Goal: Task Accomplishment & Management: Complete application form

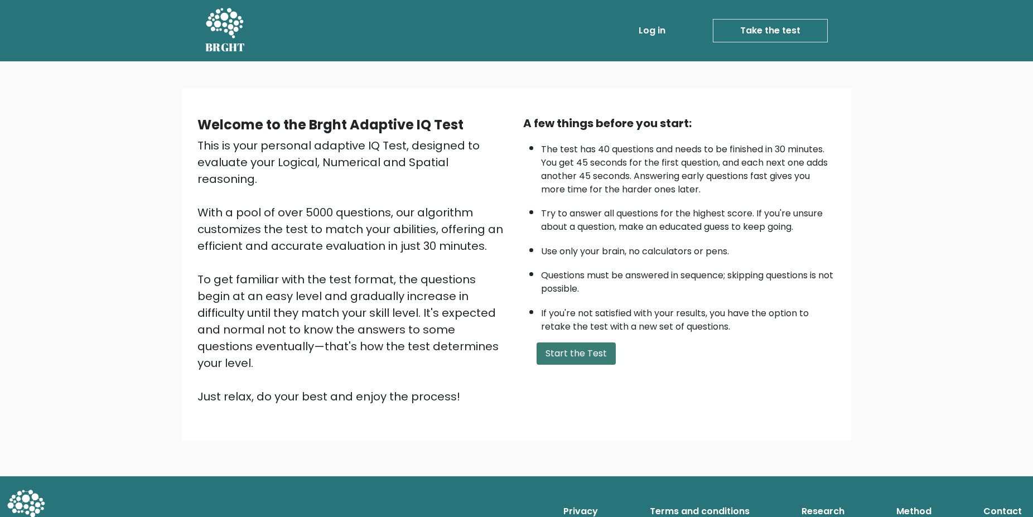
click at [567, 365] on button "Start the Test" at bounding box center [575, 353] width 79 height 22
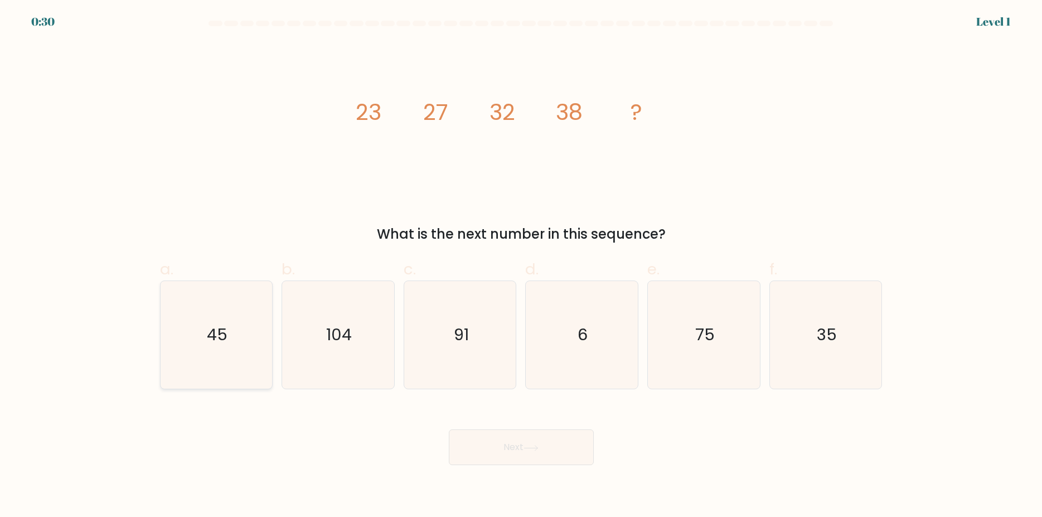
click at [212, 334] on text "45" at bounding box center [217, 335] width 21 height 22
click at [521, 266] on input "a. 45" at bounding box center [521, 262] width 1 height 7
radio input "true"
click at [554, 449] on button "Next" at bounding box center [521, 447] width 145 height 36
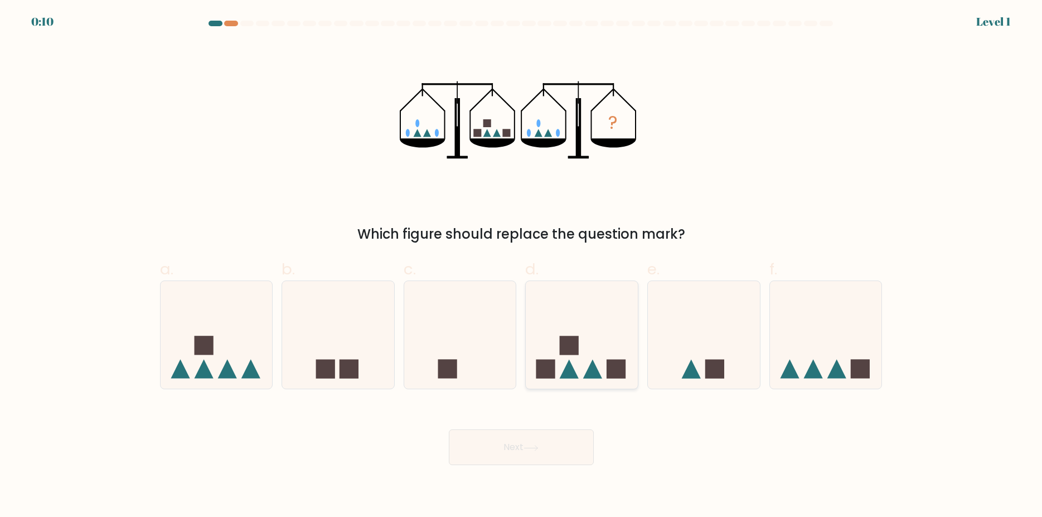
click at [583, 350] on icon at bounding box center [582, 335] width 112 height 93
click at [522, 266] on input "d." at bounding box center [521, 262] width 1 height 7
radio input "true"
click at [521, 444] on button "Next" at bounding box center [521, 447] width 145 height 36
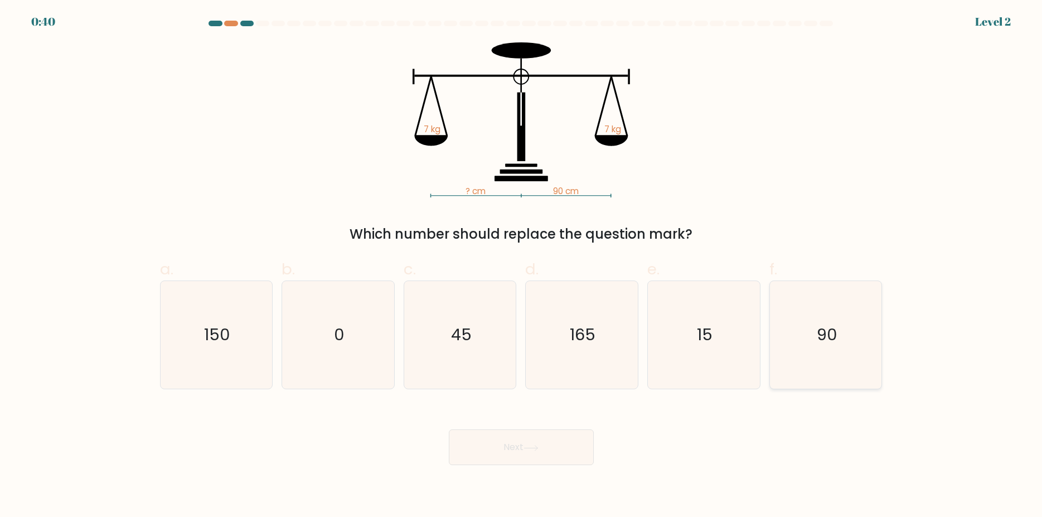
click at [841, 335] on icon "90" at bounding box center [826, 335] width 108 height 108
click at [522, 266] on input "f. 90" at bounding box center [521, 262] width 1 height 7
radio input "true"
click at [503, 446] on button "Next" at bounding box center [521, 447] width 145 height 36
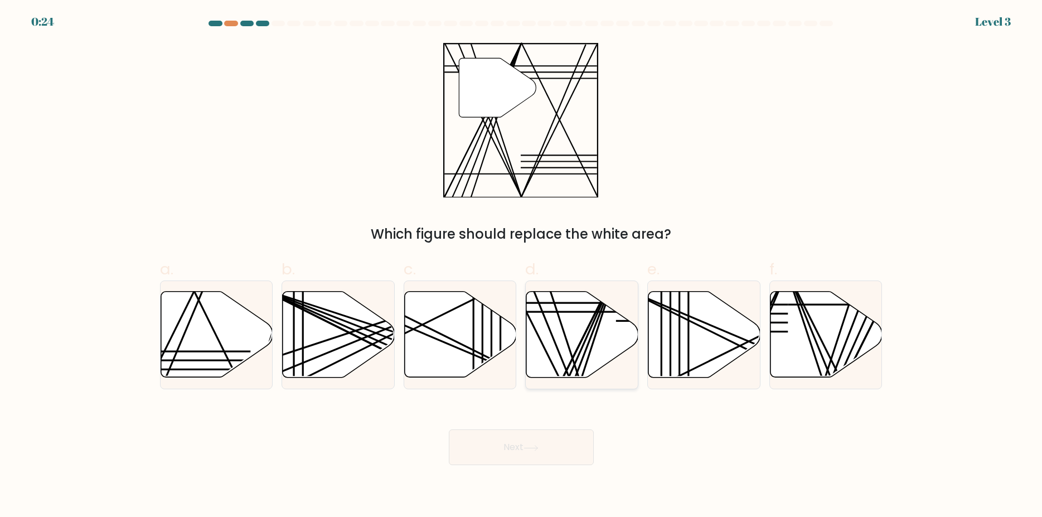
click at [558, 318] on icon at bounding box center [582, 335] width 112 height 86
click at [522, 266] on input "d." at bounding box center [521, 262] width 1 height 7
radio input "true"
click at [514, 448] on button "Next" at bounding box center [521, 447] width 145 height 36
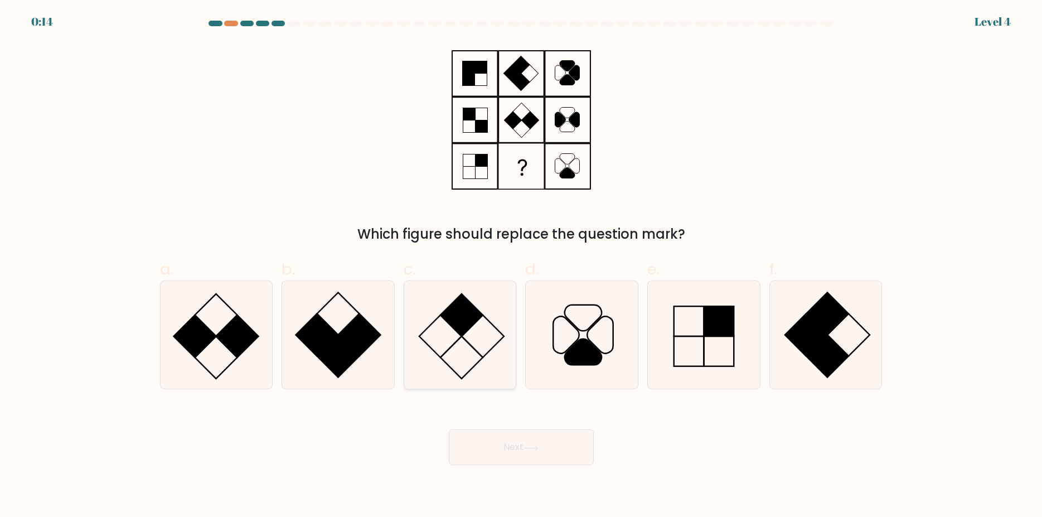
click at [456, 332] on icon at bounding box center [460, 335] width 108 height 108
click at [521, 266] on input "c." at bounding box center [521, 262] width 1 height 7
radio input "true"
click at [528, 447] on icon at bounding box center [531, 448] width 15 height 6
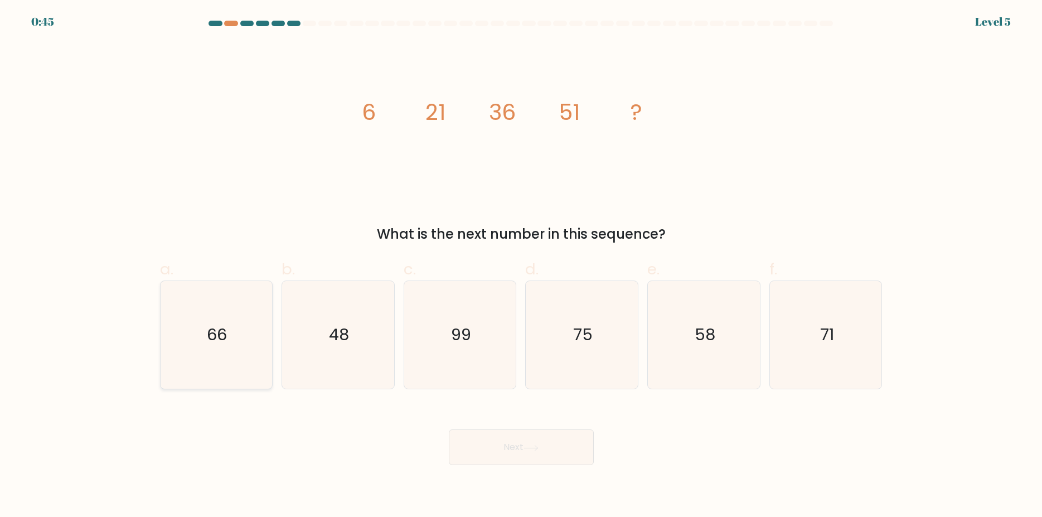
click at [221, 337] on text "66" at bounding box center [217, 335] width 20 height 22
click at [521, 266] on input "a. 66" at bounding box center [521, 262] width 1 height 7
radio input "true"
click at [515, 447] on button "Next" at bounding box center [521, 447] width 145 height 36
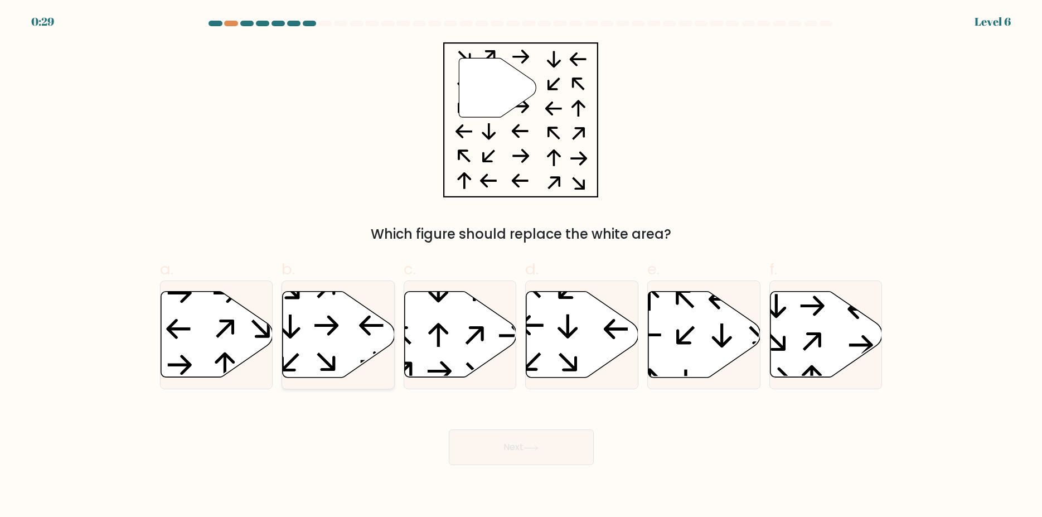
click at [330, 342] on icon at bounding box center [339, 335] width 112 height 86
click at [521, 266] on input "b." at bounding box center [521, 262] width 1 height 7
radio input "true"
click at [531, 450] on icon at bounding box center [531, 448] width 15 height 6
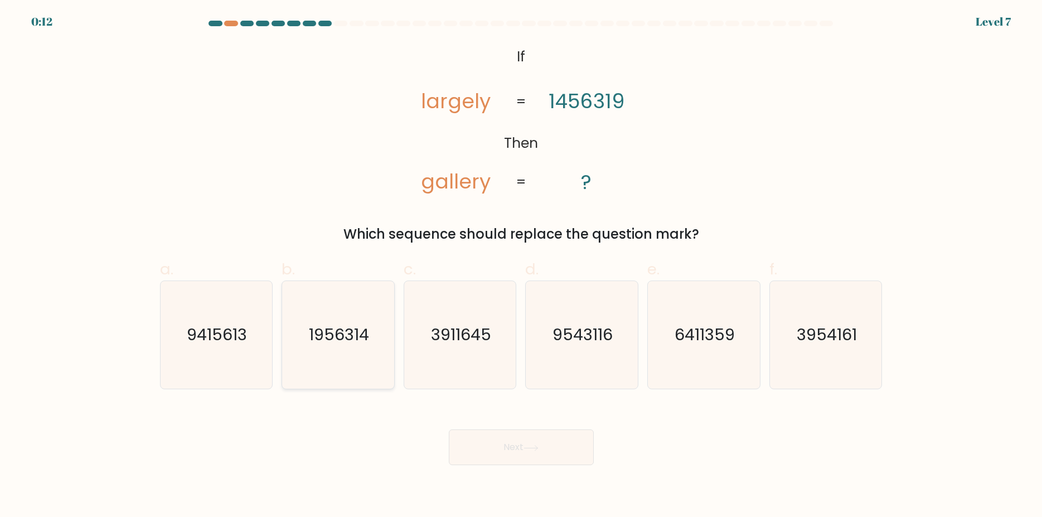
click at [337, 343] on icon "1956314" at bounding box center [338, 335] width 108 height 108
click at [521, 266] on input "b. 1956314" at bounding box center [521, 262] width 1 height 7
radio input "true"
click at [525, 447] on button "Next" at bounding box center [521, 447] width 145 height 36
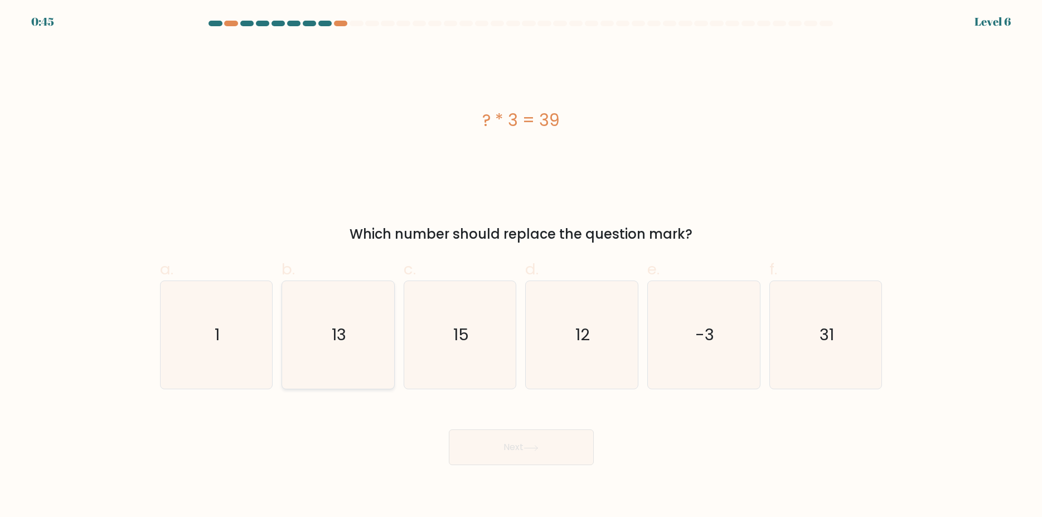
click at [352, 336] on icon "13" at bounding box center [338, 335] width 108 height 108
click at [521, 266] on input "b. 13" at bounding box center [521, 262] width 1 height 7
radio input "true"
click at [528, 449] on icon at bounding box center [531, 448] width 15 height 6
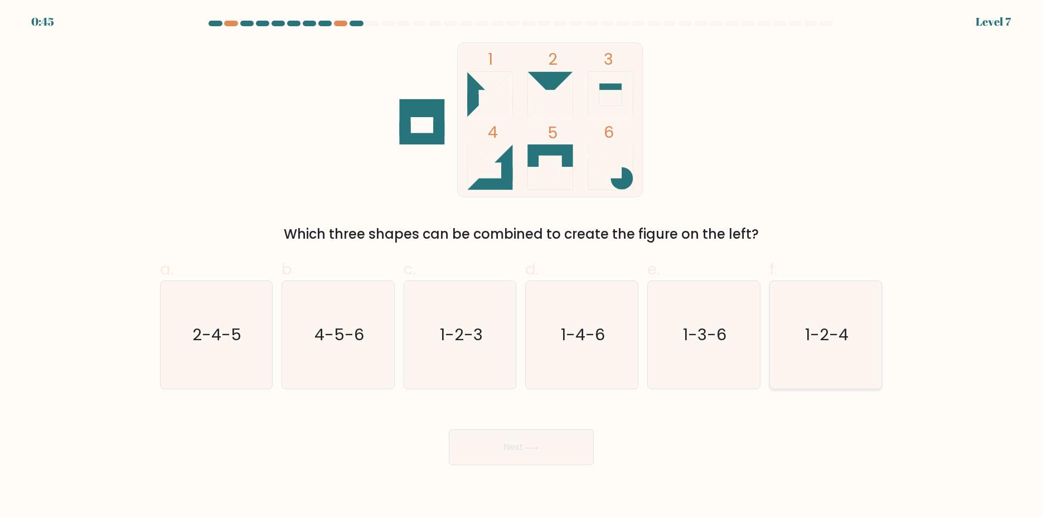
click at [834, 337] on text "1-2-4" at bounding box center [826, 335] width 43 height 22
click at [522, 266] on input "f. 1-2-4" at bounding box center [521, 262] width 1 height 7
radio input "true"
click at [527, 448] on icon at bounding box center [531, 448] width 15 height 6
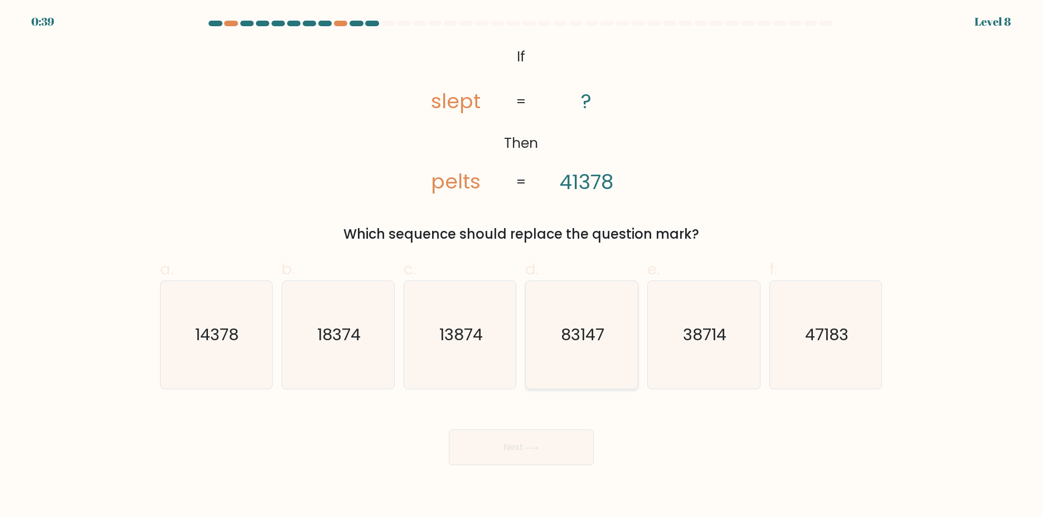
click at [596, 340] on text "83147" at bounding box center [582, 335] width 43 height 22
click at [522, 266] on input "d. 83147" at bounding box center [521, 262] width 1 height 7
radio input "true"
click at [509, 449] on button "Next" at bounding box center [521, 447] width 145 height 36
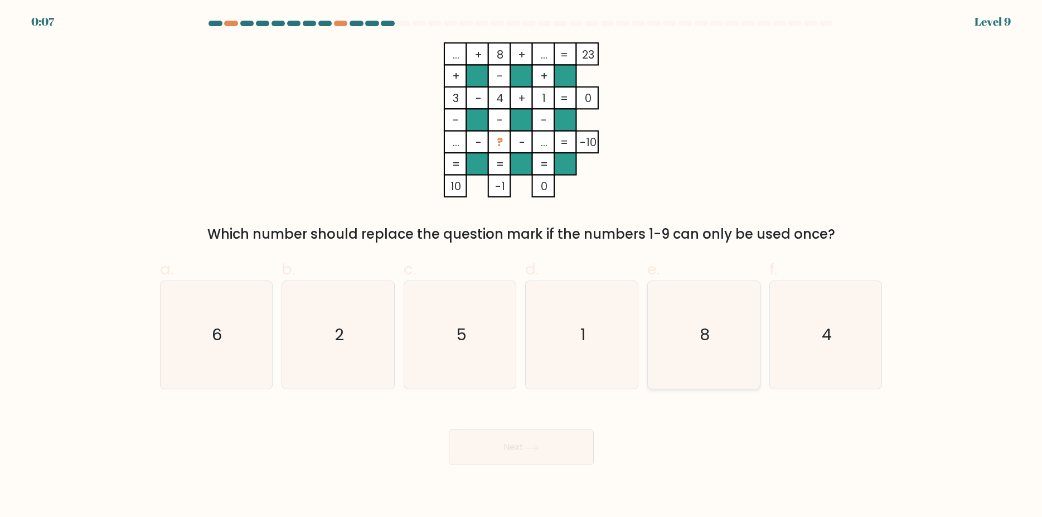
click at [703, 336] on text "8" at bounding box center [705, 335] width 10 height 22
click at [522, 266] on input "e. 8" at bounding box center [521, 262] width 1 height 7
radio input "true"
click at [515, 446] on button "Next" at bounding box center [521, 447] width 145 height 36
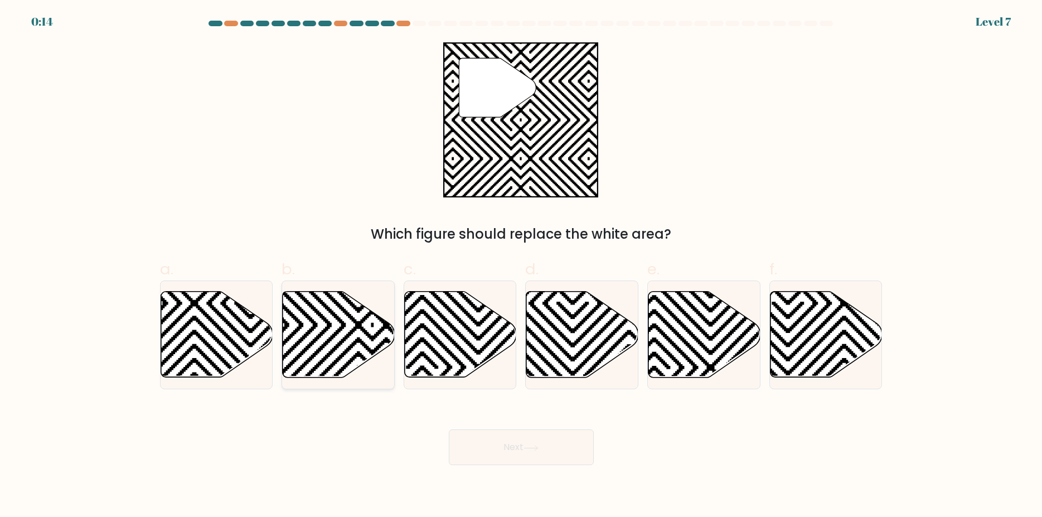
click at [303, 327] on icon at bounding box center [373, 382] width 226 height 226
click at [521, 266] on input "b." at bounding box center [521, 262] width 1 height 7
radio input "true"
click at [527, 451] on icon at bounding box center [531, 448] width 15 height 6
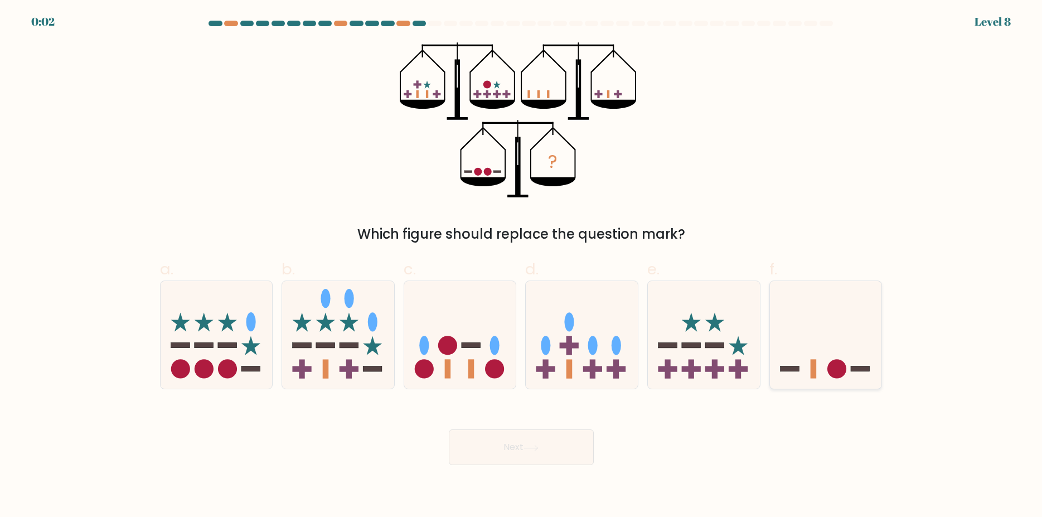
click at [834, 351] on icon at bounding box center [826, 335] width 112 height 93
click at [522, 266] on input "f." at bounding box center [521, 262] width 1 height 7
radio input "true"
click at [517, 445] on button "Next" at bounding box center [521, 447] width 145 height 36
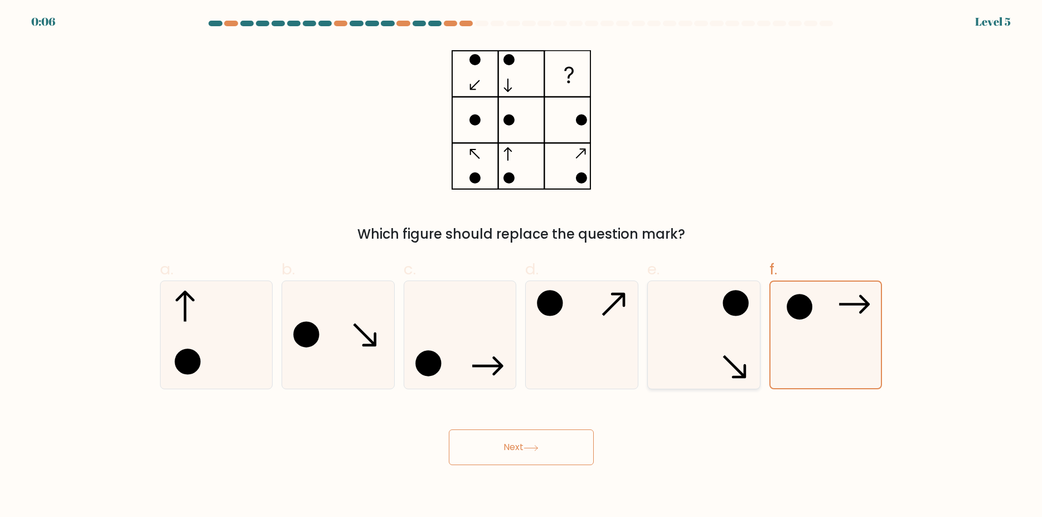
click at [733, 305] on circle at bounding box center [735, 303] width 23 height 23
click at [522, 266] on input "e." at bounding box center [521, 262] width 1 height 7
radio input "true"
click at [512, 450] on button "Next" at bounding box center [521, 447] width 145 height 36
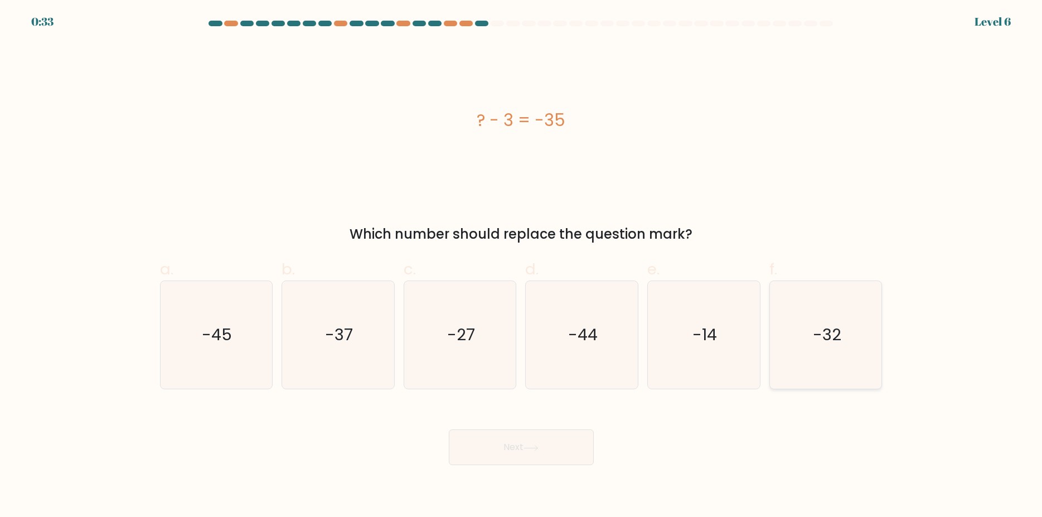
click at [816, 327] on text "-32" at bounding box center [827, 335] width 28 height 22
click at [522, 266] on input "f. -32" at bounding box center [521, 262] width 1 height 7
radio input "true"
click at [498, 447] on button "Next" at bounding box center [521, 447] width 145 height 36
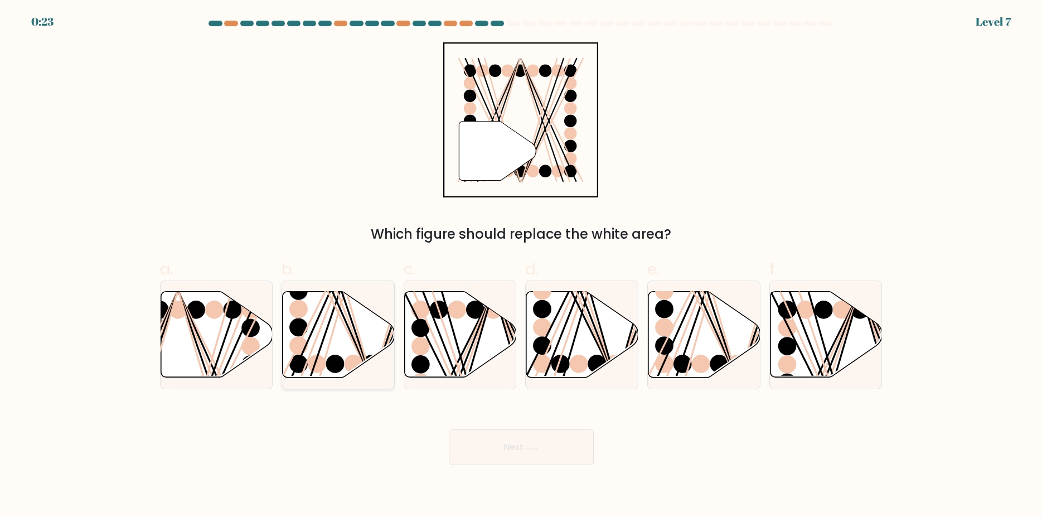
click at [308, 302] on icon at bounding box center [339, 335] width 112 height 86
click at [521, 266] on input "b." at bounding box center [521, 262] width 1 height 7
radio input "true"
click at [535, 443] on button "Next" at bounding box center [521, 447] width 145 height 36
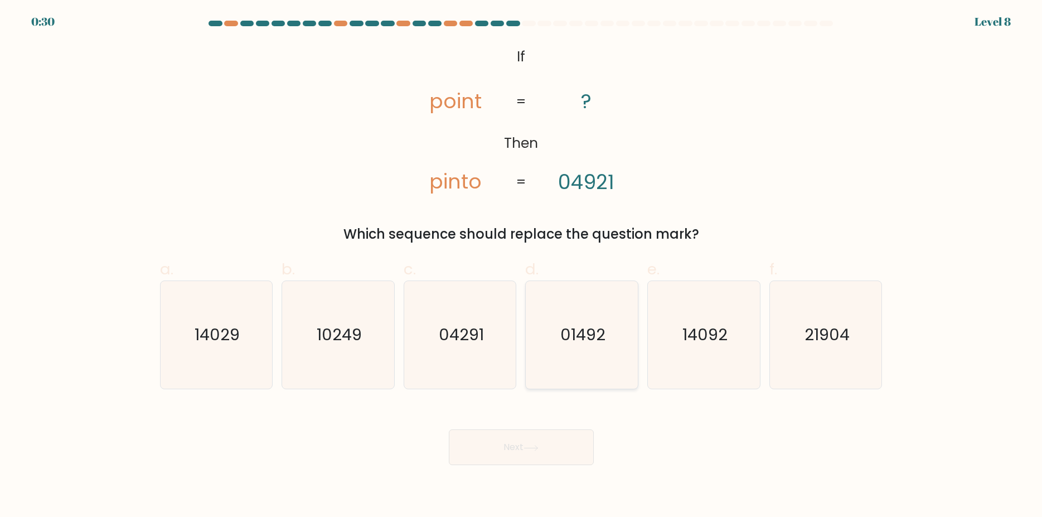
click at [592, 333] on text "01492" at bounding box center [582, 335] width 45 height 22
click at [522, 266] on input "d. 01492" at bounding box center [521, 262] width 1 height 7
radio input "true"
click at [516, 445] on button "Next" at bounding box center [521, 447] width 145 height 36
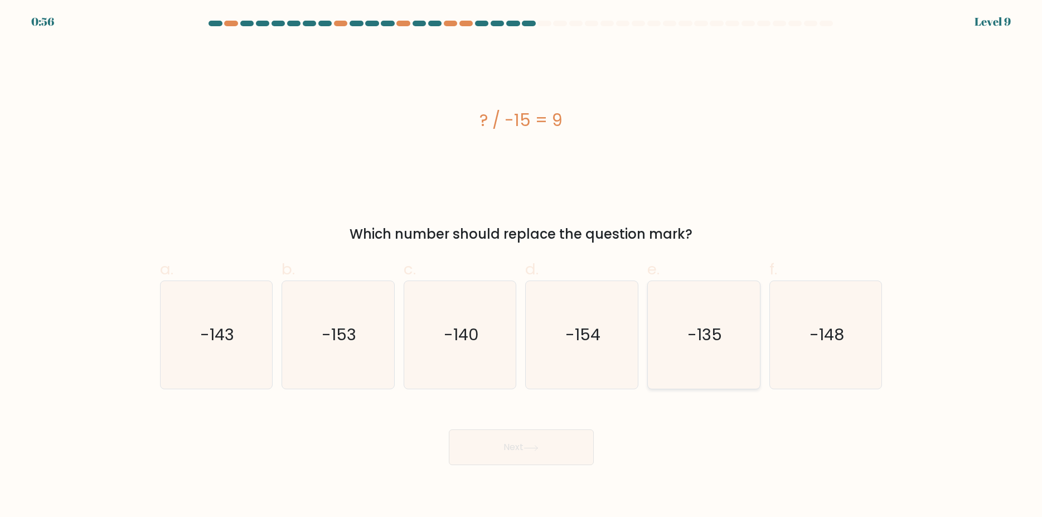
click at [696, 329] on text "-135" at bounding box center [705, 335] width 35 height 22
click at [522, 266] on input "e. -135" at bounding box center [521, 262] width 1 height 7
radio input "true"
click at [516, 443] on button "Next" at bounding box center [521, 447] width 145 height 36
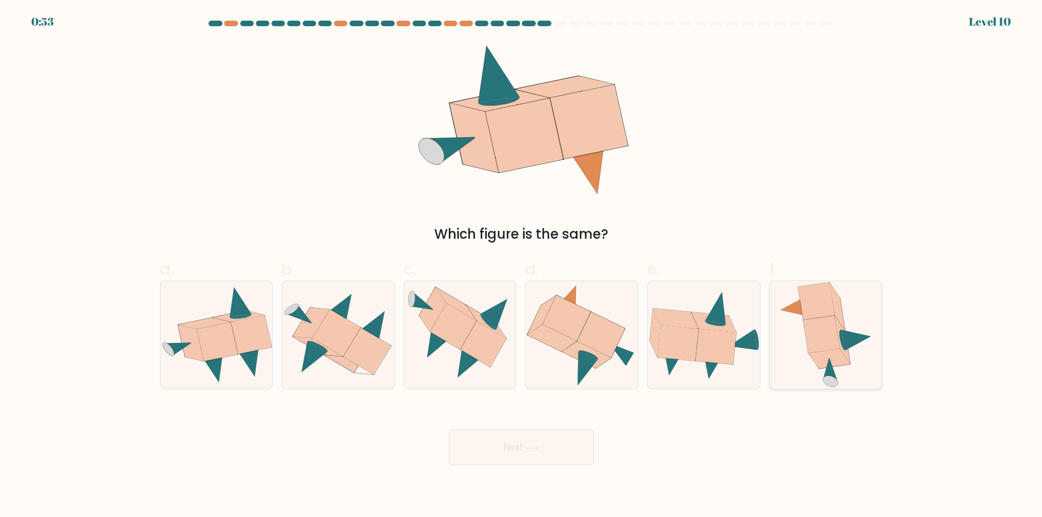
click at [834, 299] on icon at bounding box center [837, 306] width 15 height 47
click at [522, 266] on input "f." at bounding box center [521, 262] width 1 height 7
radio input "true"
click at [550, 444] on button "Next" at bounding box center [521, 447] width 145 height 36
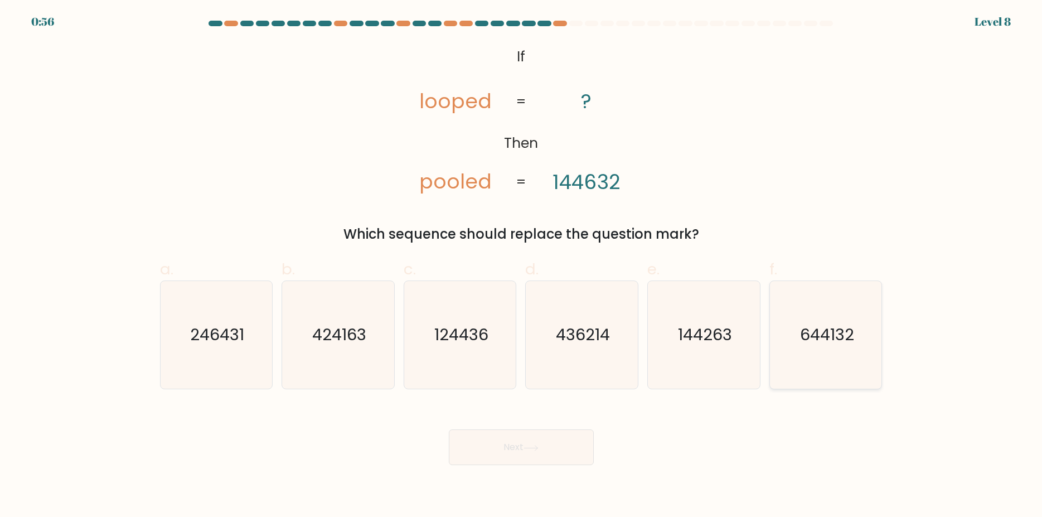
click at [824, 332] on text "644132" at bounding box center [827, 335] width 54 height 22
click at [522, 266] on input "f. 644132" at bounding box center [521, 262] width 1 height 7
radio input "true"
click at [515, 448] on button "Next" at bounding box center [521, 447] width 145 height 36
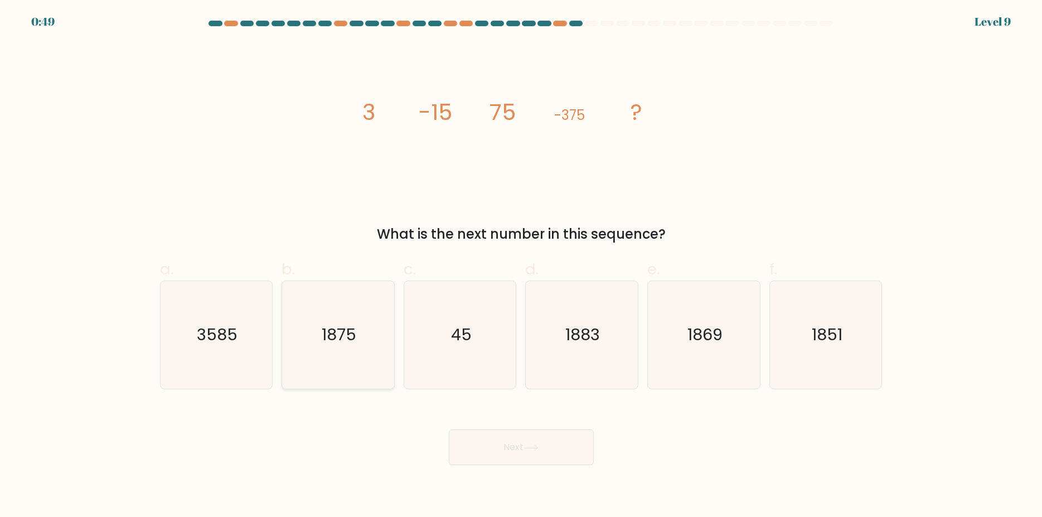
click at [334, 345] on icon "1875" at bounding box center [338, 335] width 108 height 108
click at [521, 266] on input "b. 1875" at bounding box center [521, 262] width 1 height 7
radio input "true"
click at [519, 449] on button "Next" at bounding box center [521, 447] width 145 height 36
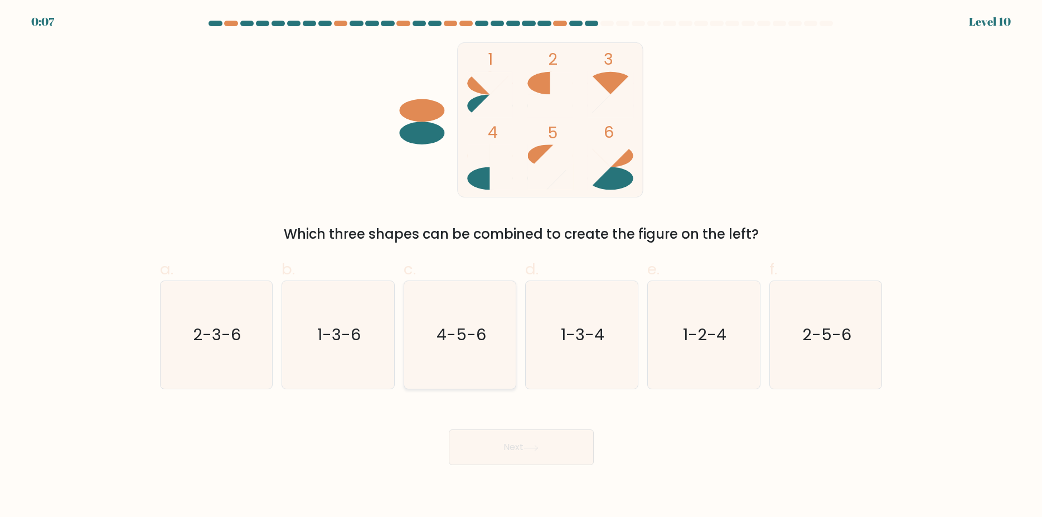
click at [455, 324] on text "4-5-6" at bounding box center [462, 335] width 50 height 22
click at [521, 266] on input "c. 4-5-6" at bounding box center [521, 262] width 1 height 7
radio input "true"
click at [521, 451] on button "Next" at bounding box center [521, 447] width 145 height 36
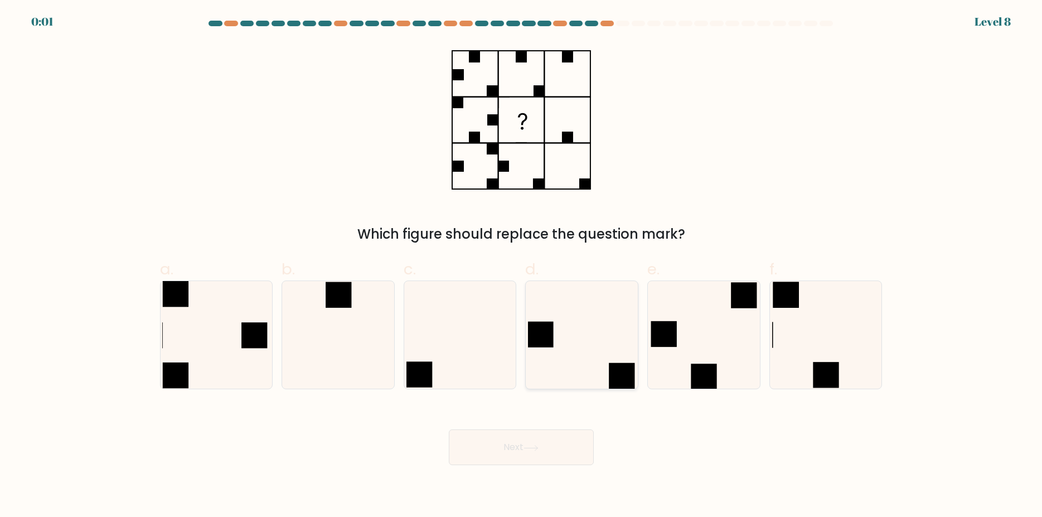
click at [590, 348] on icon at bounding box center [582, 335] width 108 height 108
click at [522, 266] on input "d." at bounding box center [521, 262] width 1 height 7
radio input "true"
click at [517, 443] on button "Next" at bounding box center [521, 447] width 145 height 36
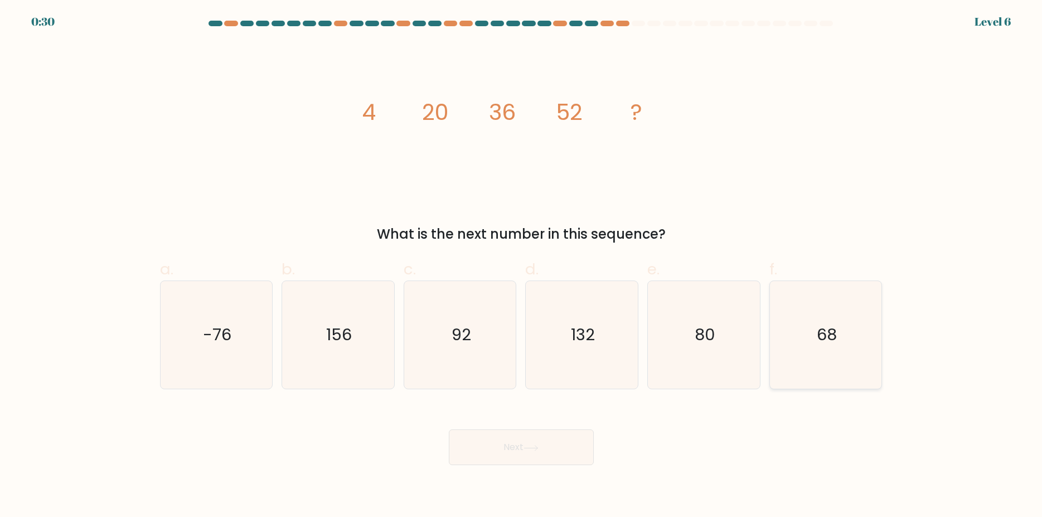
click at [842, 344] on icon "68" at bounding box center [826, 335] width 108 height 108
click at [522, 266] on input "f. 68" at bounding box center [521, 262] width 1 height 7
radio input "true"
click at [515, 453] on button "Next" at bounding box center [521, 447] width 145 height 36
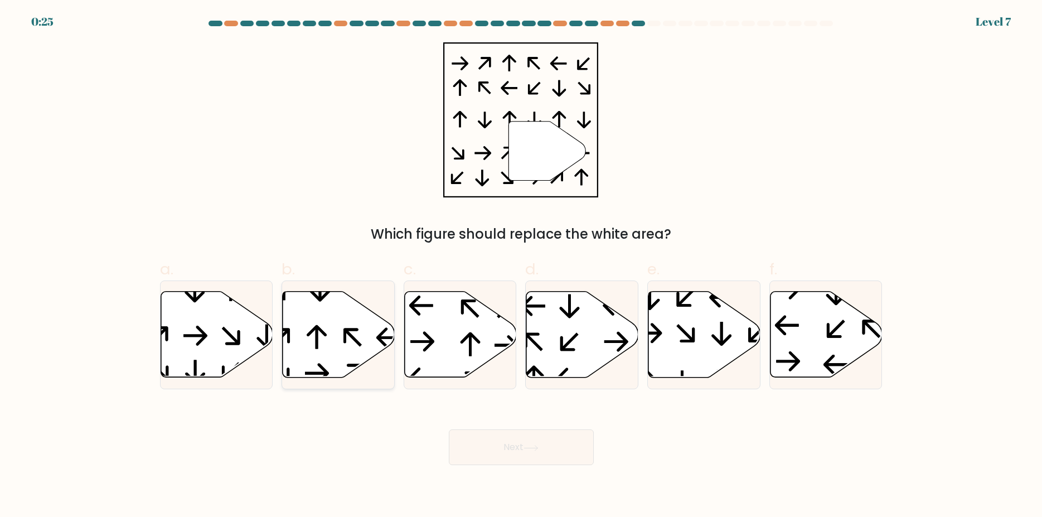
click at [324, 330] on icon at bounding box center [339, 335] width 112 height 86
click at [521, 266] on input "b." at bounding box center [521, 262] width 1 height 7
radio input "true"
click at [521, 447] on button "Next" at bounding box center [521, 447] width 145 height 36
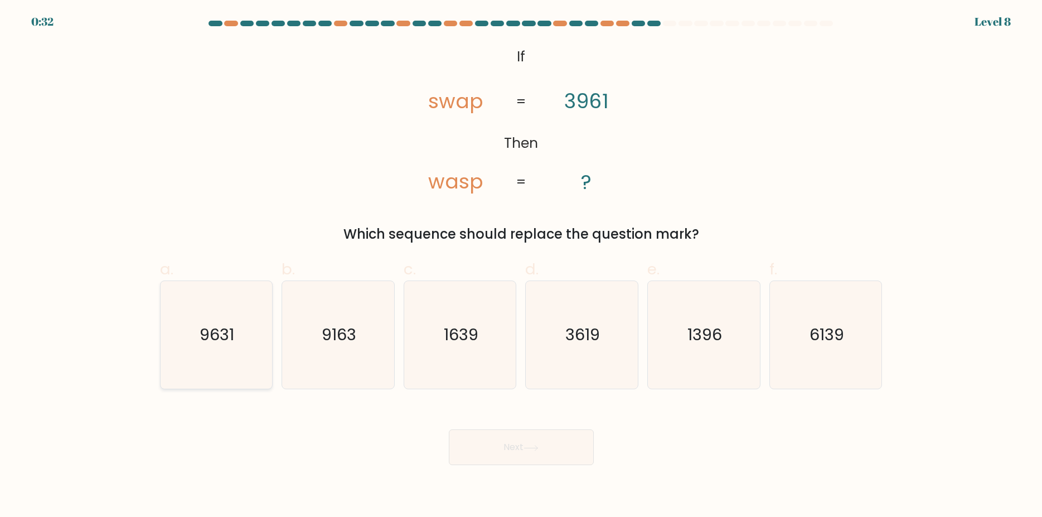
click at [206, 339] on text "9631" at bounding box center [217, 335] width 35 height 22
click at [521, 266] on input "a. 9631" at bounding box center [521, 262] width 1 height 7
radio input "true"
click at [540, 440] on button "Next" at bounding box center [521, 447] width 145 height 36
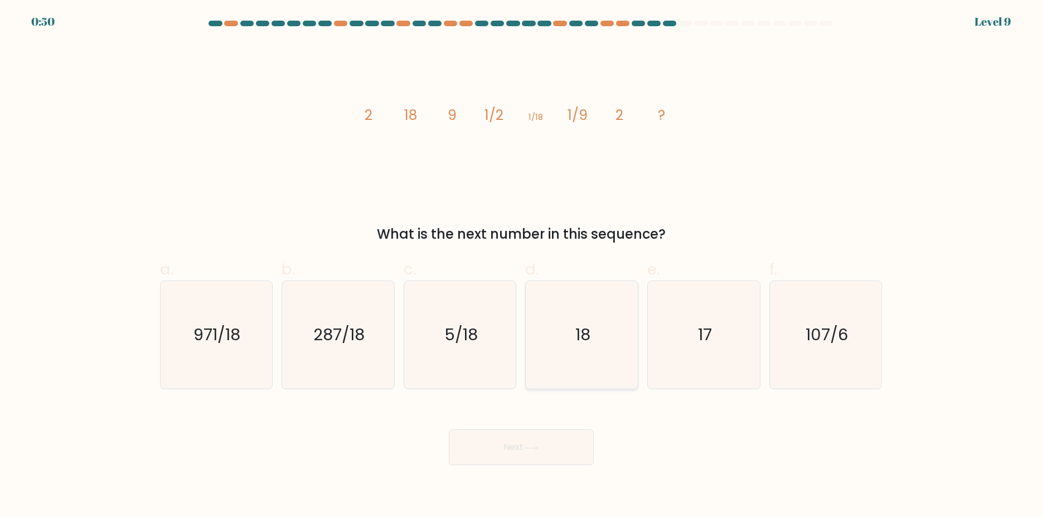
click at [582, 337] on text "18" at bounding box center [582, 335] width 15 height 22
click at [522, 266] on input "d. 18" at bounding box center [521, 262] width 1 height 7
radio input "true"
click at [506, 448] on button "Next" at bounding box center [521, 447] width 145 height 36
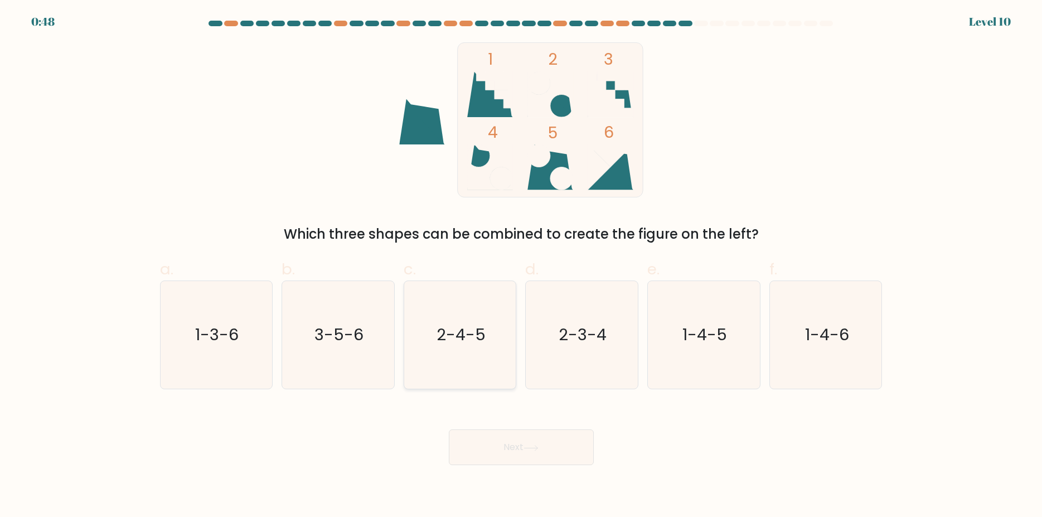
click at [457, 337] on text "2-4-5" at bounding box center [461, 335] width 49 height 22
click at [521, 266] on input "c. 2-4-5" at bounding box center [521, 262] width 1 height 7
radio input "true"
click at [536, 447] on icon at bounding box center [531, 448] width 15 height 6
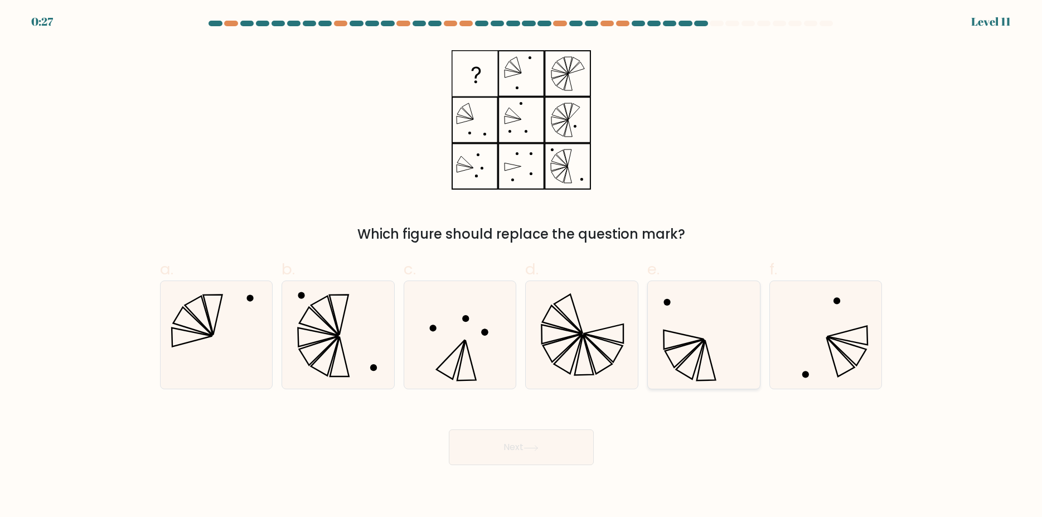
click at [681, 343] on icon at bounding box center [704, 335] width 108 height 108
click at [522, 266] on input "e." at bounding box center [521, 262] width 1 height 7
radio input "true"
click at [517, 446] on button "Next" at bounding box center [521, 447] width 145 height 36
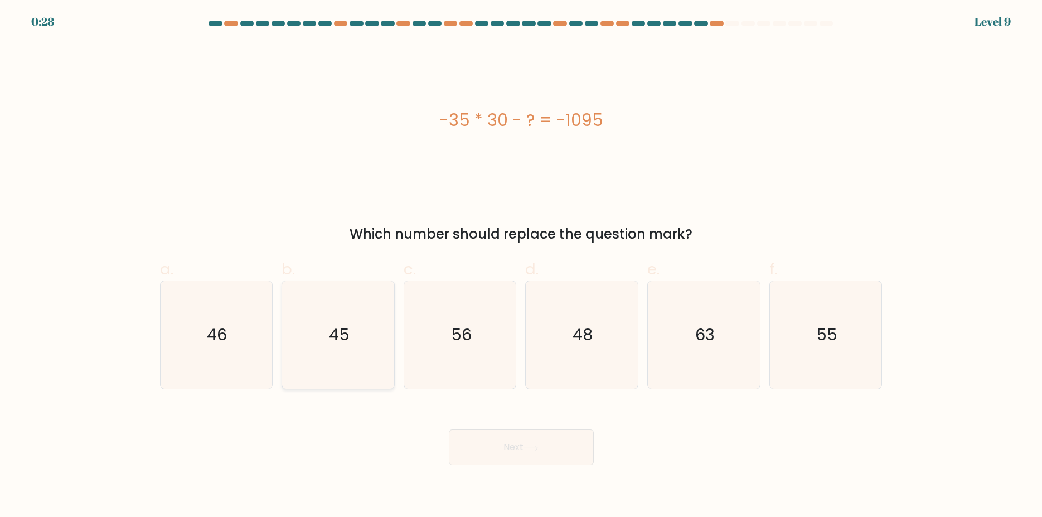
click at [327, 336] on icon "45" at bounding box center [338, 335] width 108 height 108
click at [521, 266] on input "b. 45" at bounding box center [521, 262] width 1 height 7
radio input "true"
click at [542, 441] on button "Next" at bounding box center [521, 447] width 145 height 36
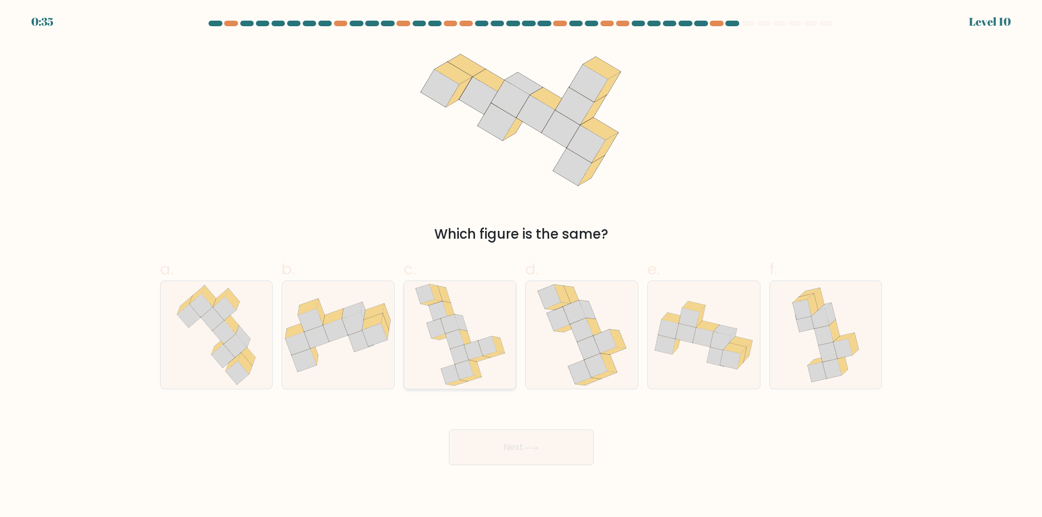
click at [422, 301] on icon at bounding box center [424, 294] width 18 height 20
click at [521, 266] on input "c." at bounding box center [521, 262] width 1 height 7
radio input "true"
click at [522, 453] on button "Next" at bounding box center [521, 447] width 145 height 36
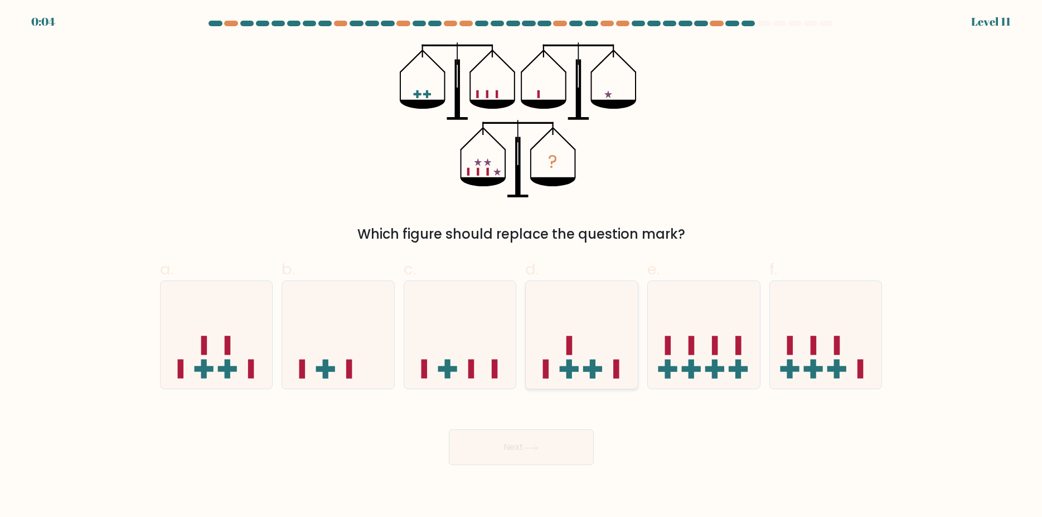
click at [589, 363] on icon at bounding box center [582, 335] width 112 height 93
click at [522, 266] on input "d." at bounding box center [521, 262] width 1 height 7
radio input "true"
click at [491, 451] on button "Next" at bounding box center [521, 447] width 145 height 36
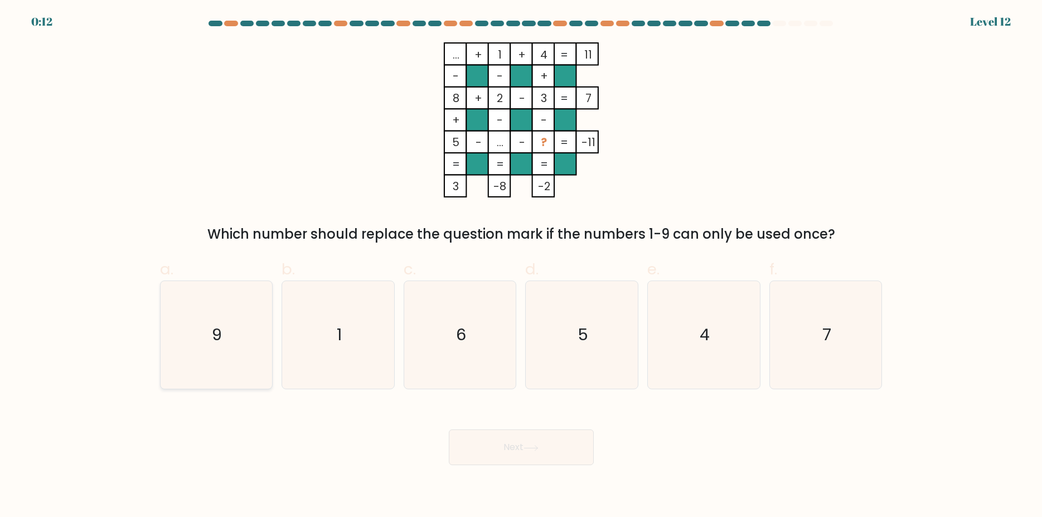
click at [214, 343] on icon "9" at bounding box center [216, 335] width 108 height 108
click at [521, 266] on input "a. 9" at bounding box center [521, 262] width 1 height 7
radio input "true"
click at [497, 453] on button "Next" at bounding box center [521, 447] width 145 height 36
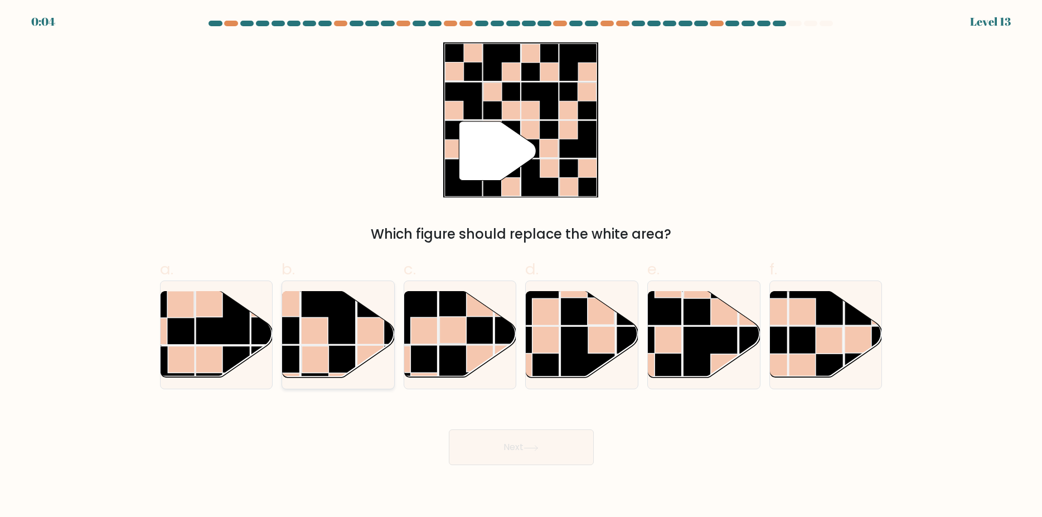
click at [346, 335] on rect at bounding box center [328, 317] width 55 height 55
click at [521, 266] on input "b." at bounding box center [521, 262] width 1 height 7
radio input "true"
click at [531, 448] on icon at bounding box center [531, 448] width 15 height 6
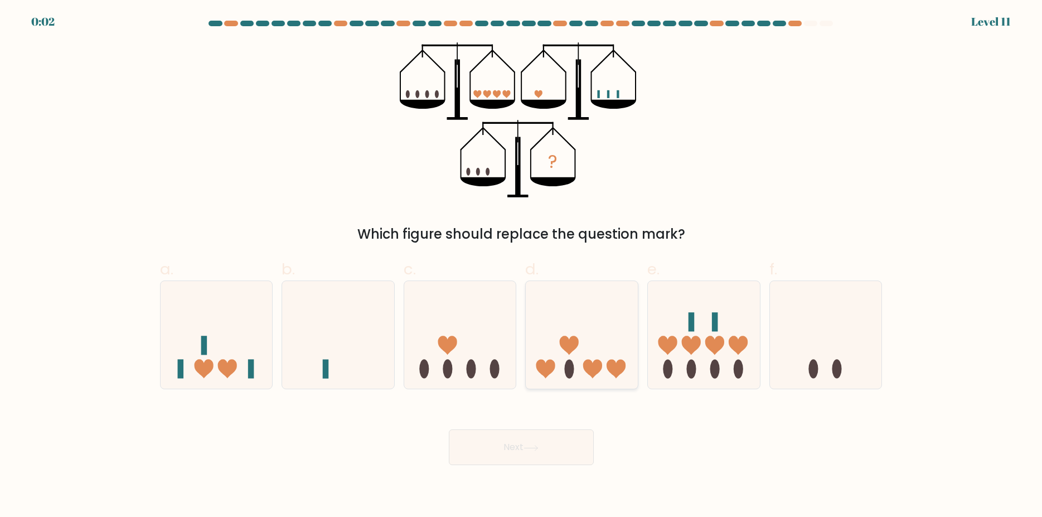
click at [602, 338] on icon at bounding box center [582, 335] width 112 height 93
click at [522, 266] on input "d." at bounding box center [521, 262] width 1 height 7
radio input "true"
click at [535, 446] on icon at bounding box center [531, 448] width 15 height 6
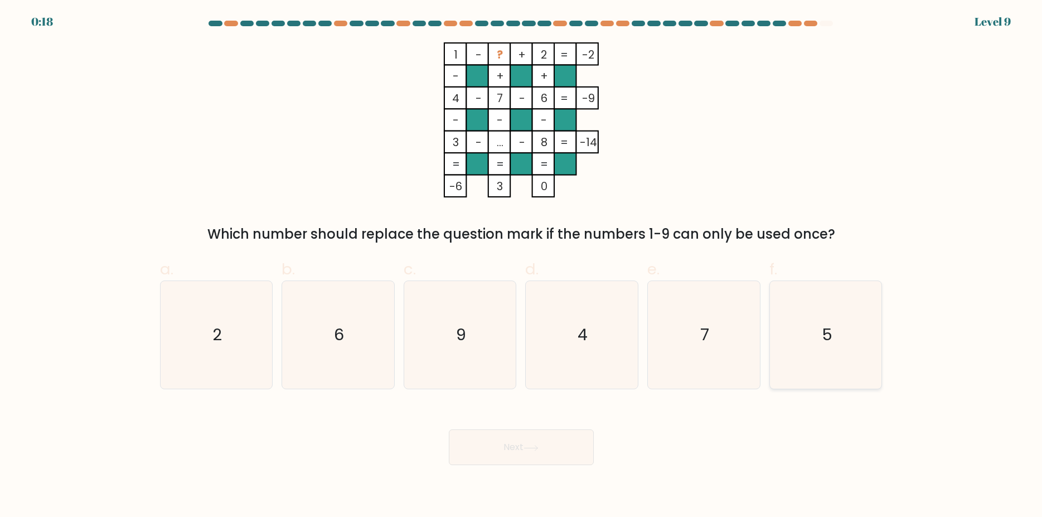
click at [815, 333] on icon "5" at bounding box center [826, 335] width 108 height 108
click at [522, 266] on input "f. 5" at bounding box center [521, 262] width 1 height 7
radio input "true"
click at [533, 451] on icon at bounding box center [531, 448] width 15 height 6
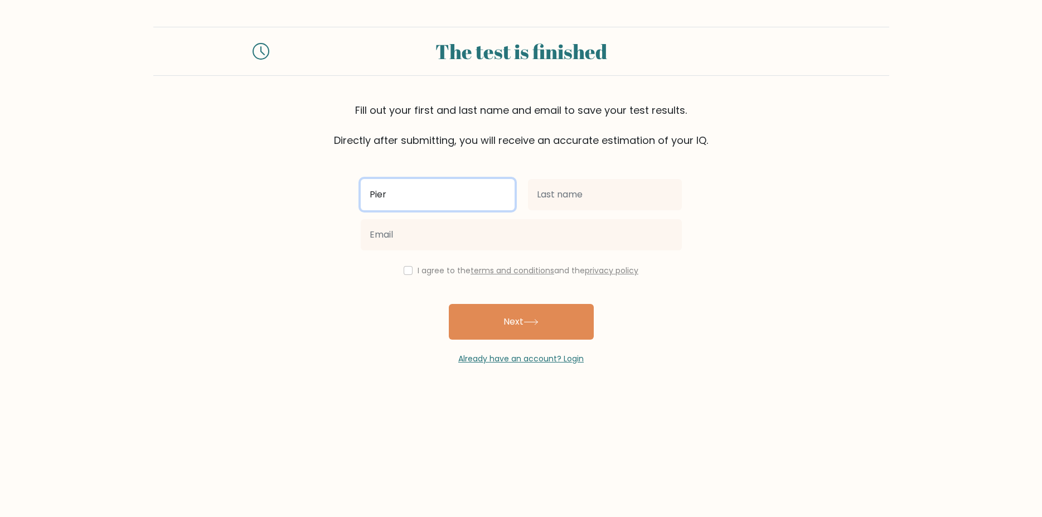
type input "Pier"
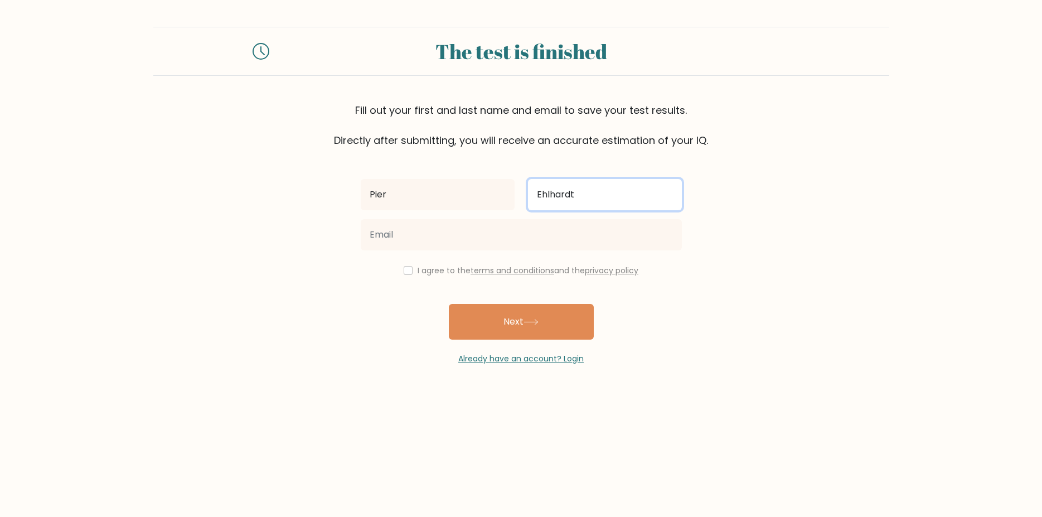
type input "Ehlhardt"
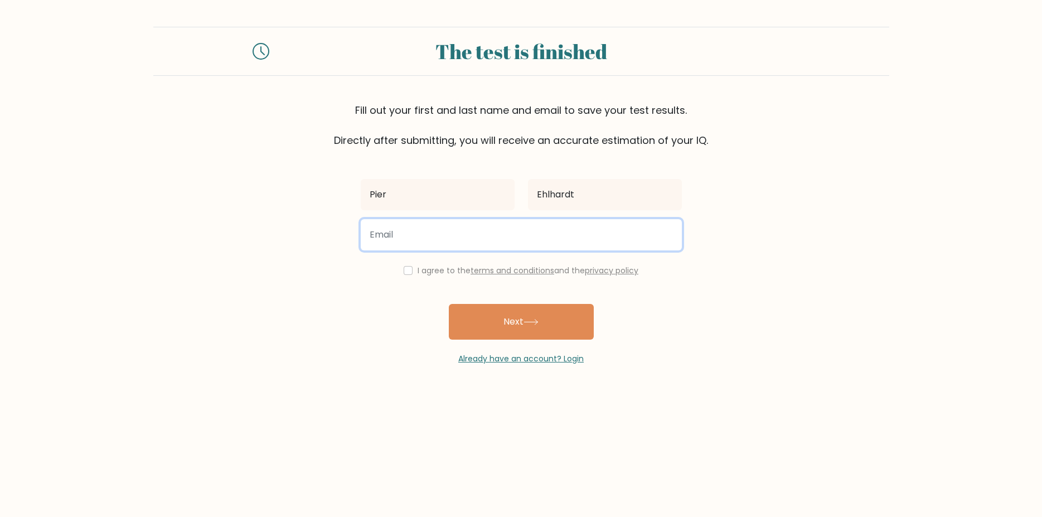
click at [400, 239] on input "email" at bounding box center [521, 234] width 321 height 31
type input "[EMAIL_ADDRESS][DOMAIN_NAME]"
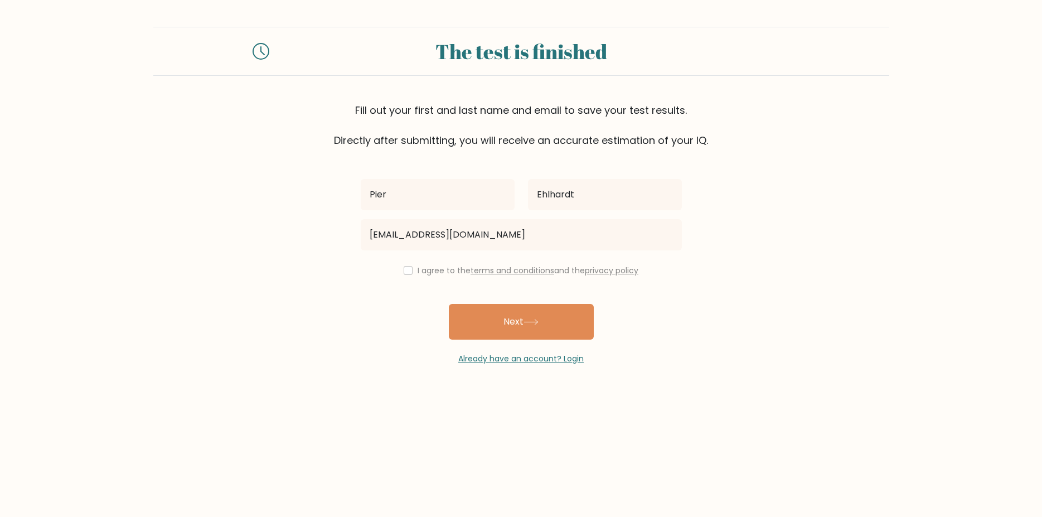
drag, startPoint x: 410, startPoint y: 274, endPoint x: 403, endPoint y: 274, distance: 7.8
click at [408, 274] on div "I agree to the terms and conditions and the privacy policy" at bounding box center [521, 270] width 335 height 13
click at [404, 273] on input "checkbox" at bounding box center [408, 270] width 9 height 9
checkbox input "true"
click at [509, 324] on button "Next" at bounding box center [521, 322] width 145 height 36
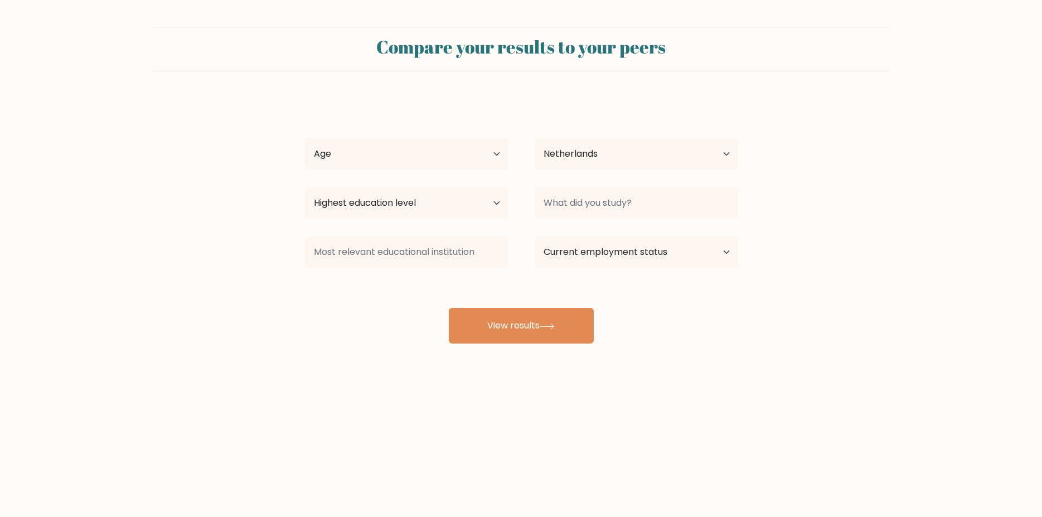
select select "NL"
click at [305, 138] on select "Age Under [DEMOGRAPHIC_DATA] [DEMOGRAPHIC_DATA] [DEMOGRAPHIC_DATA] [DEMOGRAPHIC…" at bounding box center [406, 153] width 203 height 31
select select "45_54"
click option "[DEMOGRAPHIC_DATA]" at bounding box center [0, 0] width 0 height 0
click at [305, 187] on select "Highest education level No schooling Primary Lower Secondary Upper Secondary Oc…" at bounding box center [406, 202] width 203 height 31
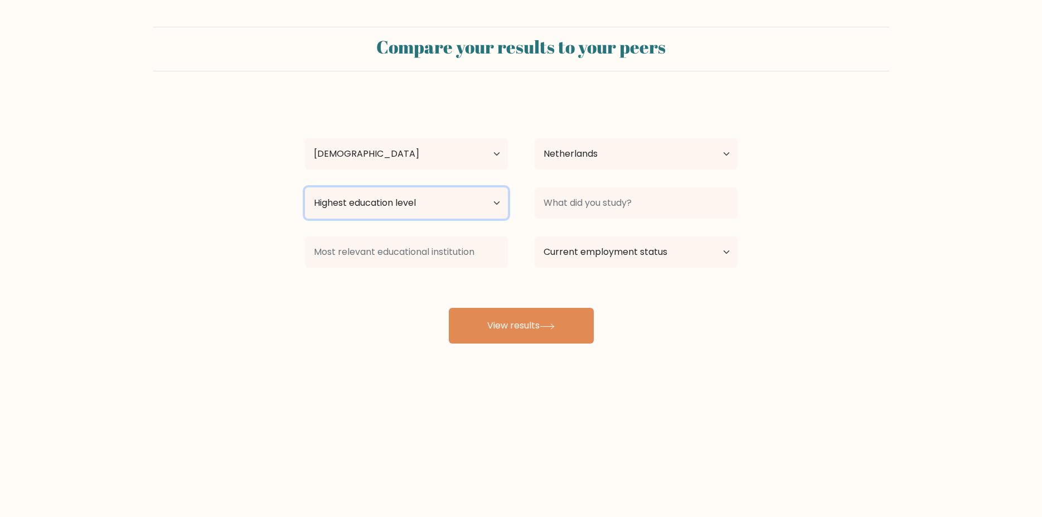
select select "masters_degree"
click option "Master's degree" at bounding box center [0, 0] width 0 height 0
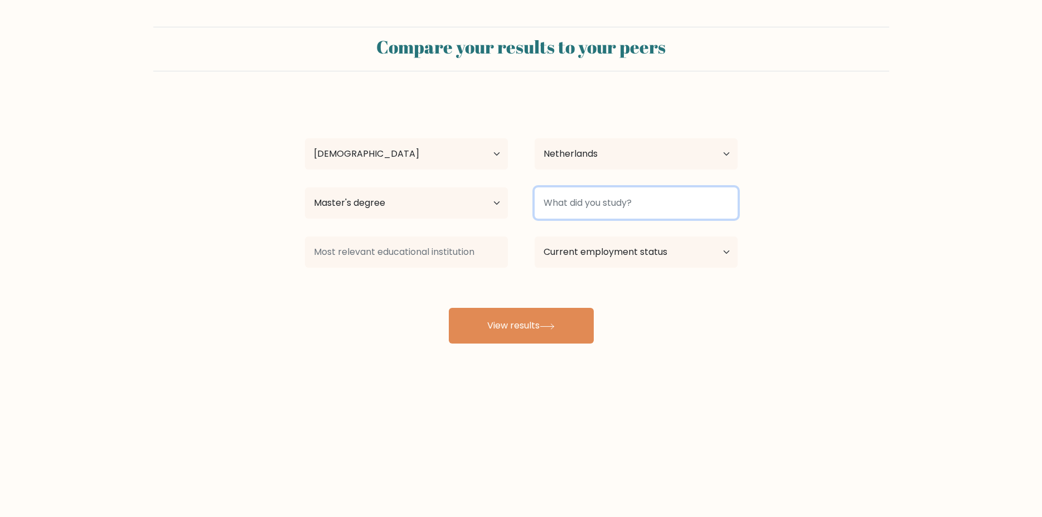
click at [697, 205] on input at bounding box center [636, 202] width 203 height 31
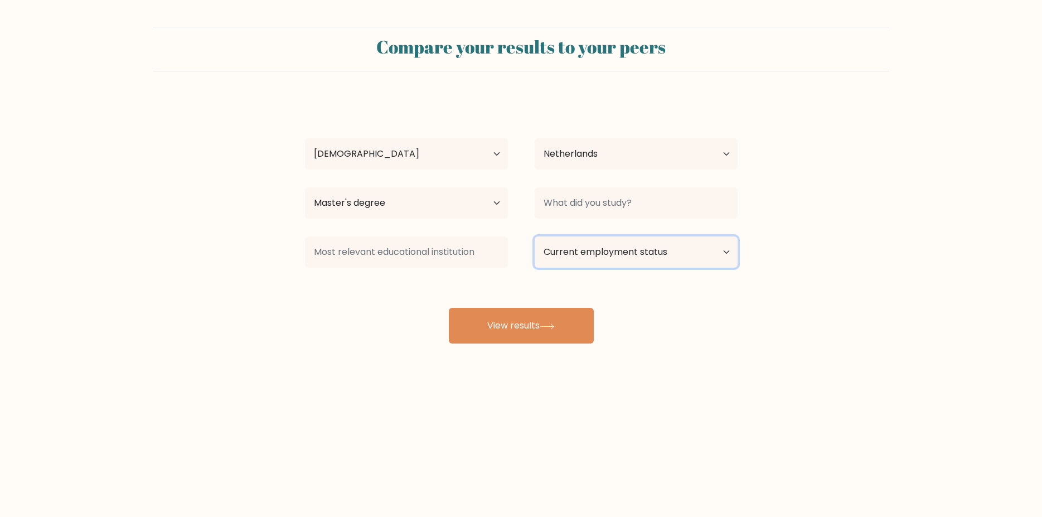
click at [535, 236] on select "Current employment status Employed Student Retired Other / prefer not to answer" at bounding box center [636, 251] width 203 height 31
select select "other"
click option "Other / prefer not to answer" at bounding box center [0, 0] width 0 height 0
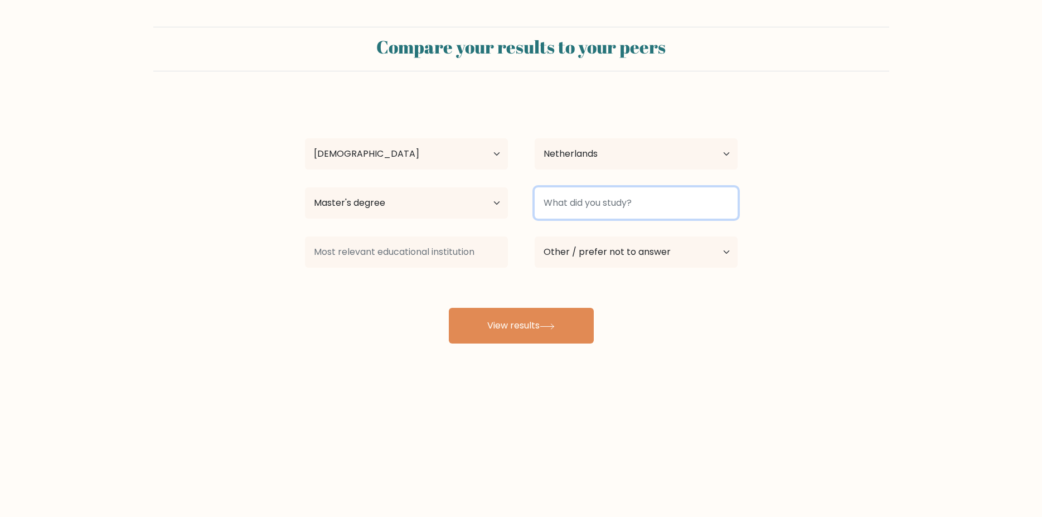
click at [568, 203] on input at bounding box center [636, 202] width 203 height 31
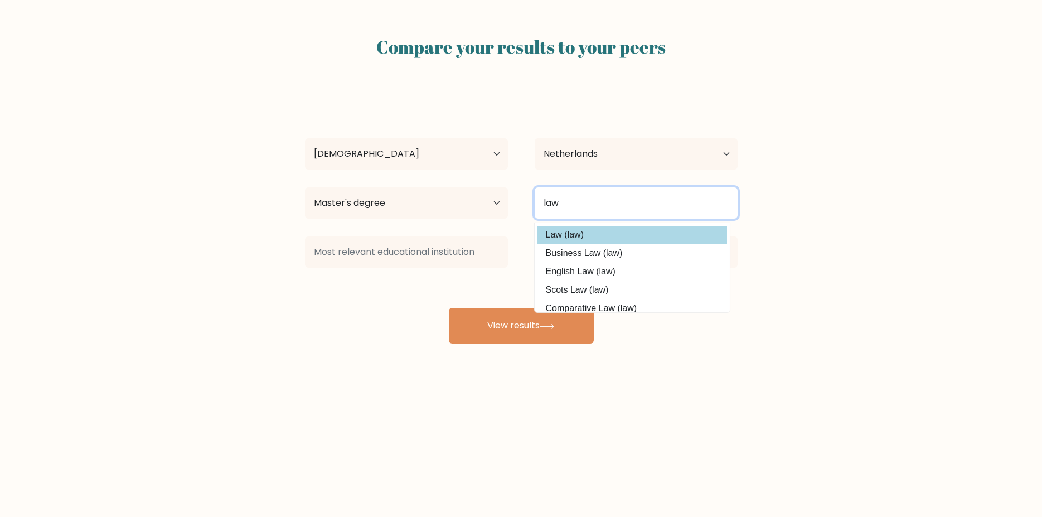
type input "law"
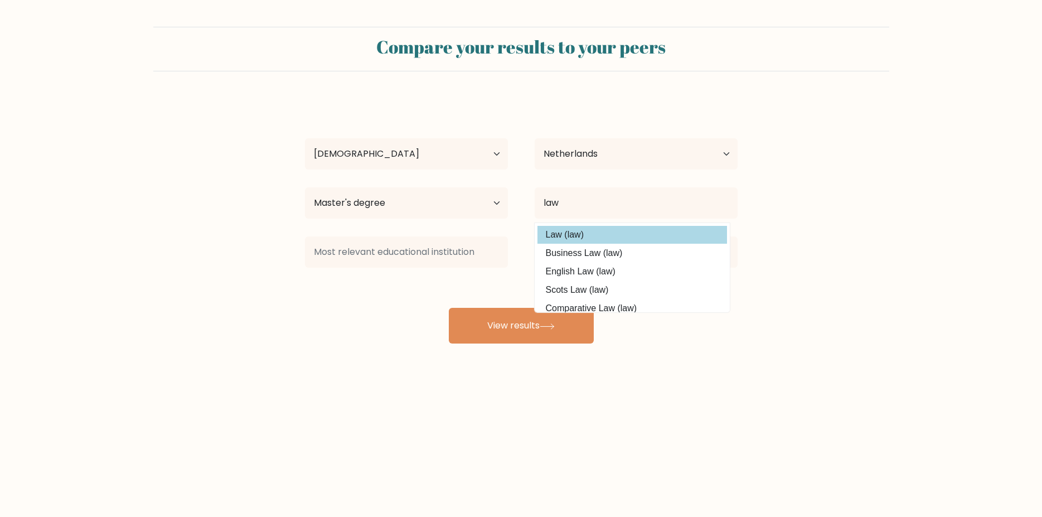
click at [572, 241] on div "[PERSON_NAME] Age Under [DEMOGRAPHIC_DATA] [DEMOGRAPHIC_DATA] [DEMOGRAPHIC_DATA…" at bounding box center [521, 220] width 446 height 245
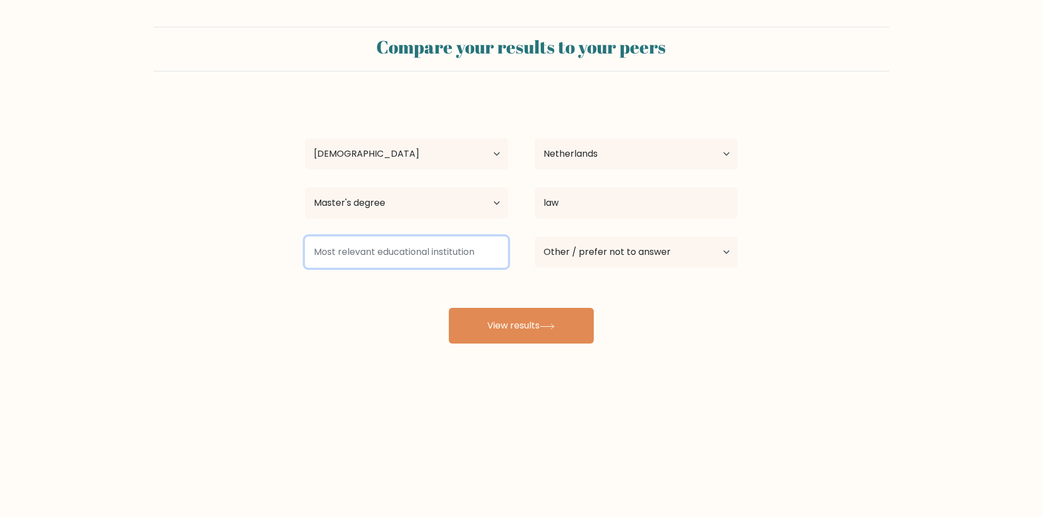
click at [357, 256] on input at bounding box center [406, 251] width 203 height 31
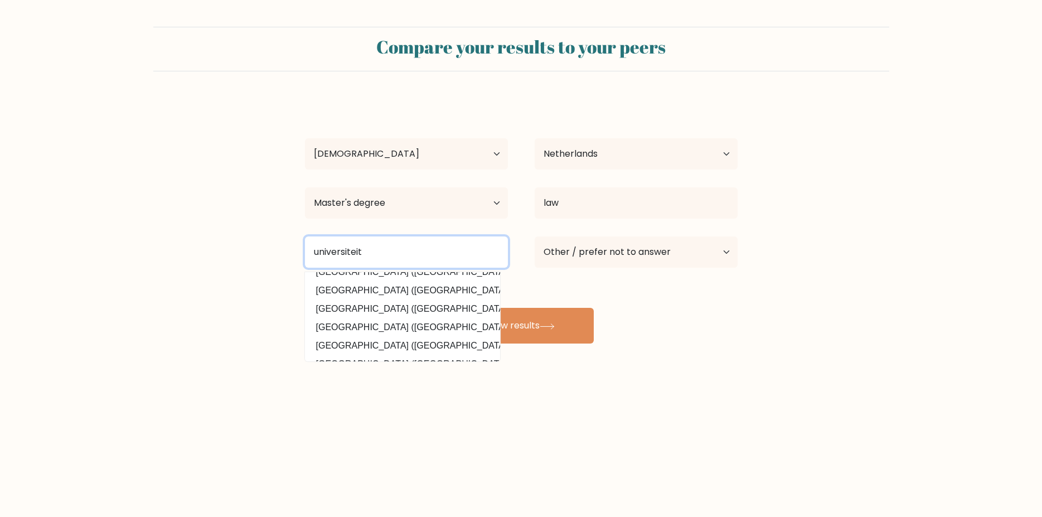
scroll to position [100, 0]
type input "u"
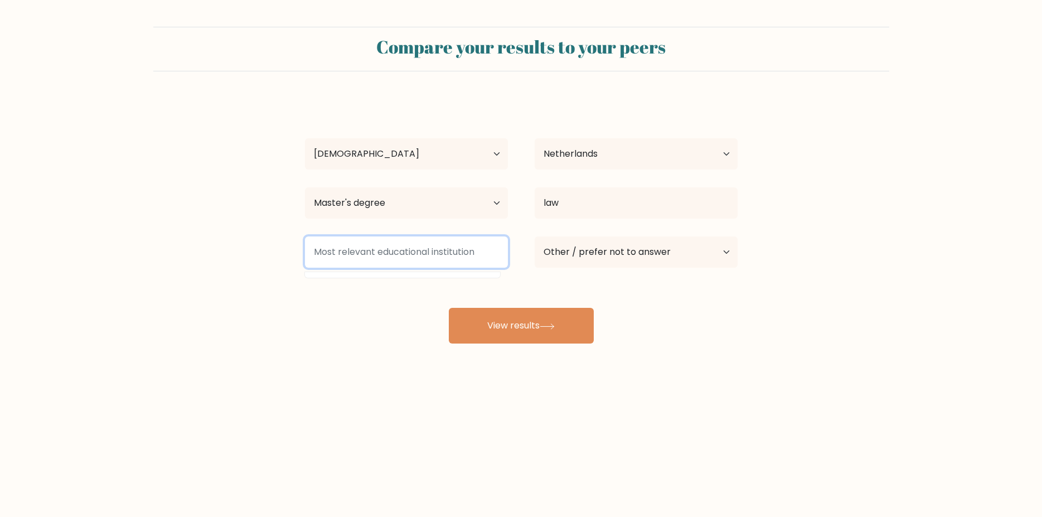
scroll to position [0, 0]
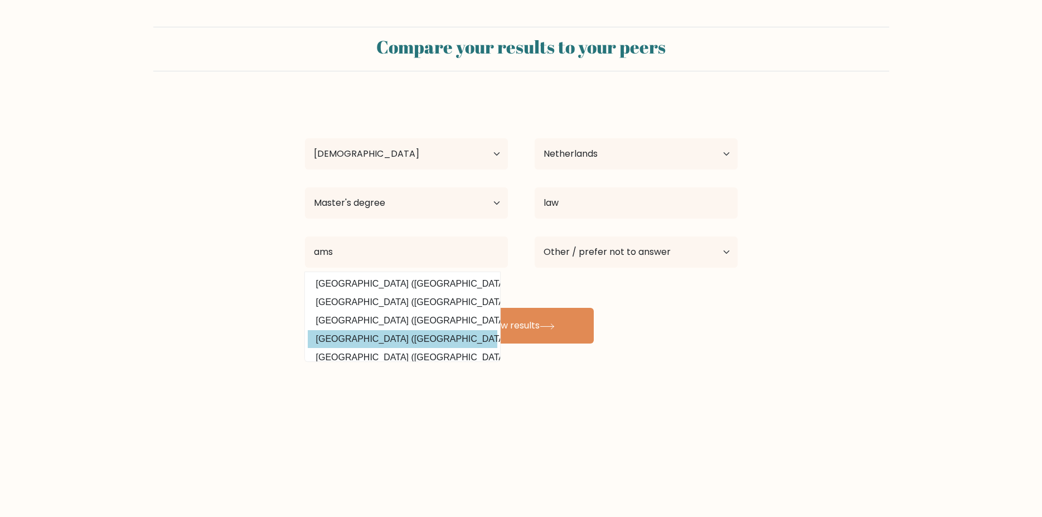
click at [365, 340] on option "Universiteit van Amsterdam (Netherlands)" at bounding box center [403, 339] width 190 height 18
type input "[GEOGRAPHIC_DATA]"
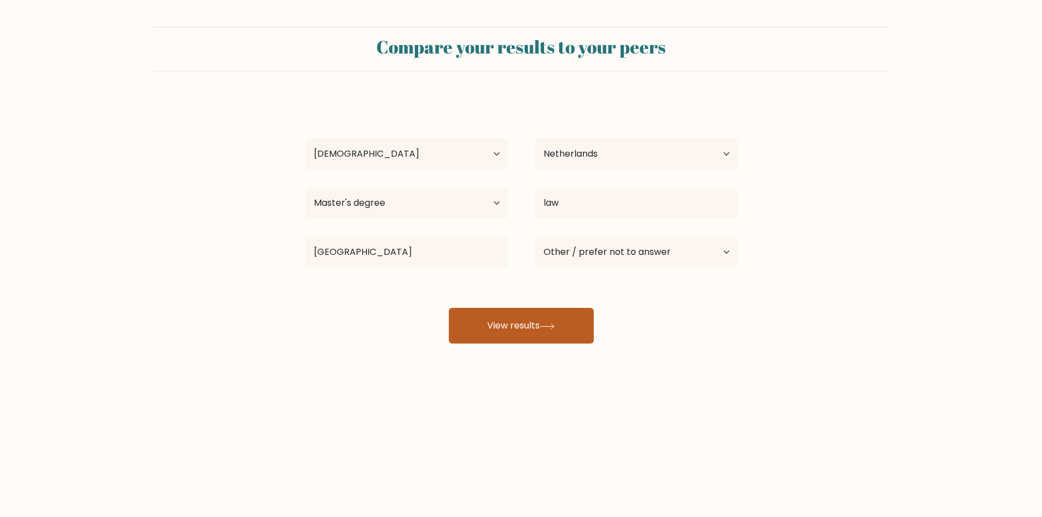
click at [507, 322] on button "View results" at bounding box center [521, 326] width 145 height 36
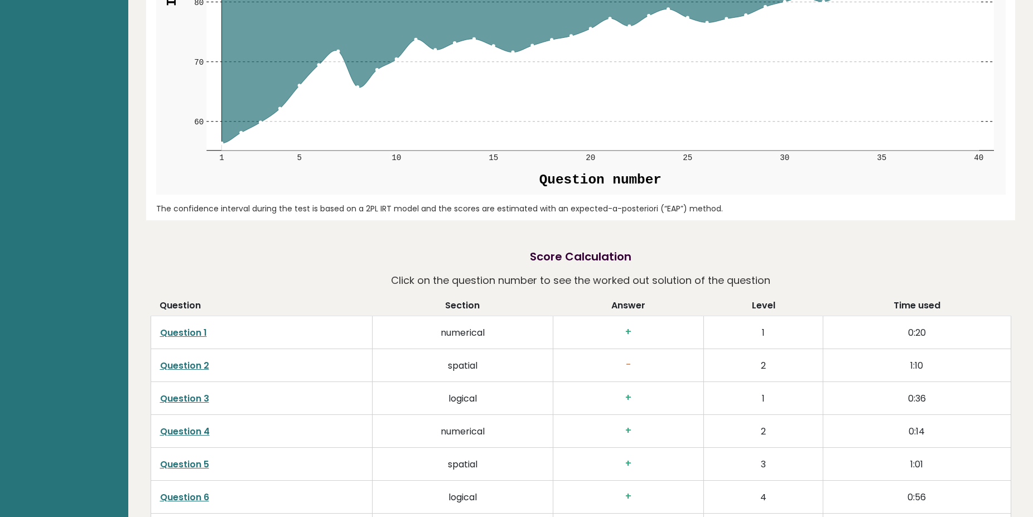
scroll to position [1759, 0]
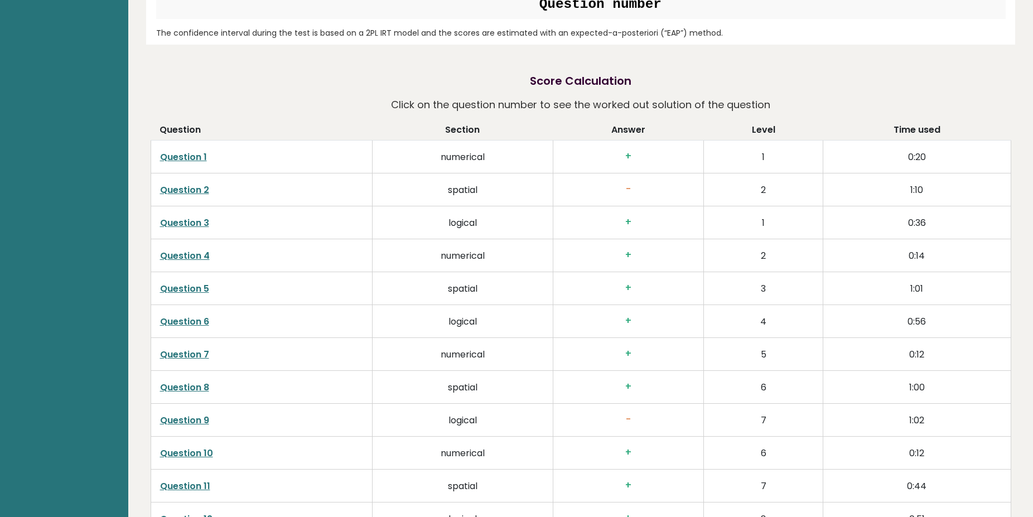
click at [181, 151] on link "Question 1" at bounding box center [183, 157] width 47 height 13
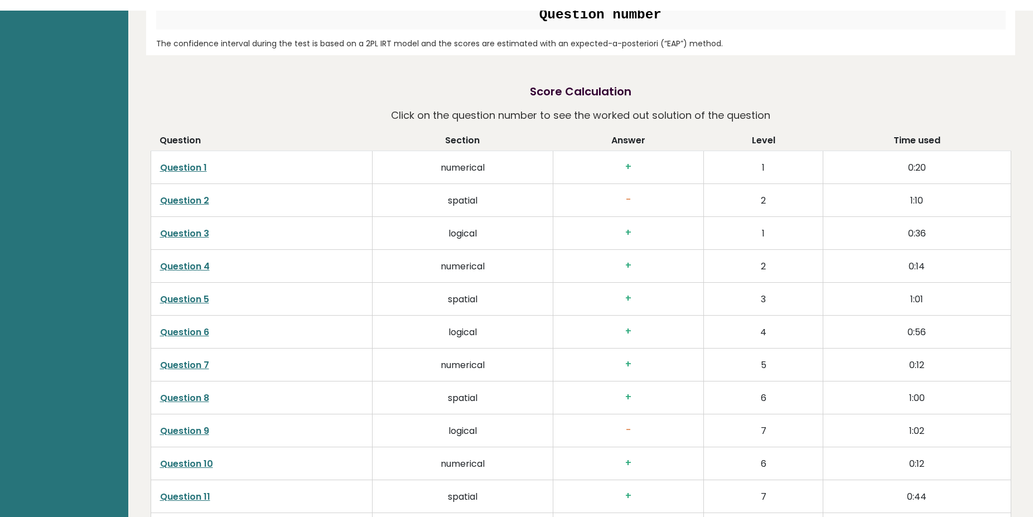
click at [189, 185] on link "Question 2" at bounding box center [184, 189] width 49 height 13
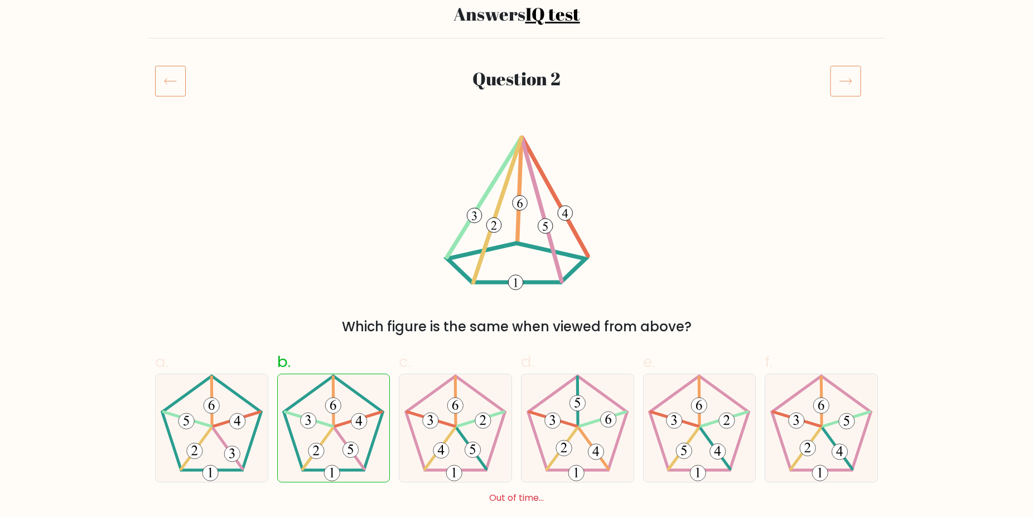
scroll to position [57, 0]
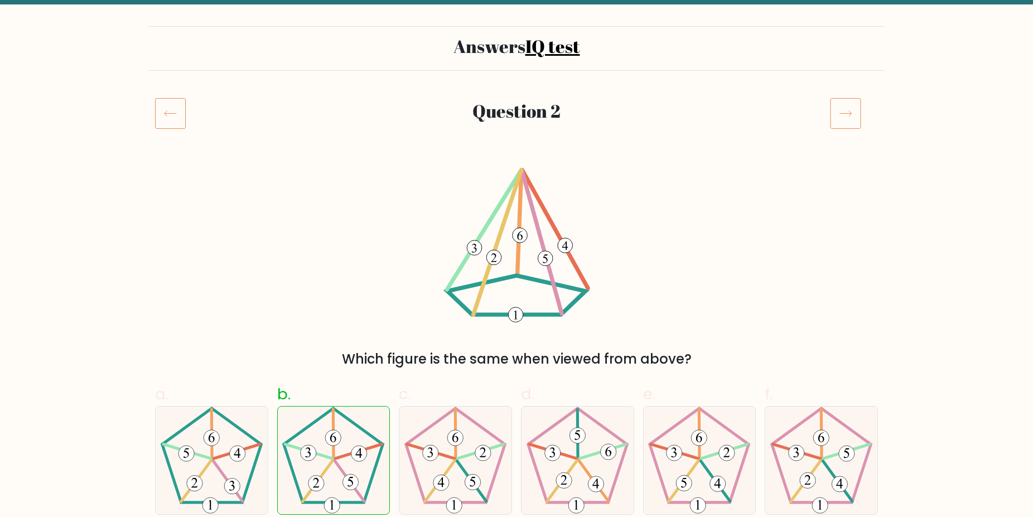
click at [172, 112] on icon at bounding box center [170, 113] width 31 height 31
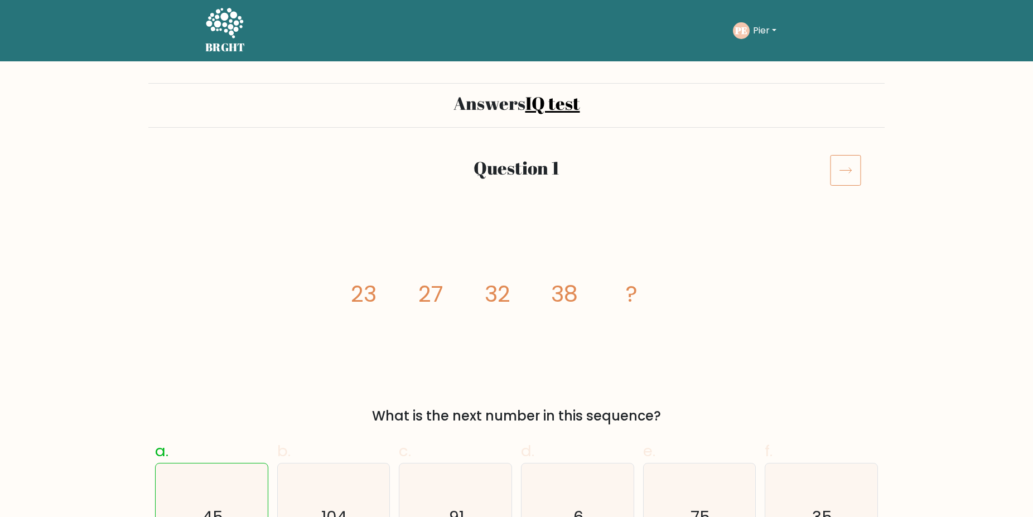
click at [556, 99] on link "IQ test" at bounding box center [552, 103] width 55 height 24
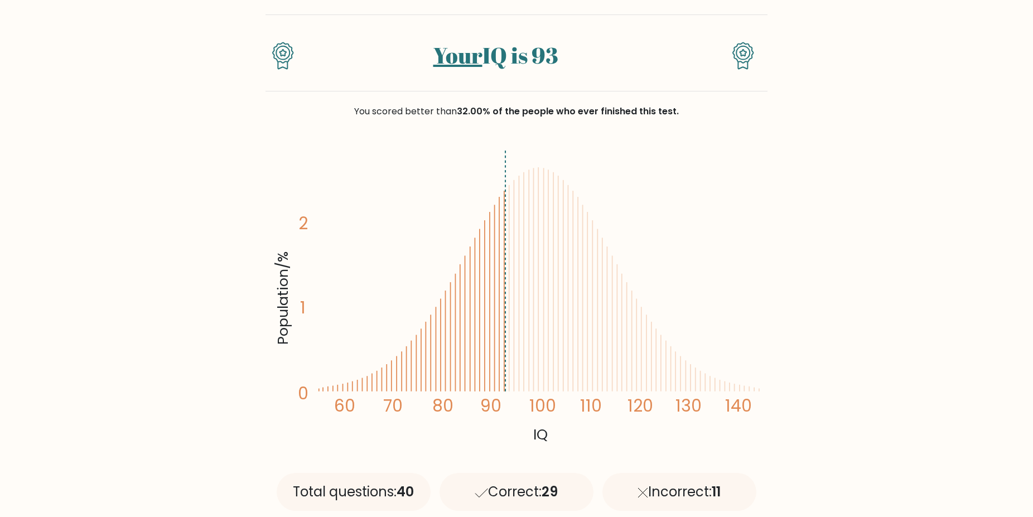
scroll to position [398, 0]
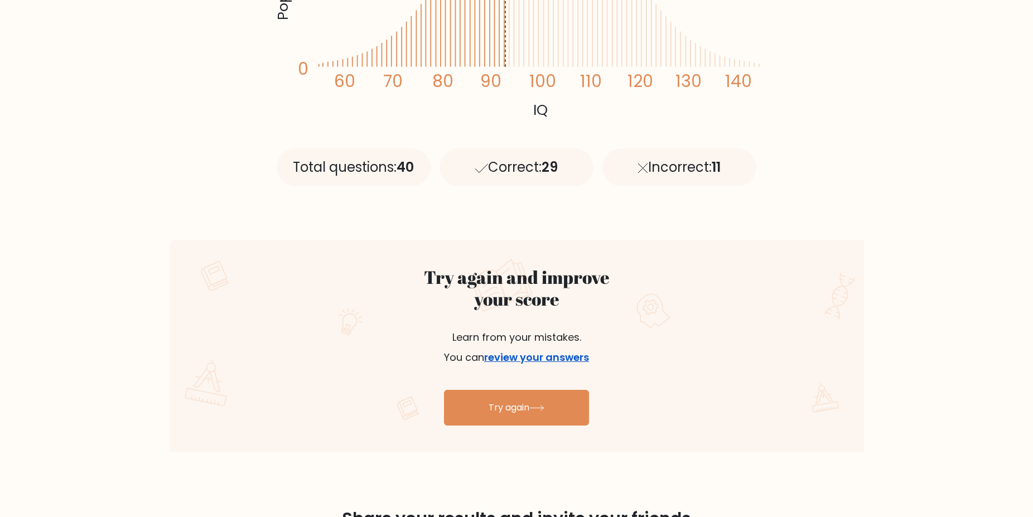
click at [517, 356] on link "review your answers" at bounding box center [536, 357] width 105 height 14
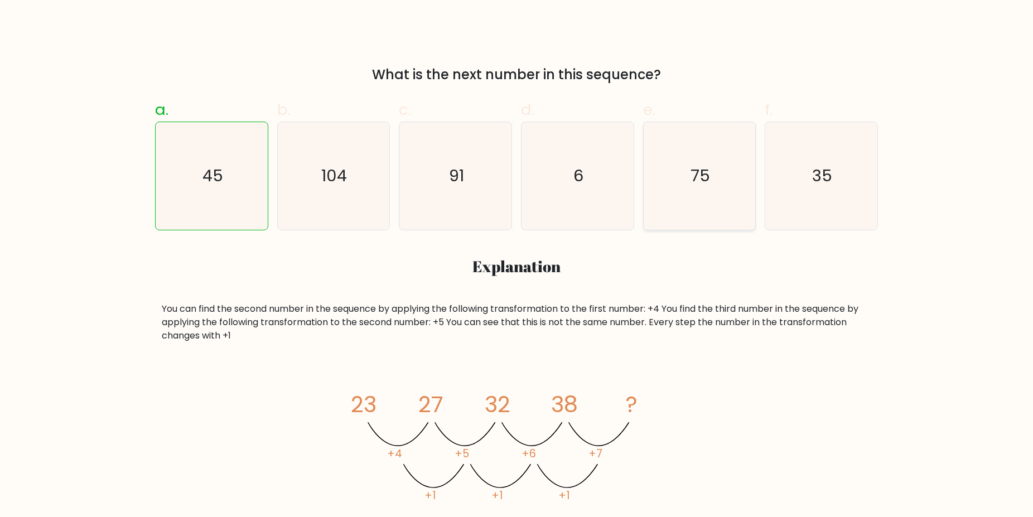
scroll to position [114, 0]
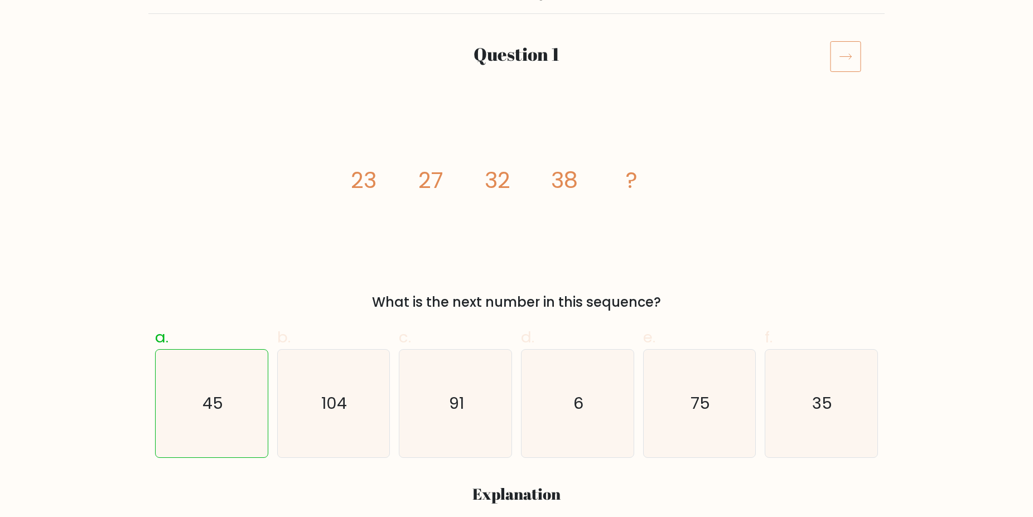
click at [848, 57] on icon at bounding box center [845, 56] width 31 height 31
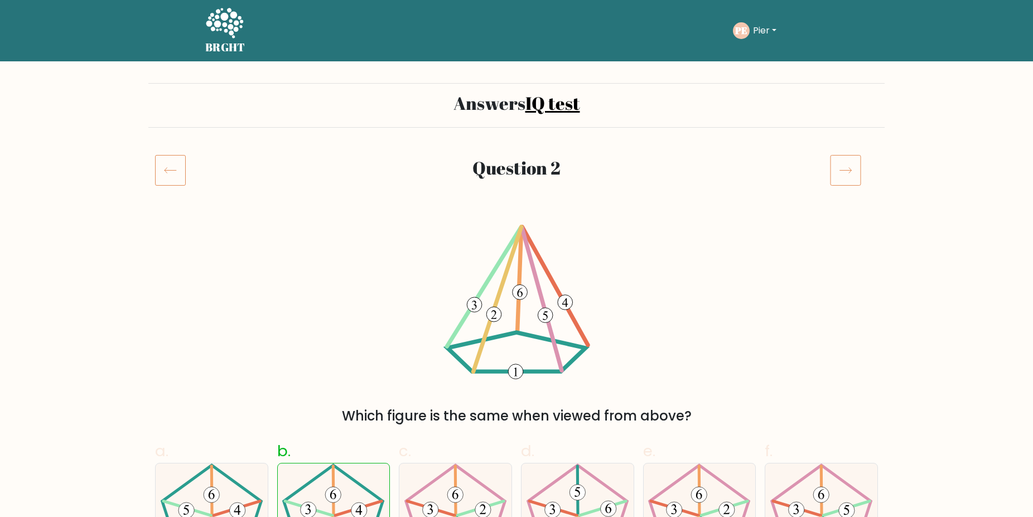
click at [846, 171] on icon at bounding box center [845, 169] width 31 height 31
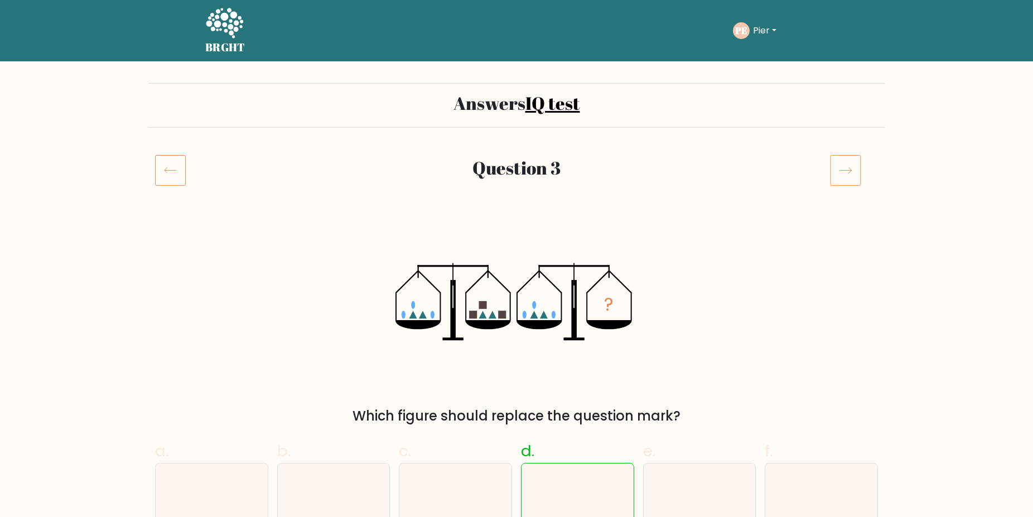
click at [837, 167] on icon at bounding box center [845, 169] width 31 height 31
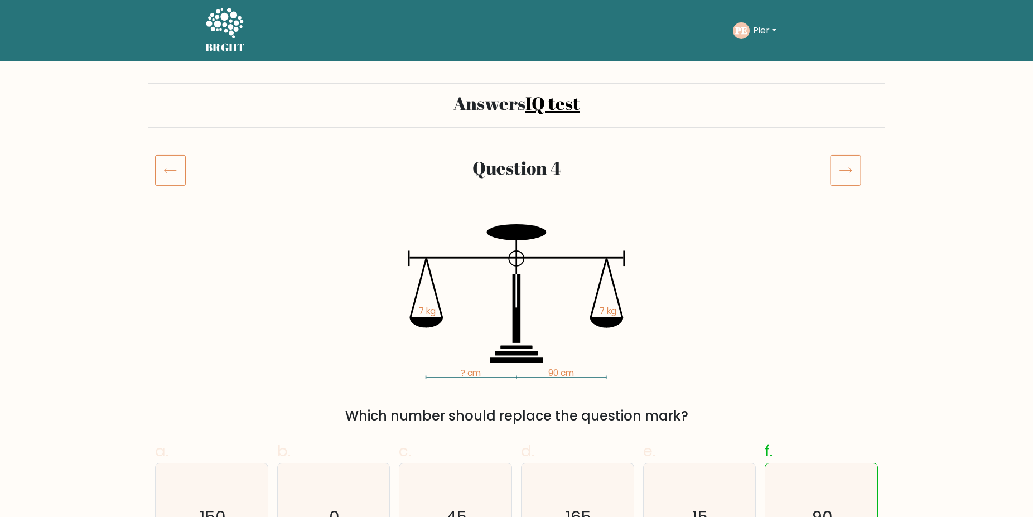
click at [850, 171] on icon at bounding box center [845, 169] width 31 height 31
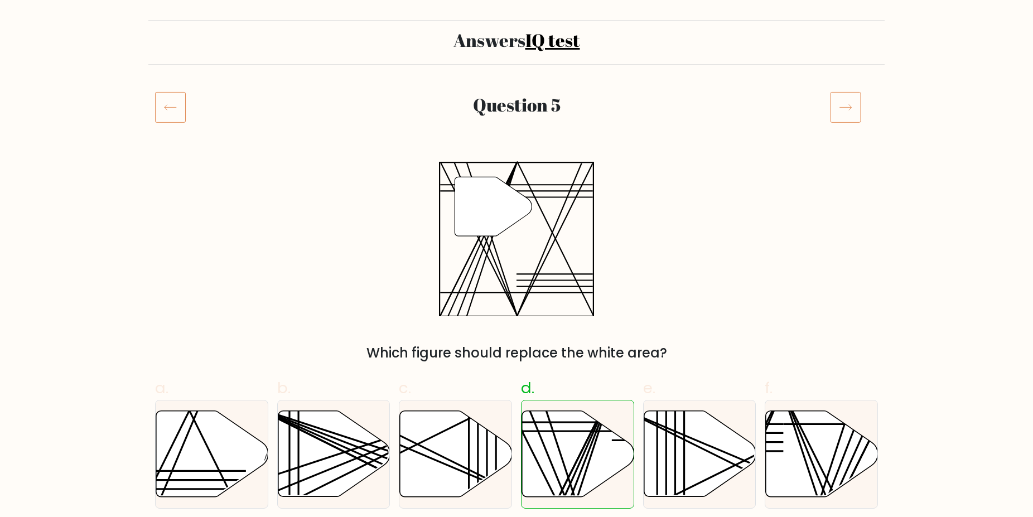
scroll to position [57, 0]
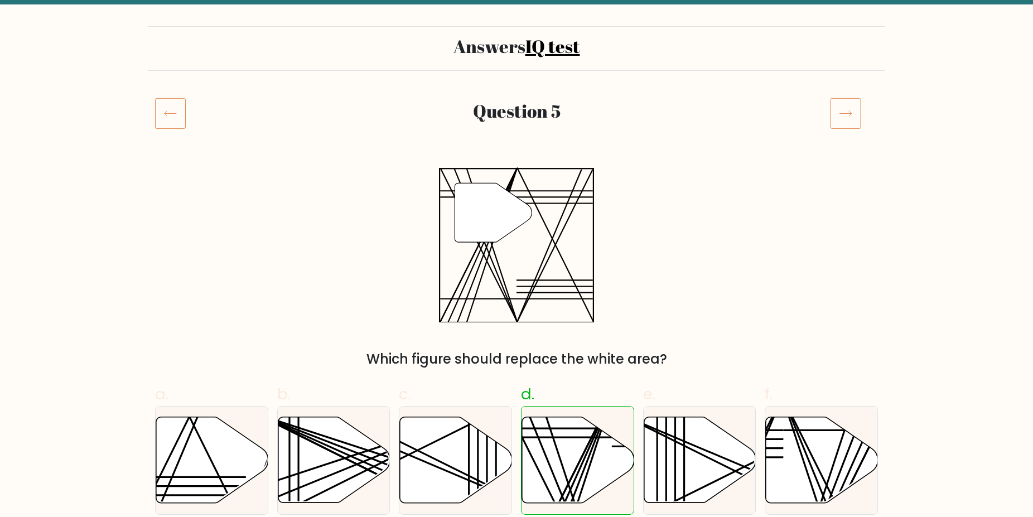
click at [851, 116] on icon at bounding box center [845, 113] width 31 height 31
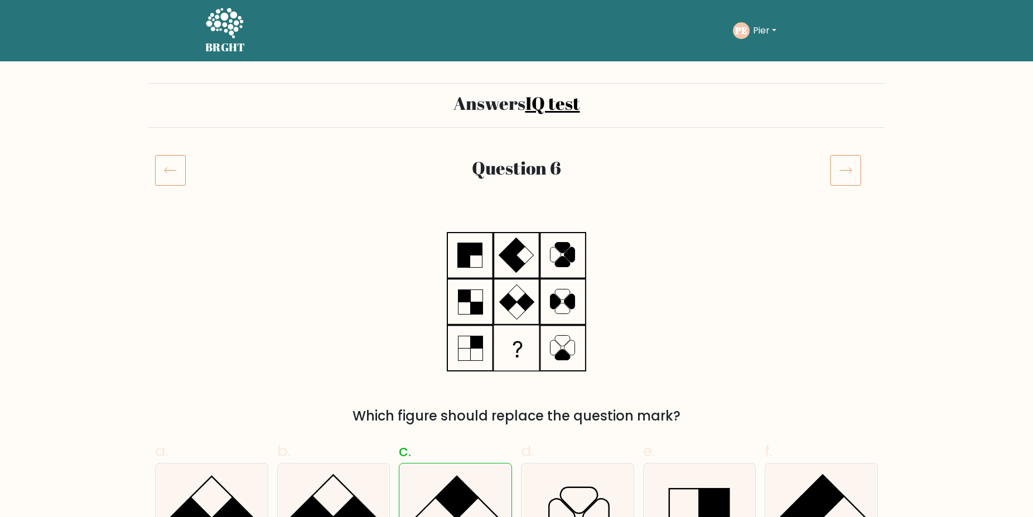
click at [843, 168] on icon at bounding box center [845, 169] width 31 height 31
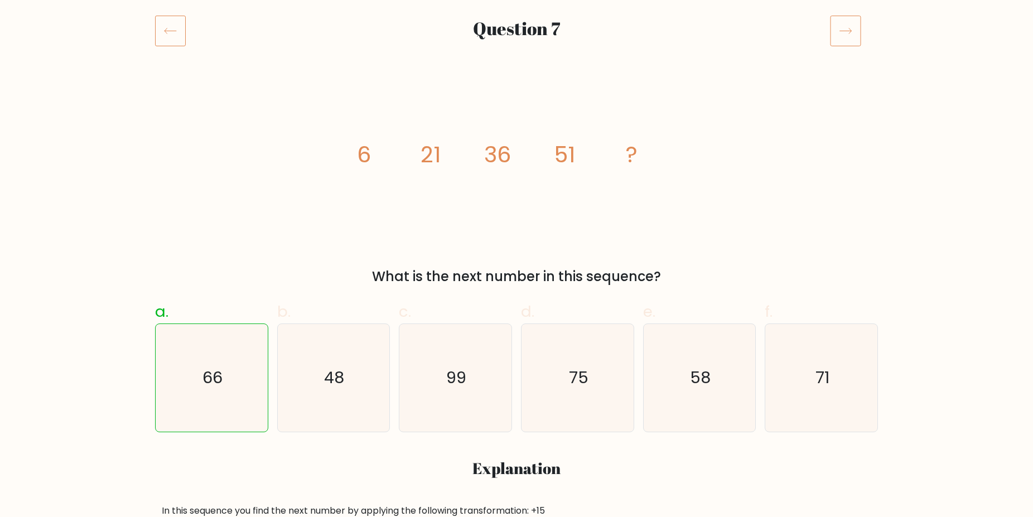
scroll to position [57, 0]
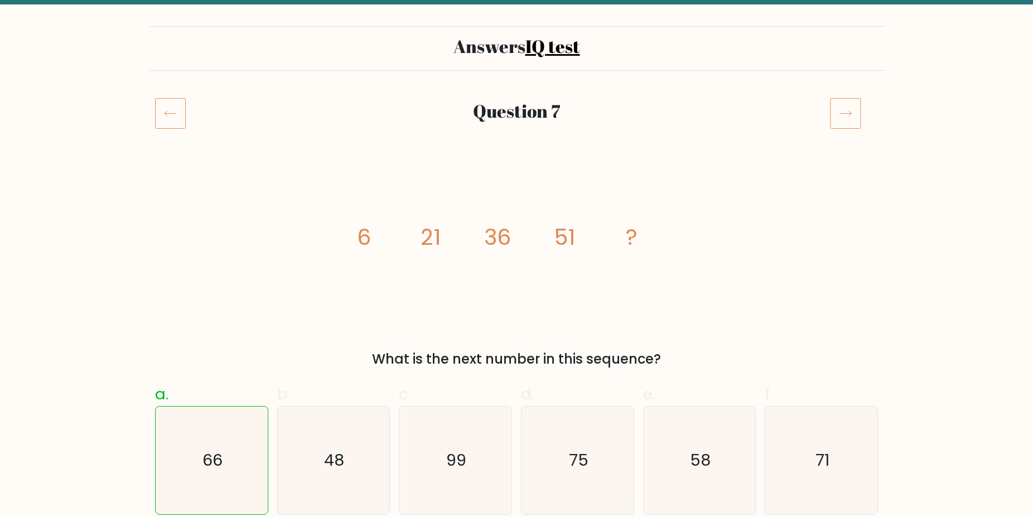
click at [846, 114] on icon at bounding box center [845, 113] width 31 height 31
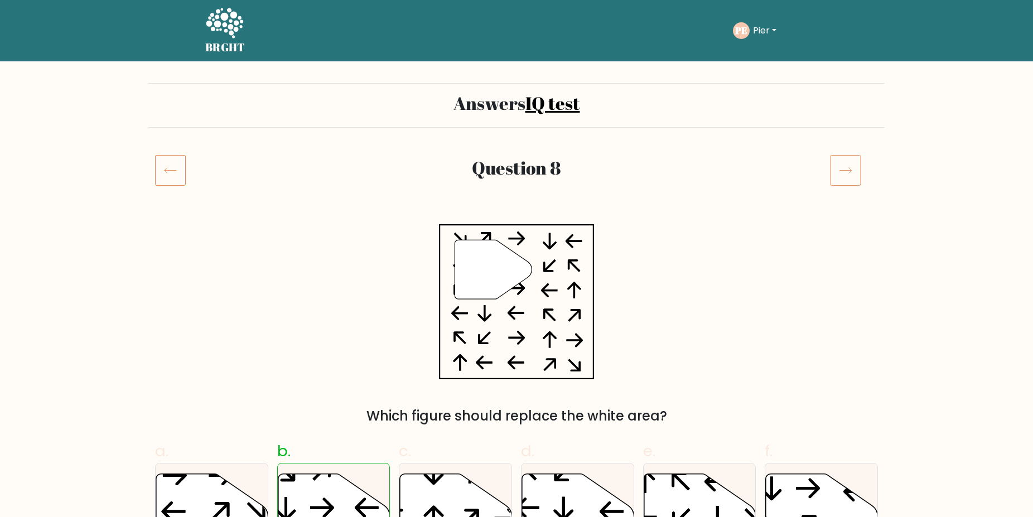
click at [851, 171] on icon at bounding box center [845, 169] width 31 height 31
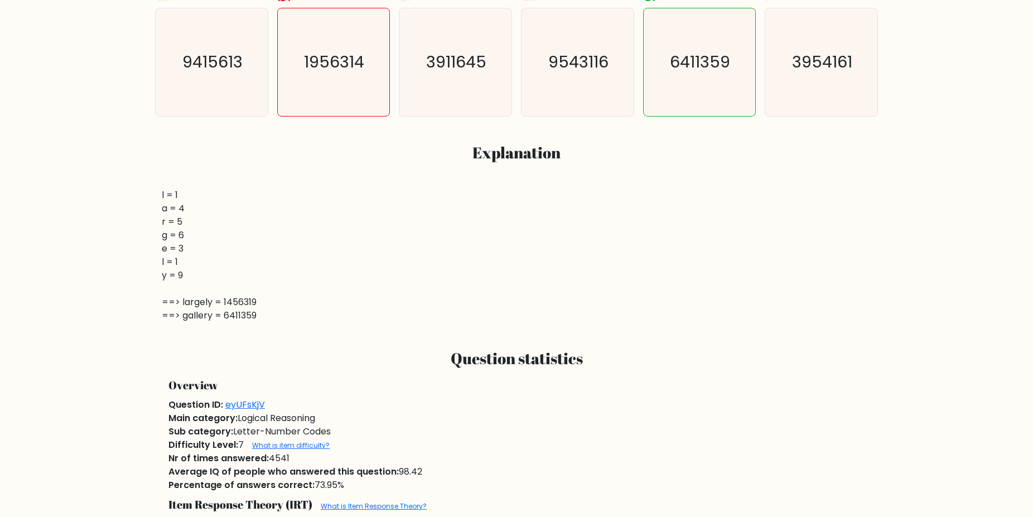
scroll to position [114, 0]
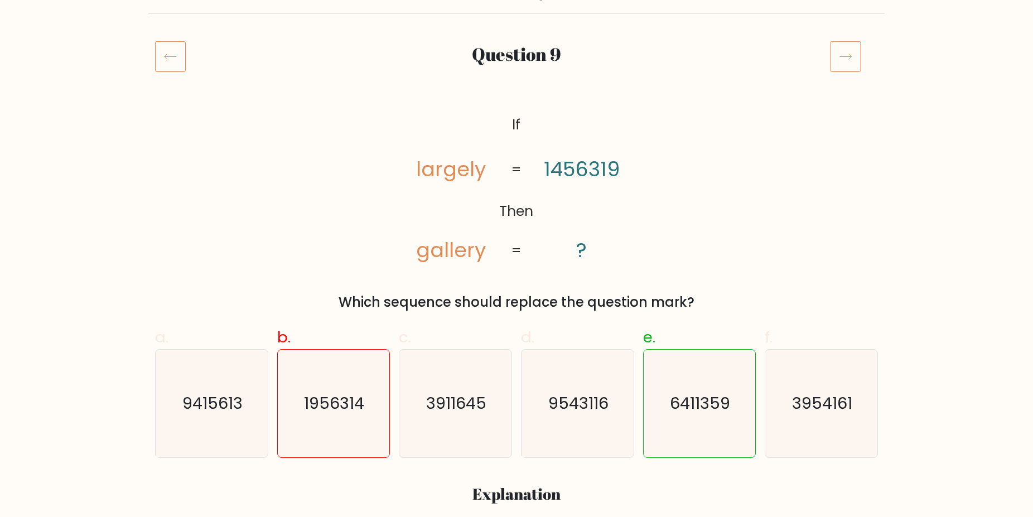
click at [851, 56] on icon at bounding box center [845, 56] width 31 height 31
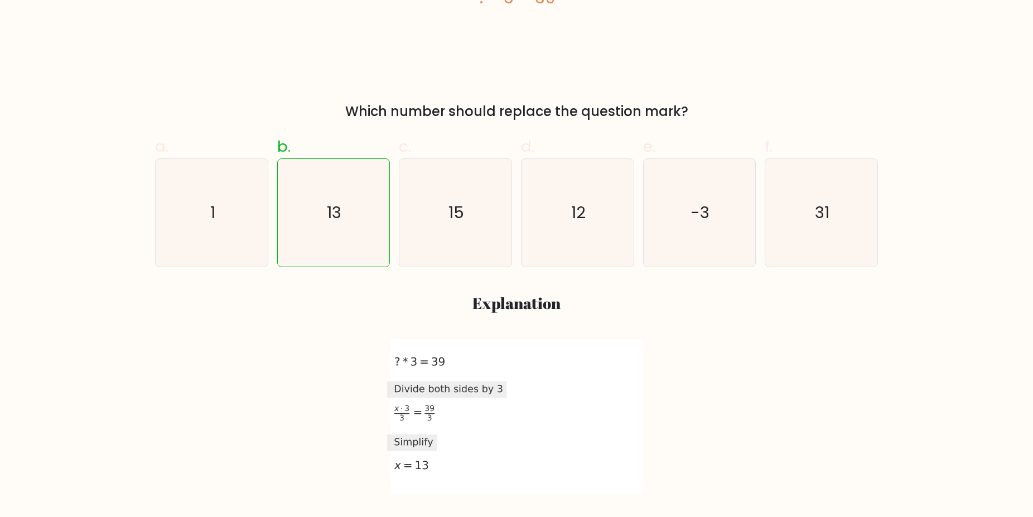
scroll to position [57, 0]
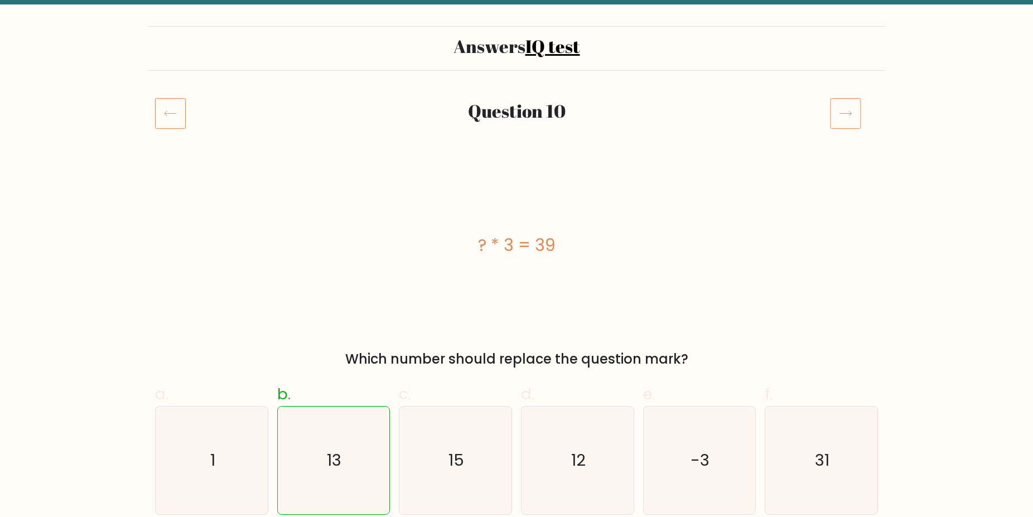
click at [853, 114] on icon at bounding box center [845, 113] width 31 height 31
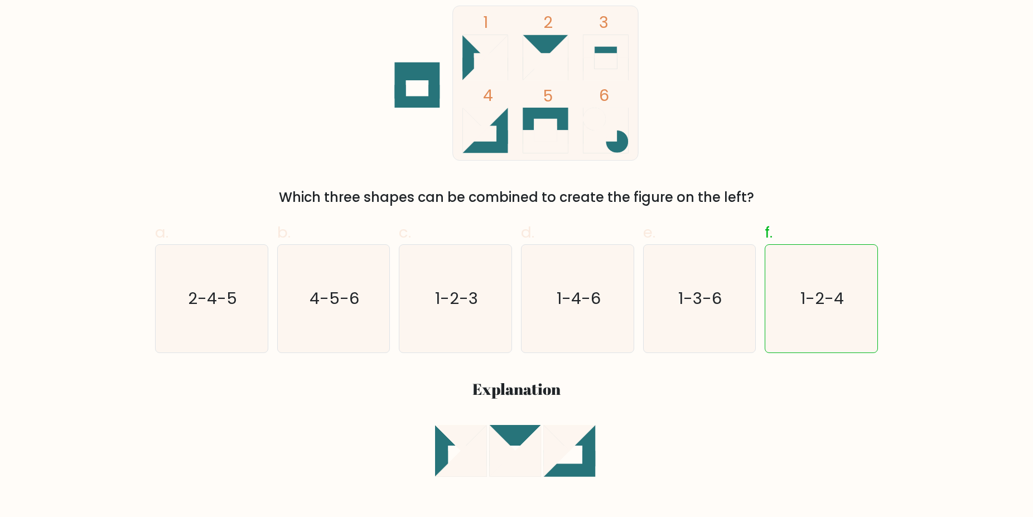
scroll to position [114, 0]
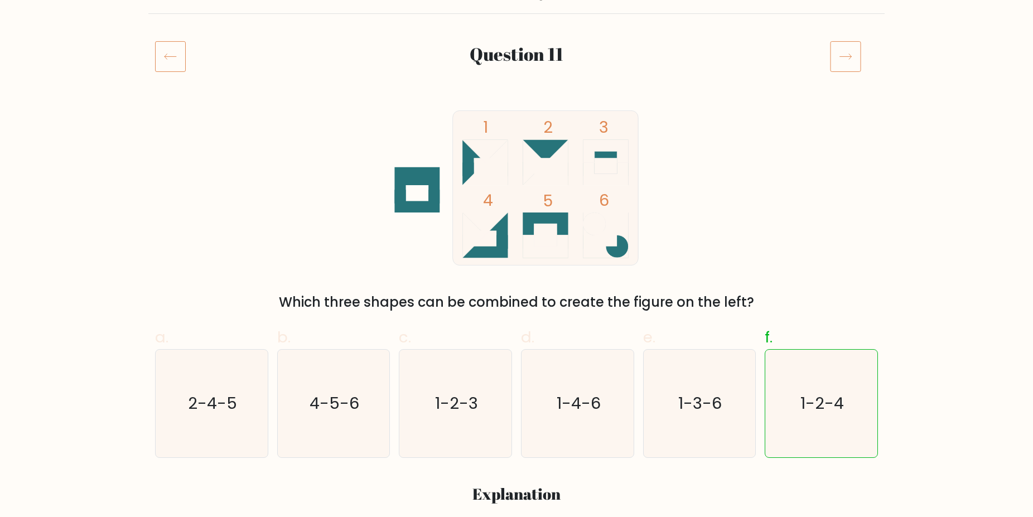
click at [850, 51] on icon at bounding box center [845, 56] width 31 height 31
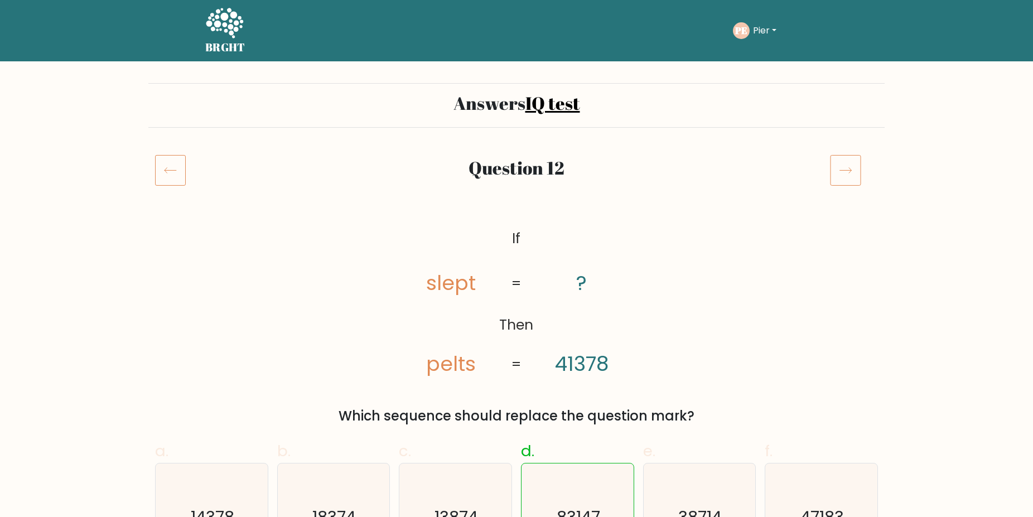
click at [843, 168] on icon at bounding box center [845, 169] width 31 height 31
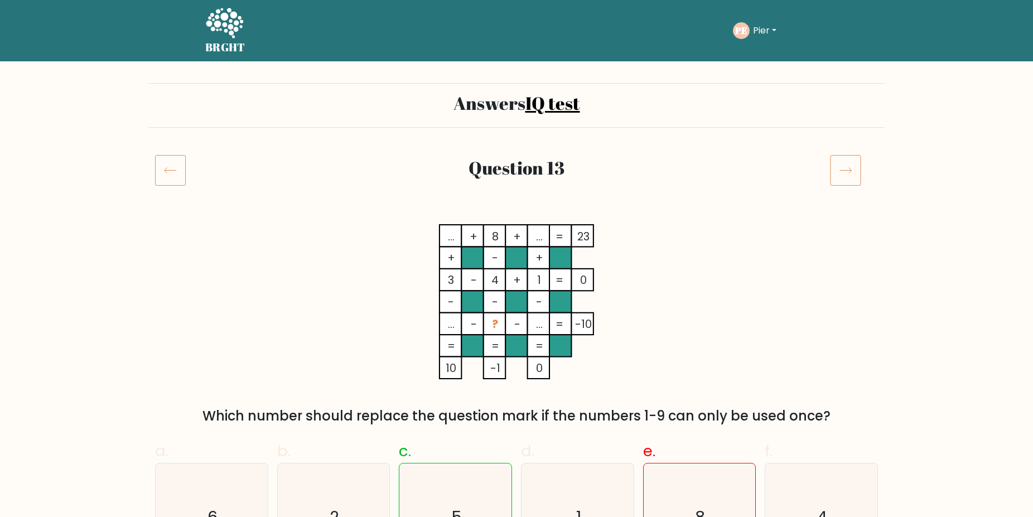
click at [848, 170] on icon at bounding box center [846, 171] width 12 height 6
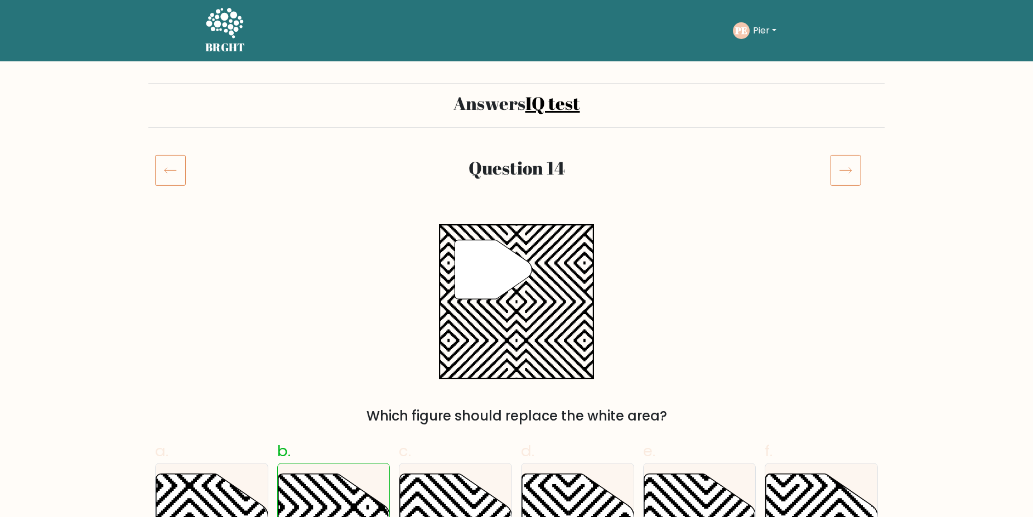
click at [846, 169] on icon at bounding box center [845, 169] width 31 height 31
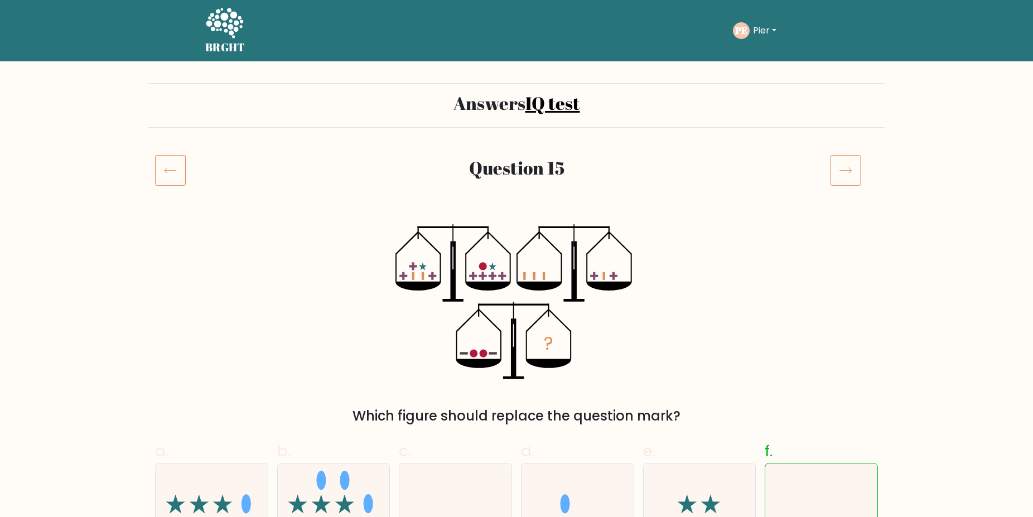
click at [844, 171] on icon at bounding box center [845, 169] width 31 height 31
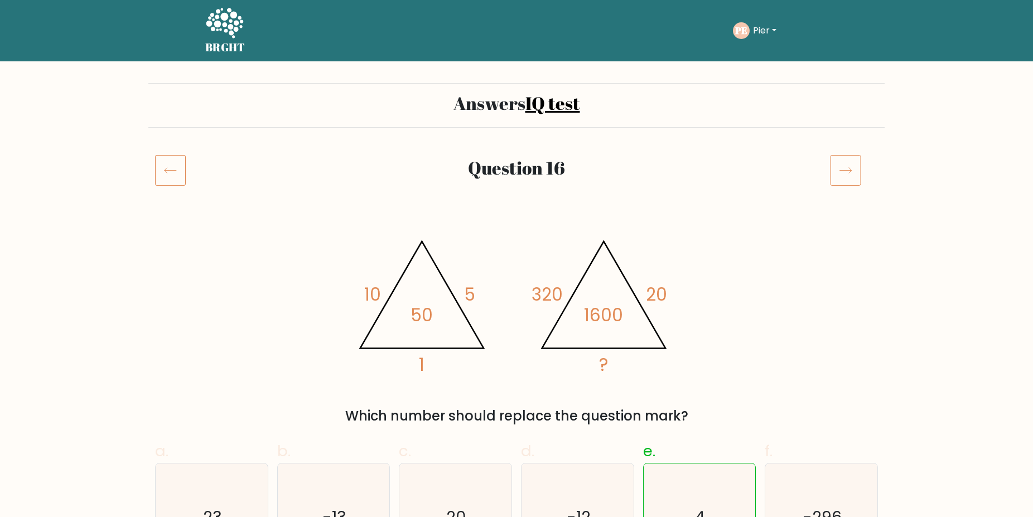
click at [844, 168] on icon at bounding box center [845, 169] width 31 height 31
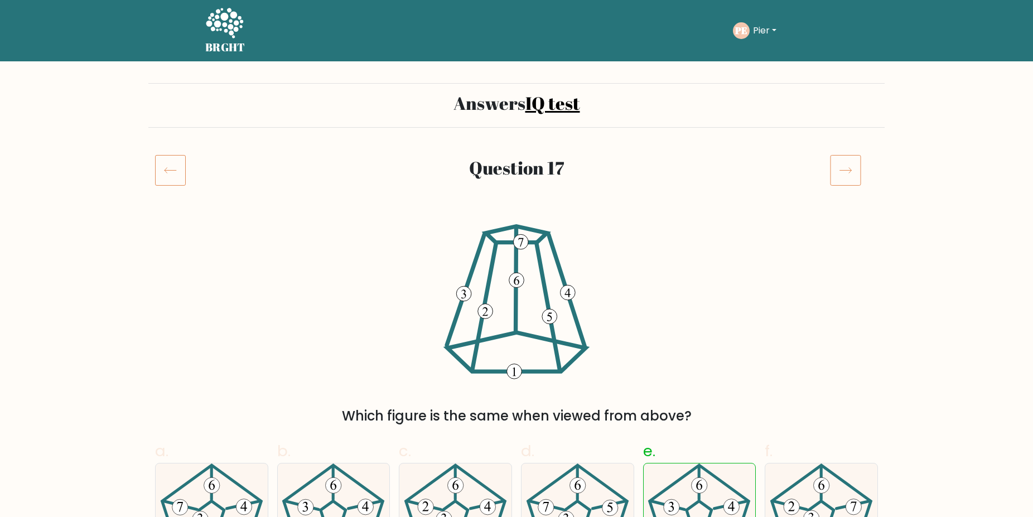
click at [772, 26] on button "Pier" at bounding box center [764, 30] width 30 height 14
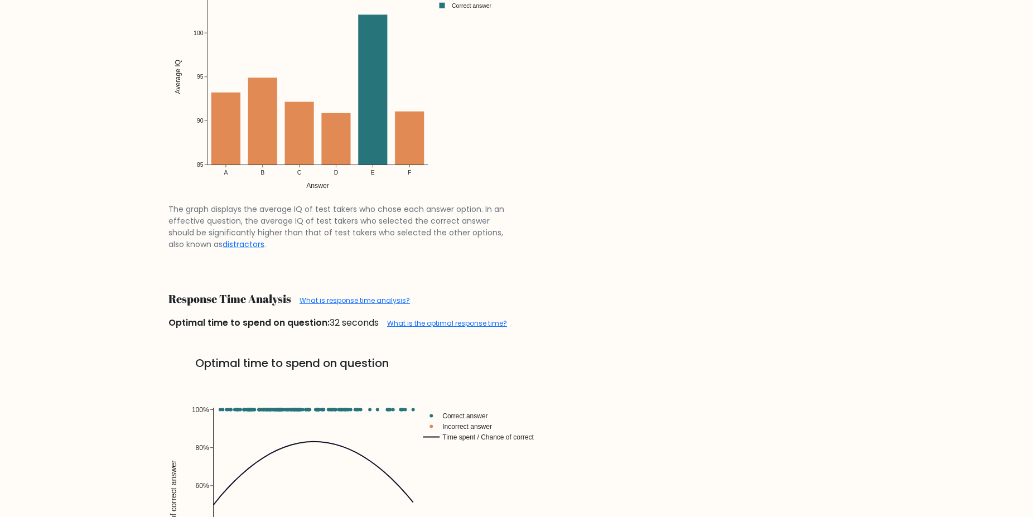
scroll to position [1666, 0]
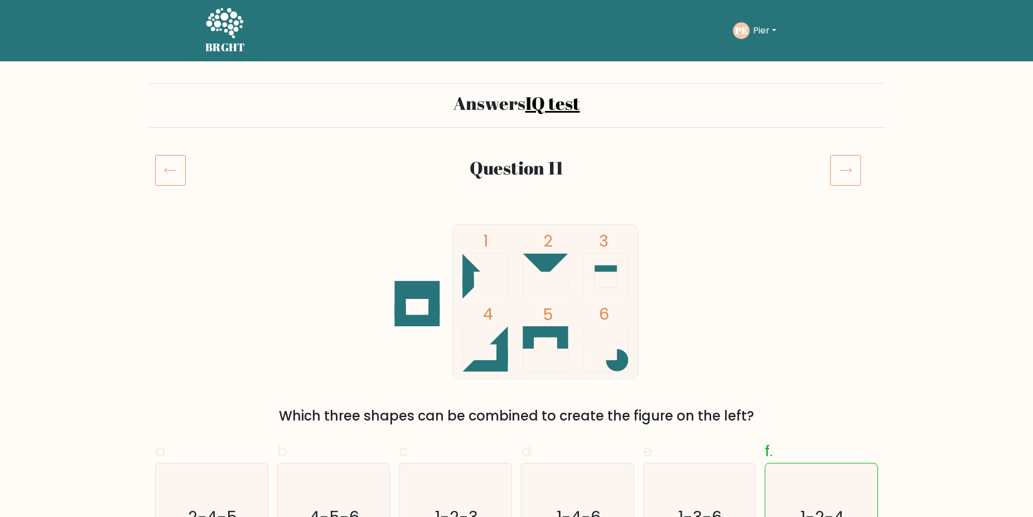
scroll to position [114, 0]
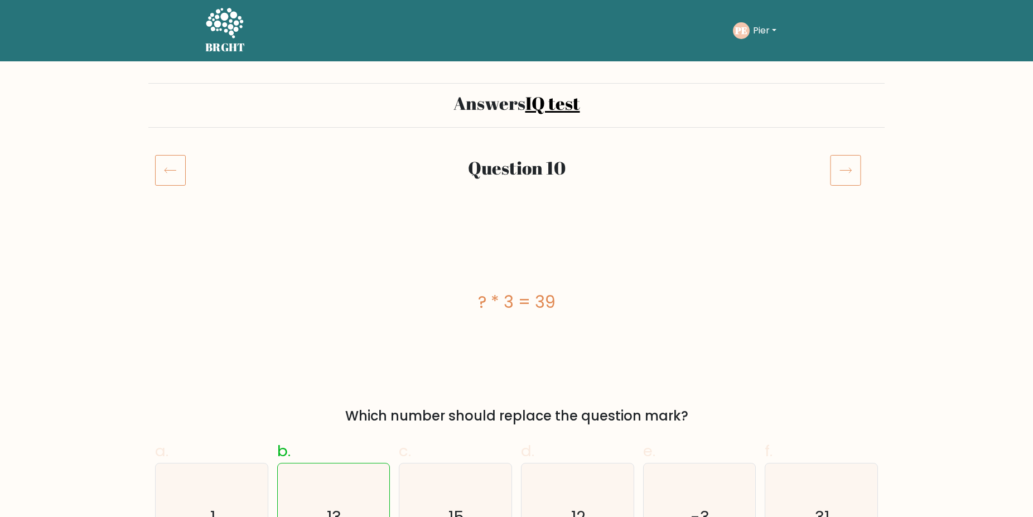
scroll to position [57, 0]
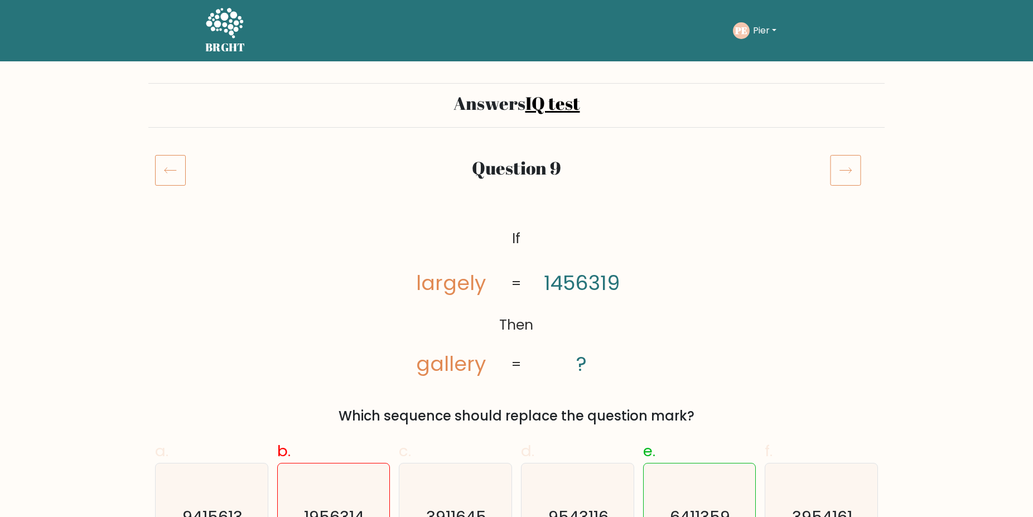
scroll to position [114, 0]
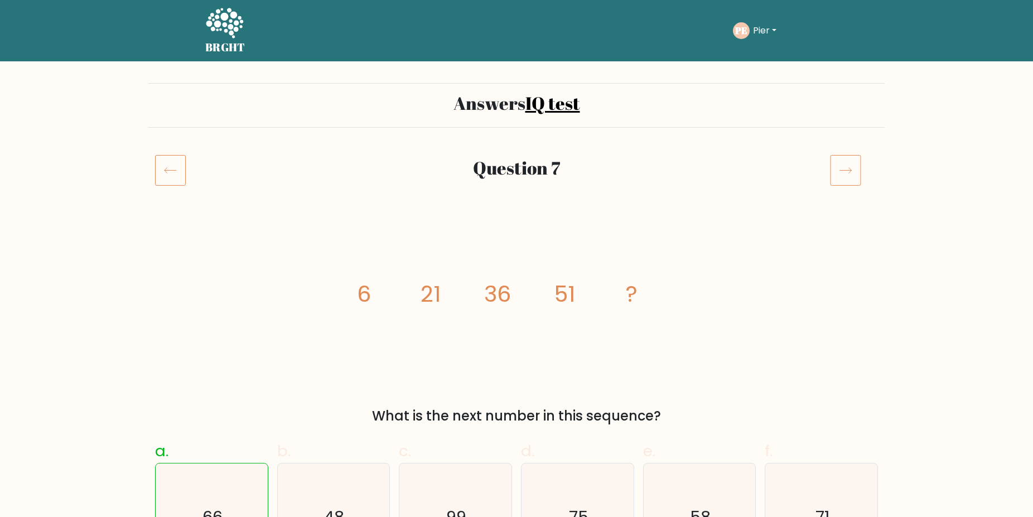
scroll to position [57, 0]
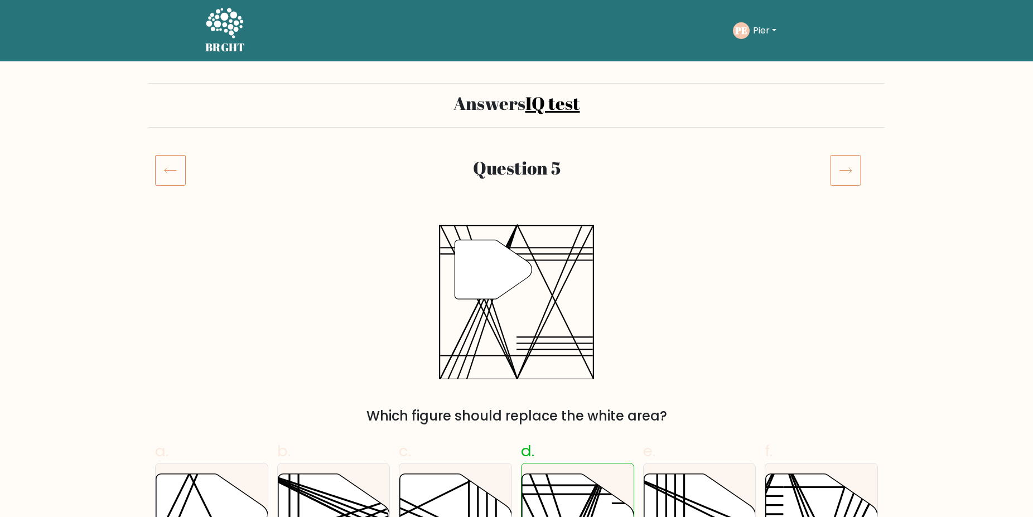
scroll to position [57, 0]
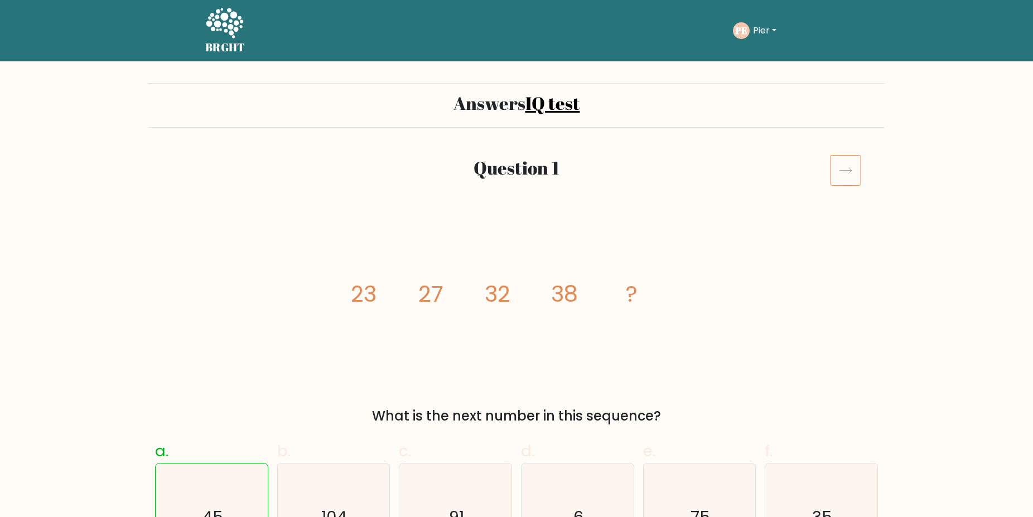
scroll to position [114, 0]
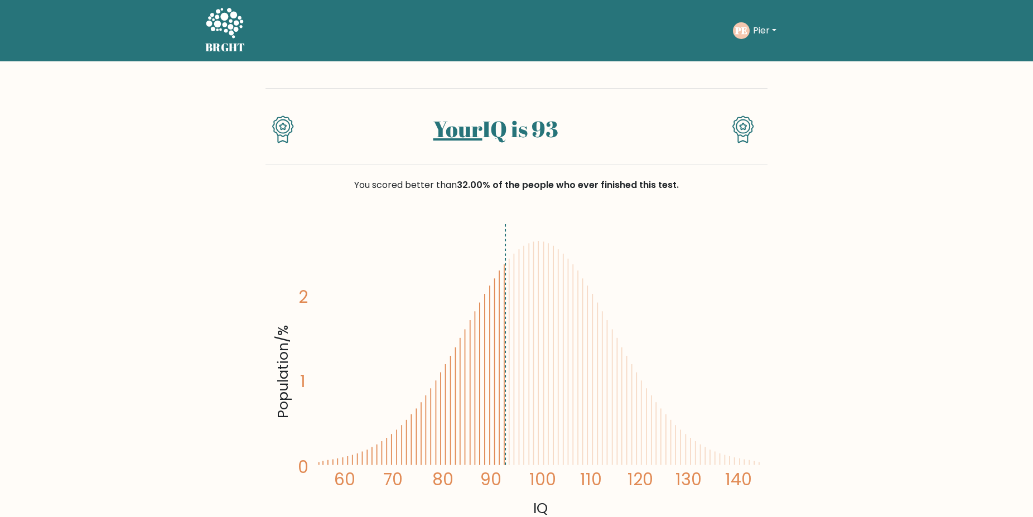
scroll to position [398, 0]
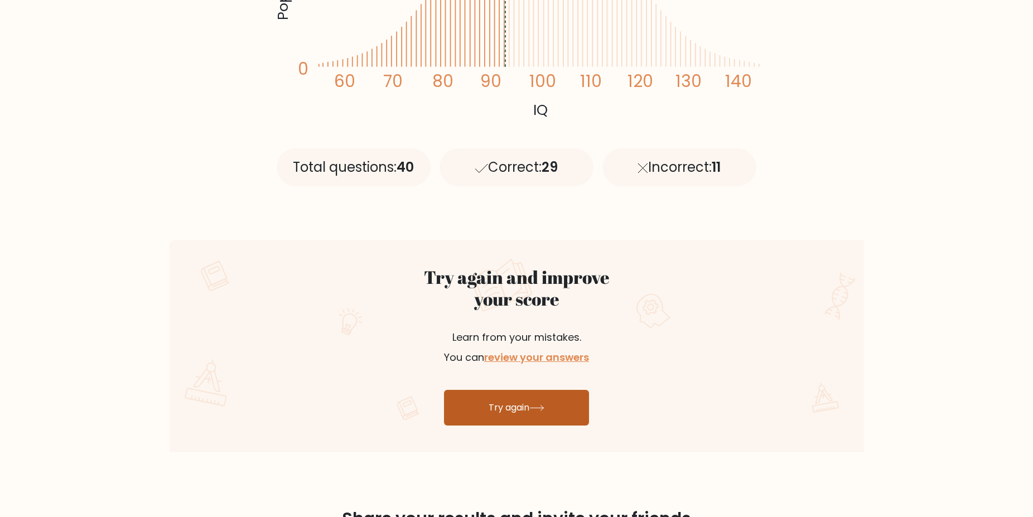
click at [517, 407] on link "Try again" at bounding box center [516, 408] width 145 height 36
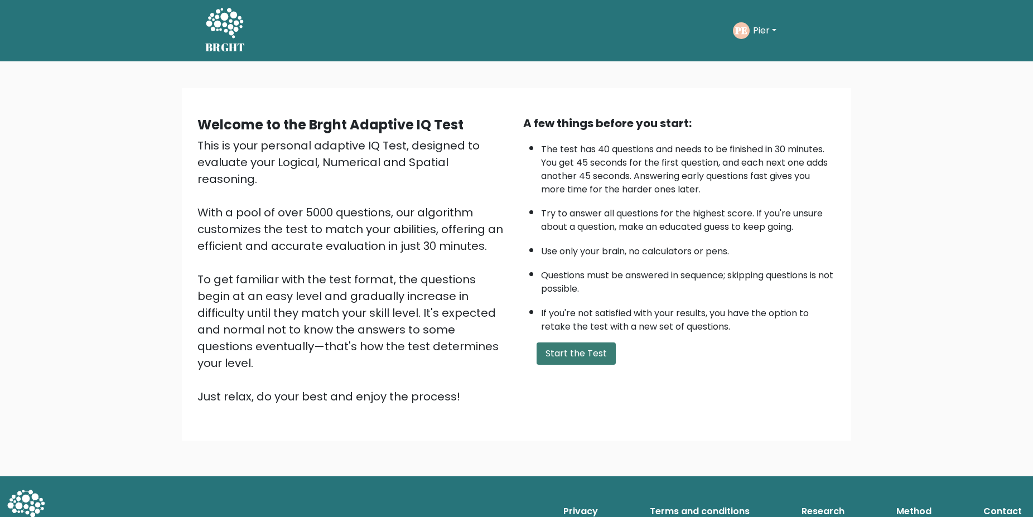
click at [572, 365] on button "Start the Test" at bounding box center [575, 353] width 79 height 22
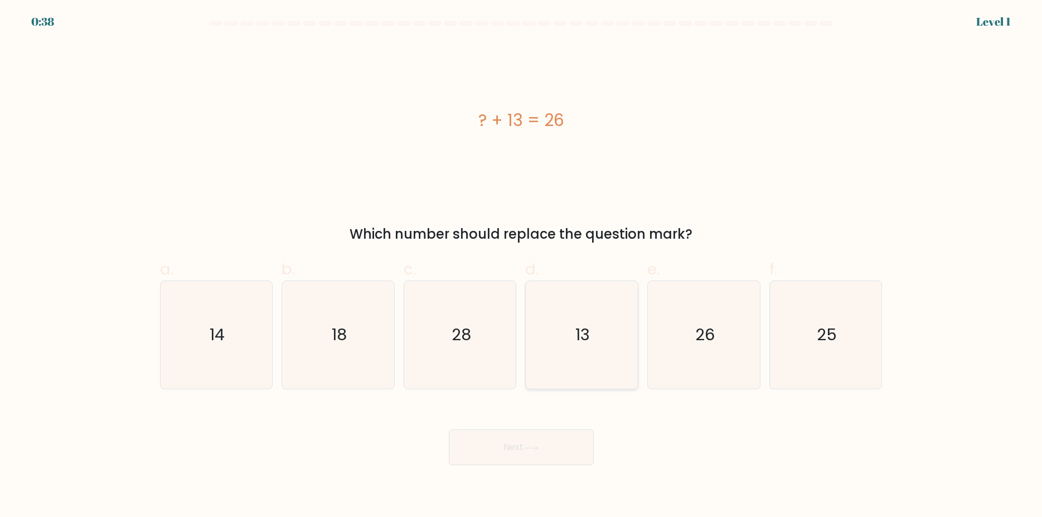
click at [607, 336] on icon "13" at bounding box center [582, 335] width 108 height 108
click at [522, 266] on input "d. 13" at bounding box center [521, 262] width 1 height 7
radio input "true"
click at [508, 441] on button "Next" at bounding box center [521, 447] width 145 height 36
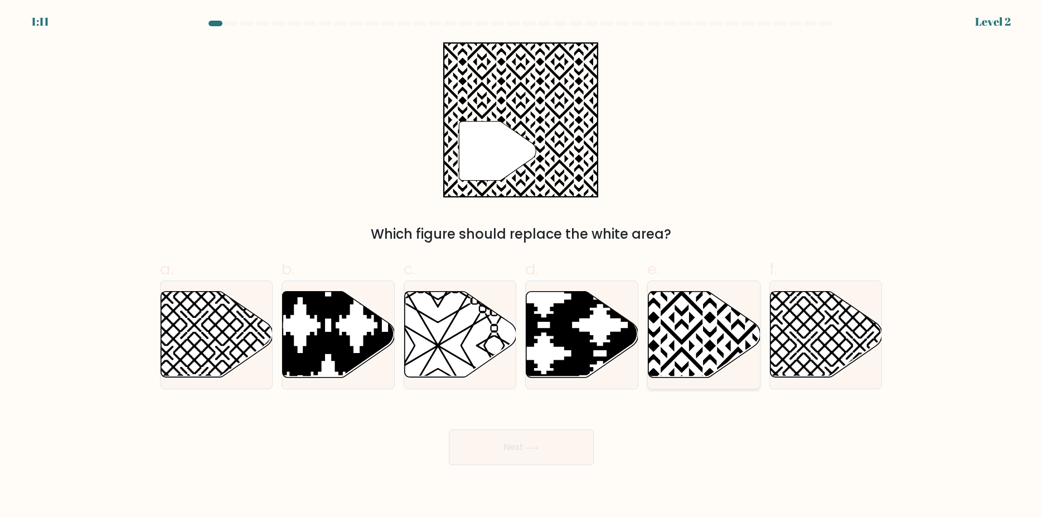
click at [691, 330] on icon at bounding box center [704, 335] width 112 height 86
click at [522, 266] on input "e." at bounding box center [521, 262] width 1 height 7
radio input "true"
click at [520, 446] on button "Next" at bounding box center [521, 447] width 145 height 36
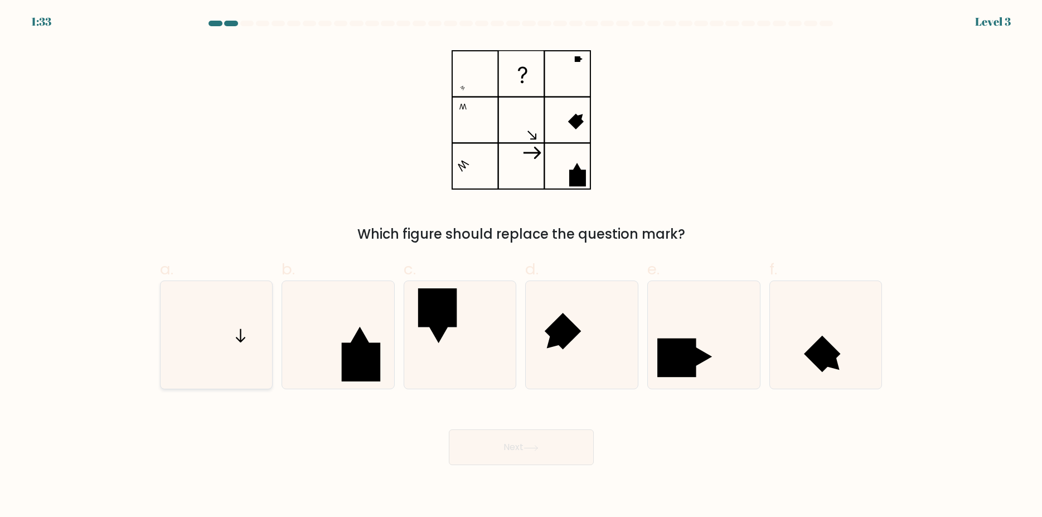
click at [229, 333] on icon at bounding box center [216, 335] width 108 height 108
click at [521, 266] on input "a." at bounding box center [521, 262] width 1 height 7
radio input "true"
click at [524, 448] on button "Next" at bounding box center [521, 447] width 145 height 36
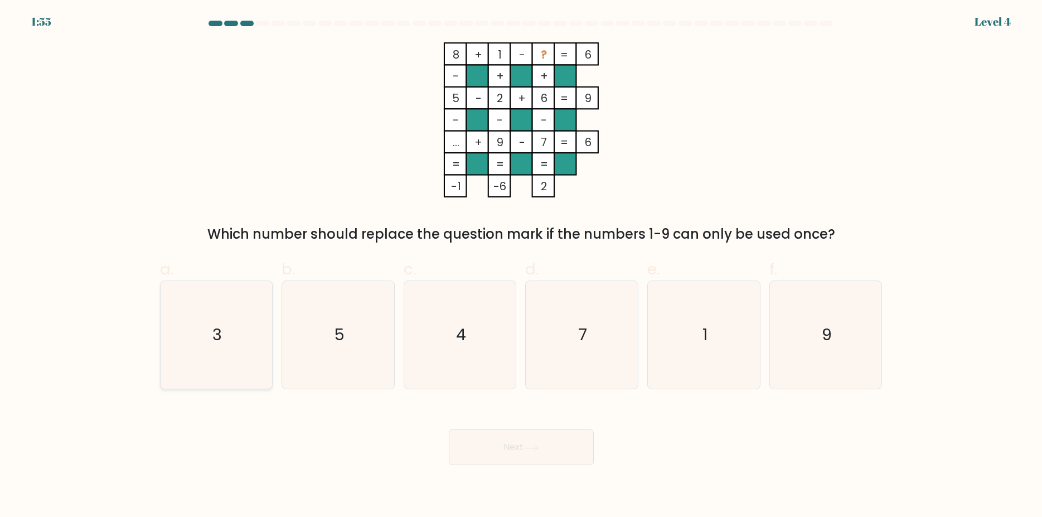
click at [214, 335] on text "3" at bounding box center [216, 335] width 9 height 22
click at [521, 266] on input "a. 3" at bounding box center [521, 262] width 1 height 7
radio input "true"
click at [522, 448] on button "Next" at bounding box center [521, 447] width 145 height 36
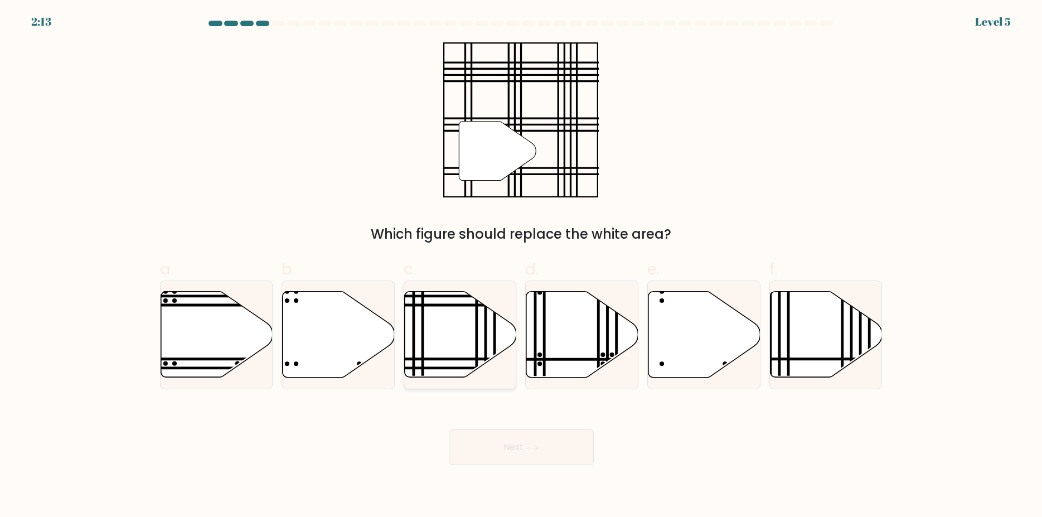
click at [440, 332] on icon at bounding box center [461, 335] width 112 height 86
click at [521, 266] on input "c." at bounding box center [521, 262] width 1 height 7
radio input "true"
click at [512, 446] on button "Next" at bounding box center [521, 447] width 145 height 36
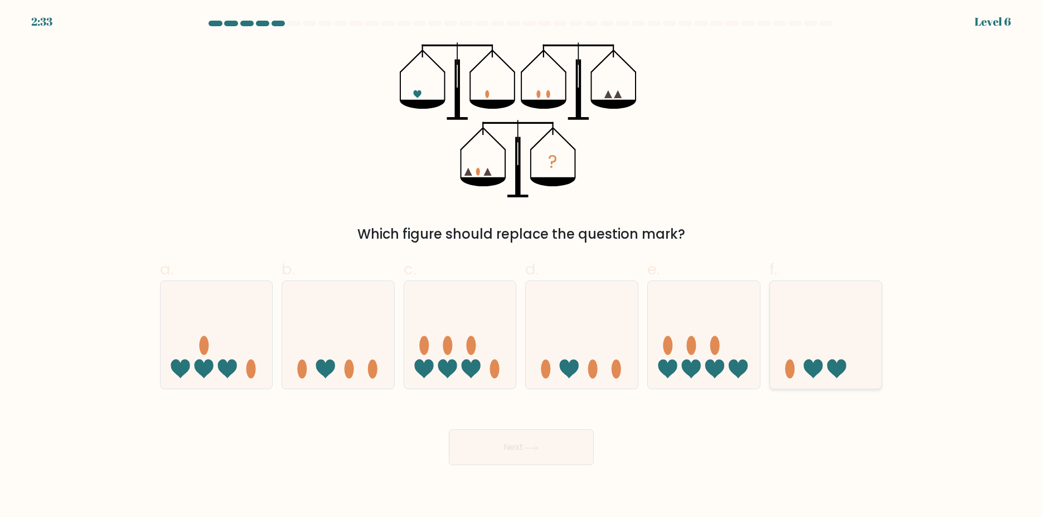
click at [825, 359] on icon at bounding box center [826, 335] width 112 height 93
click at [522, 266] on input "f." at bounding box center [521, 262] width 1 height 7
radio input "true"
click at [505, 446] on button "Next" at bounding box center [521, 447] width 145 height 36
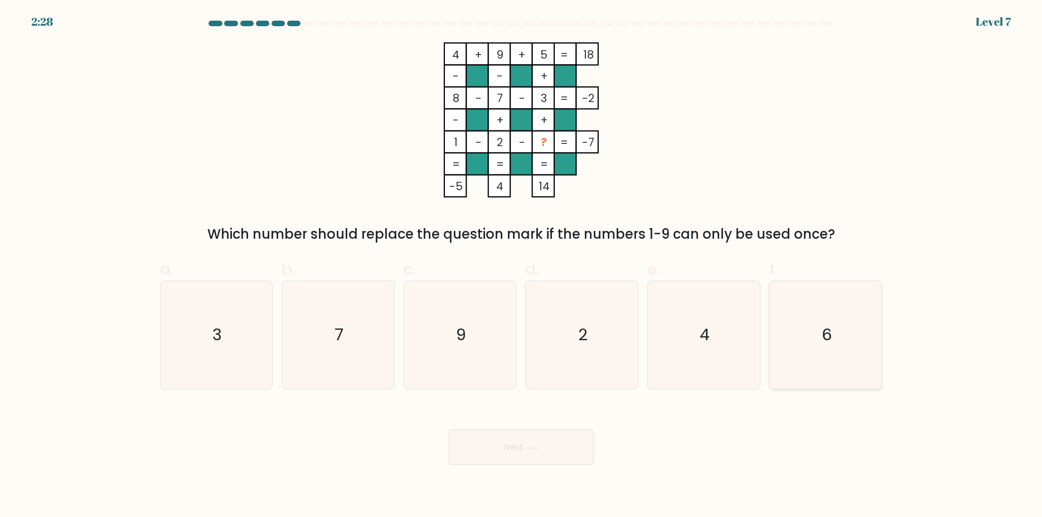
click at [805, 346] on icon "6" at bounding box center [826, 335] width 108 height 108
click at [522, 266] on input "f. 6" at bounding box center [521, 262] width 1 height 7
radio input "true"
click at [507, 442] on button "Next" at bounding box center [521, 447] width 145 height 36
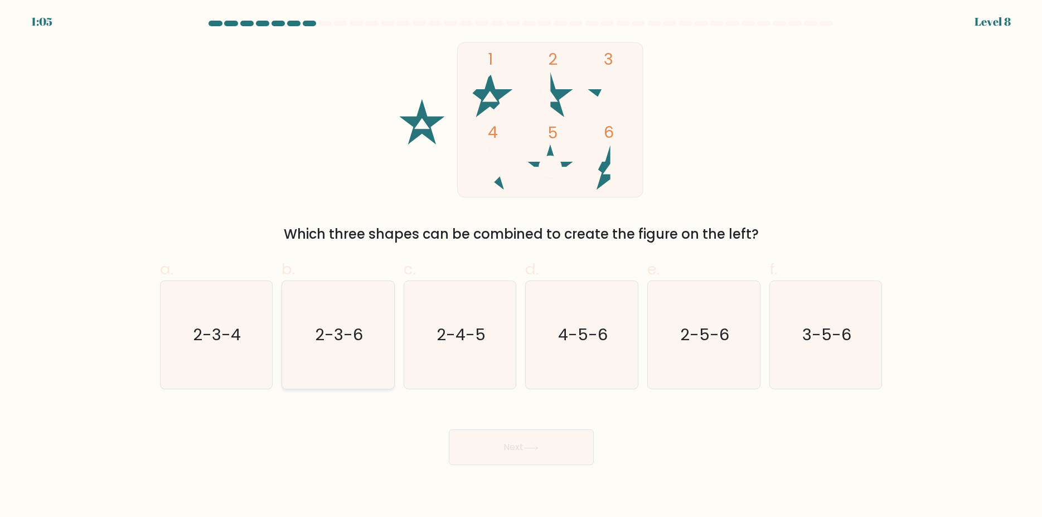
click at [319, 328] on text "2-3-6" at bounding box center [339, 335] width 48 height 22
click at [521, 266] on input "b. 2-3-6" at bounding box center [521, 262] width 1 height 7
radio input "true"
click at [529, 453] on button "Next" at bounding box center [521, 447] width 145 height 36
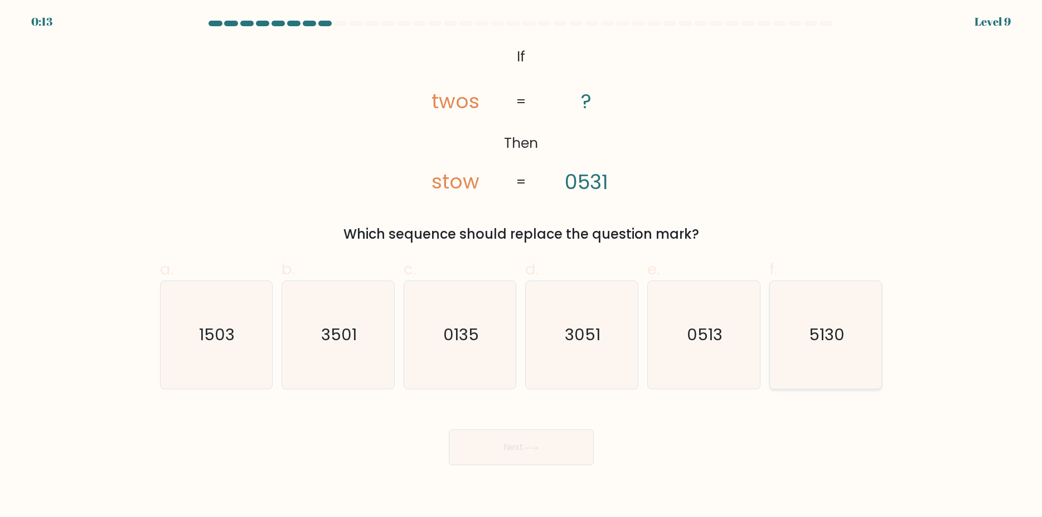
click at [820, 333] on text "5130" at bounding box center [827, 335] width 36 height 22
click at [522, 266] on input "f. 5130" at bounding box center [521, 262] width 1 height 7
radio input "true"
click at [528, 449] on icon at bounding box center [531, 448] width 15 height 6
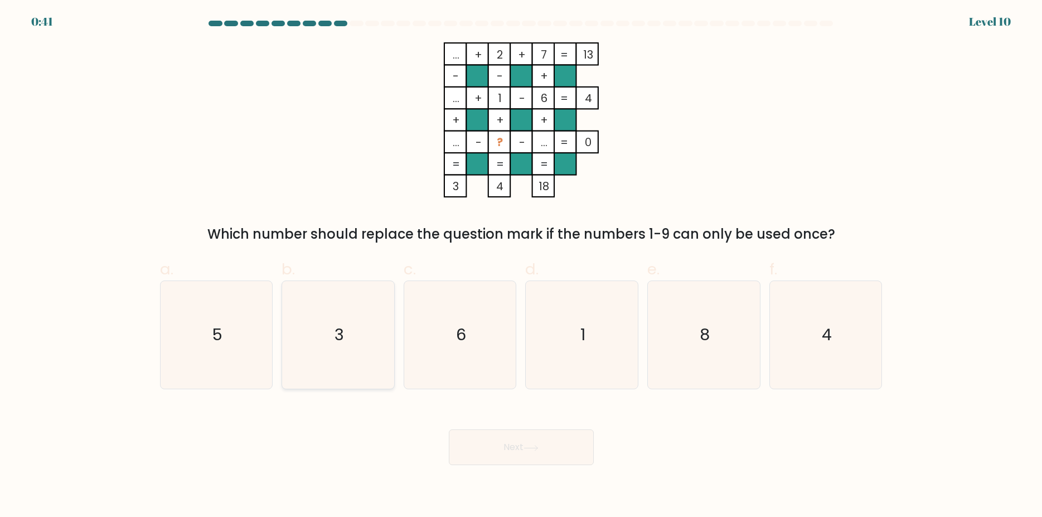
click at [353, 339] on icon "3" at bounding box center [338, 335] width 108 height 108
click at [521, 266] on input "b. 3" at bounding box center [521, 262] width 1 height 7
radio input "true"
click at [515, 452] on button "Next" at bounding box center [521, 447] width 145 height 36
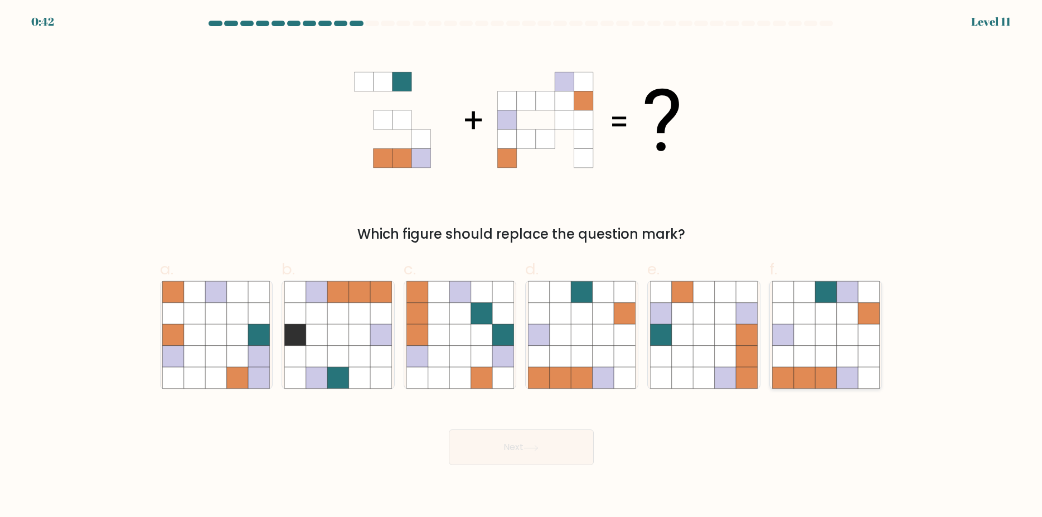
click at [814, 337] on icon at bounding box center [803, 335] width 21 height 21
click at [522, 266] on input "f." at bounding box center [521, 262] width 1 height 7
radio input "true"
click at [523, 449] on button "Next" at bounding box center [521, 447] width 145 height 36
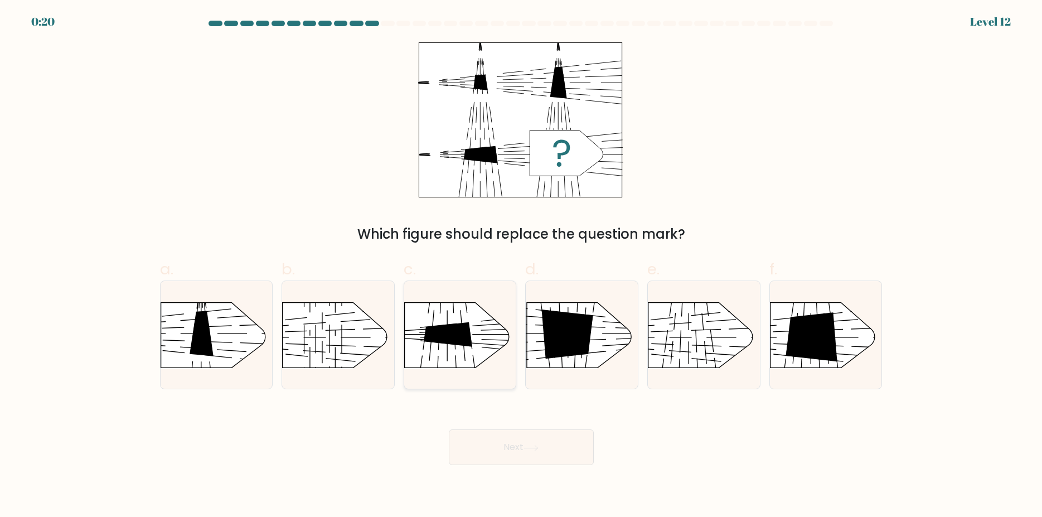
click at [446, 329] on icon at bounding box center [448, 334] width 49 height 25
click at [521, 266] on input "c." at bounding box center [521, 262] width 1 height 7
radio input "true"
click at [496, 443] on button "Next" at bounding box center [521, 447] width 145 height 36
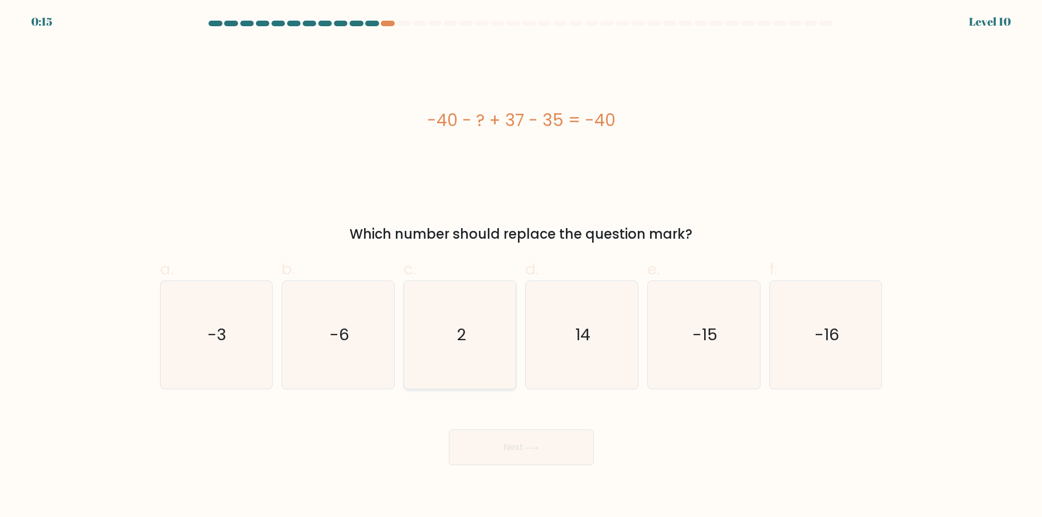
click at [462, 338] on text "2" at bounding box center [461, 335] width 9 height 22
click at [521, 266] on input "c. 2" at bounding box center [521, 262] width 1 height 7
radio input "true"
click at [522, 453] on button "Next" at bounding box center [521, 447] width 145 height 36
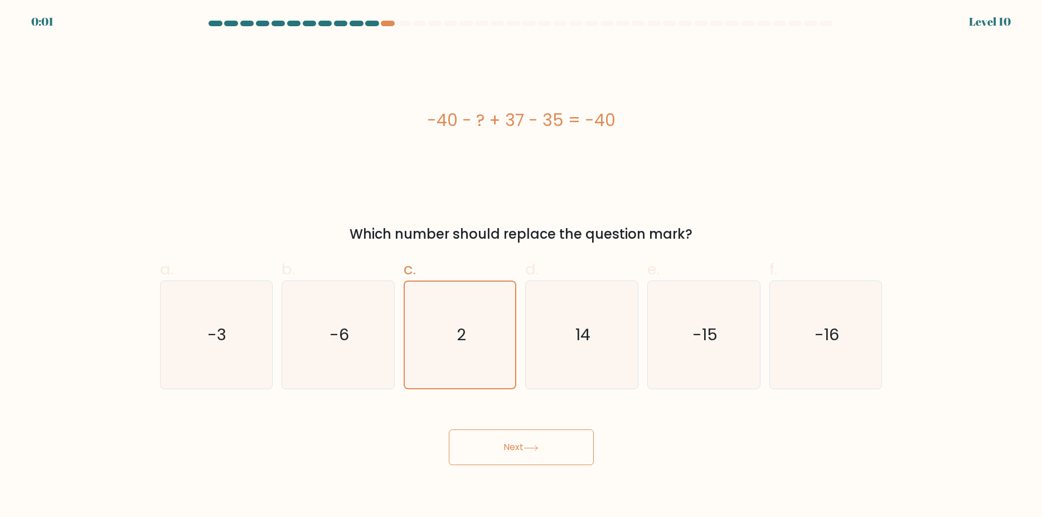
click at [523, 452] on button "Next" at bounding box center [521, 447] width 145 height 36
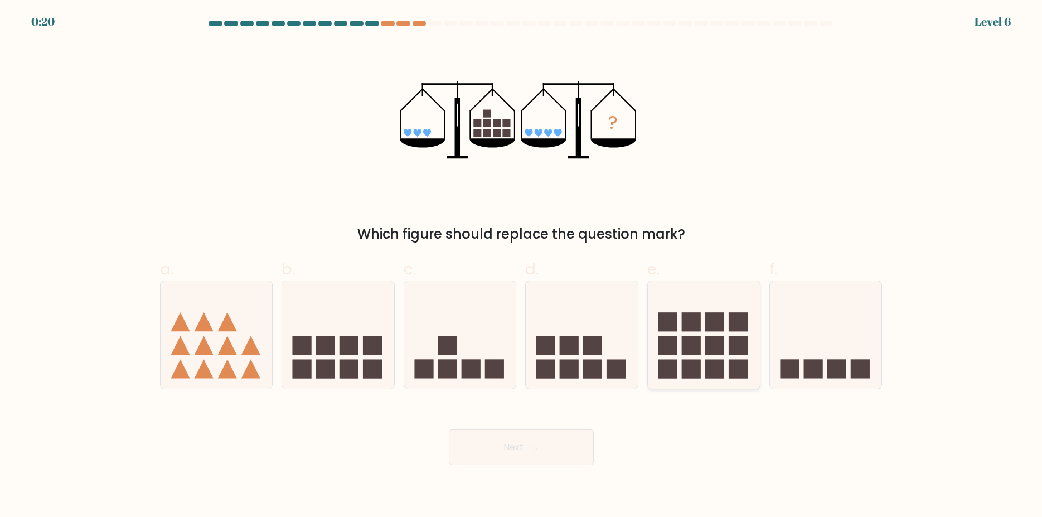
click at [693, 340] on rect at bounding box center [691, 345] width 19 height 19
click at [522, 266] on input "e." at bounding box center [521, 262] width 1 height 7
radio input "true"
click at [527, 448] on icon at bounding box center [531, 448] width 15 height 6
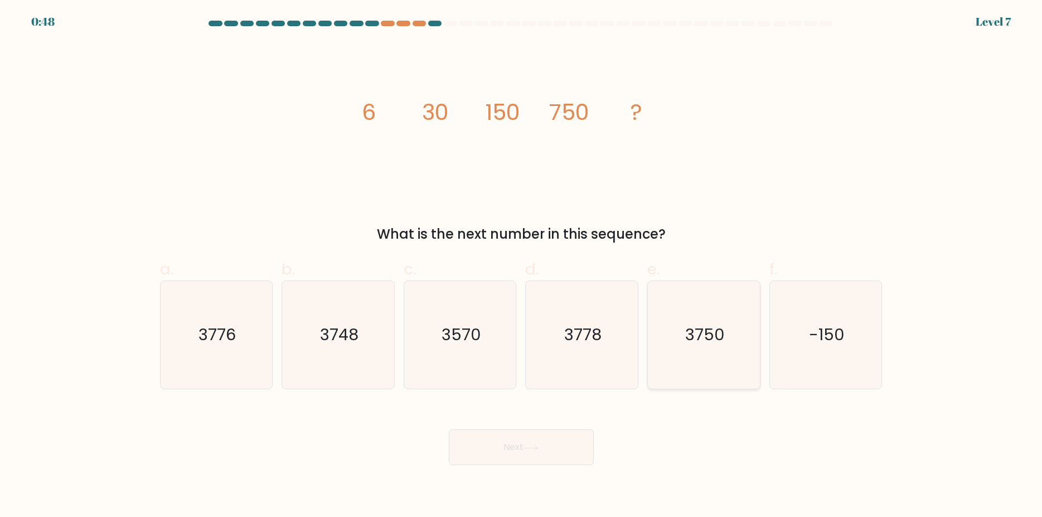
click at [741, 351] on icon "3750" at bounding box center [704, 335] width 108 height 108
click at [522, 266] on input "e. 3750" at bounding box center [521, 262] width 1 height 7
radio input "true"
click at [524, 443] on button "Next" at bounding box center [521, 447] width 145 height 36
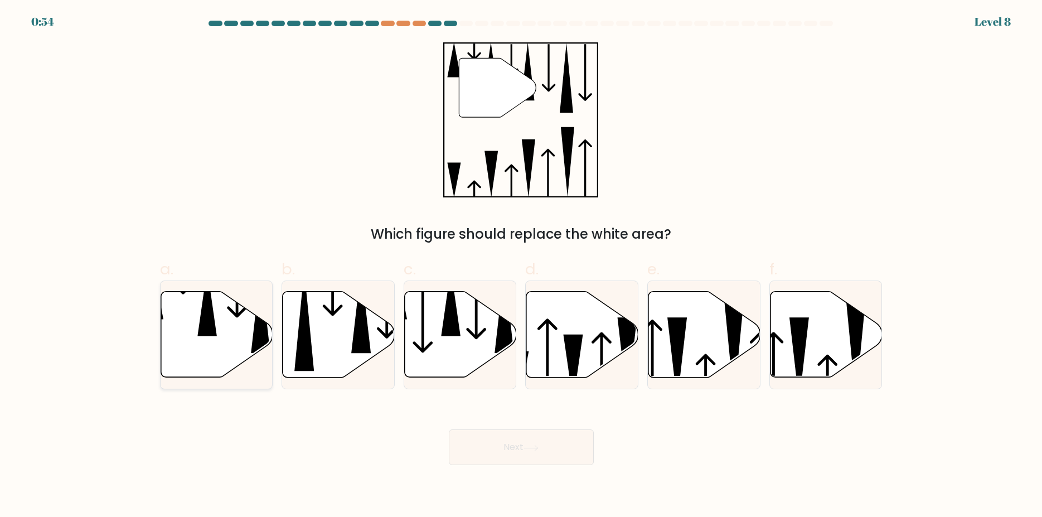
click at [214, 317] on icon at bounding box center [207, 302] width 20 height 67
click at [521, 266] on input "a." at bounding box center [521, 262] width 1 height 7
radio input "true"
click at [511, 451] on button "Next" at bounding box center [521, 447] width 145 height 36
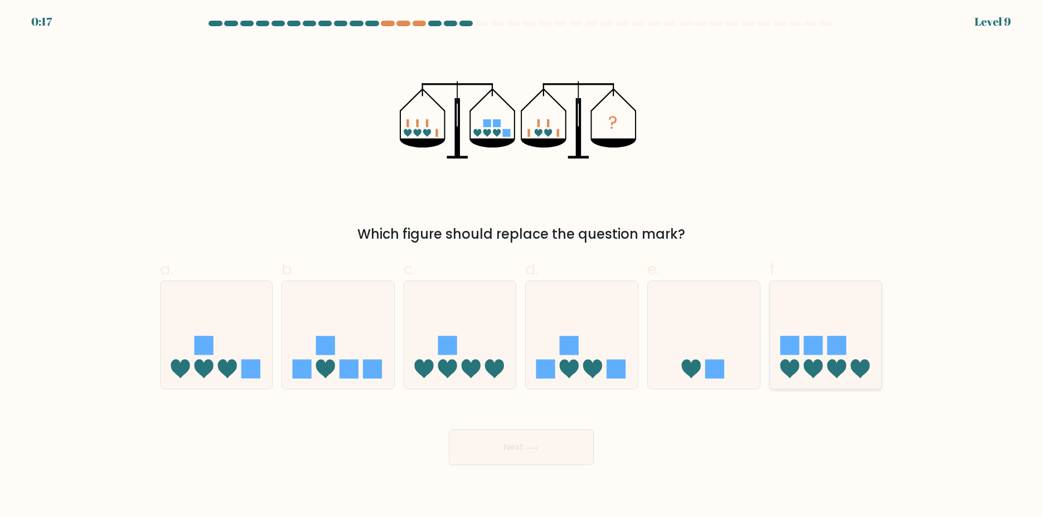
click at [825, 356] on icon at bounding box center [826, 335] width 112 height 93
click at [522, 266] on input "f." at bounding box center [521, 262] width 1 height 7
radio input "true"
click at [496, 442] on button "Next" at bounding box center [521, 447] width 145 height 36
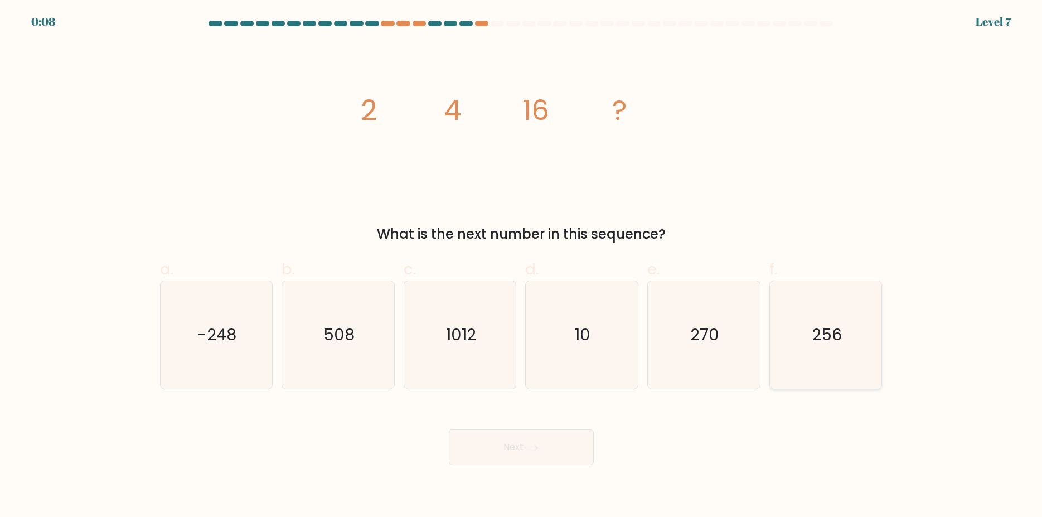
click at [842, 340] on text "256" at bounding box center [827, 335] width 30 height 22
click at [522, 266] on input "f. 256" at bounding box center [521, 262] width 1 height 7
radio input "true"
click at [526, 449] on button "Next" at bounding box center [521, 447] width 145 height 36
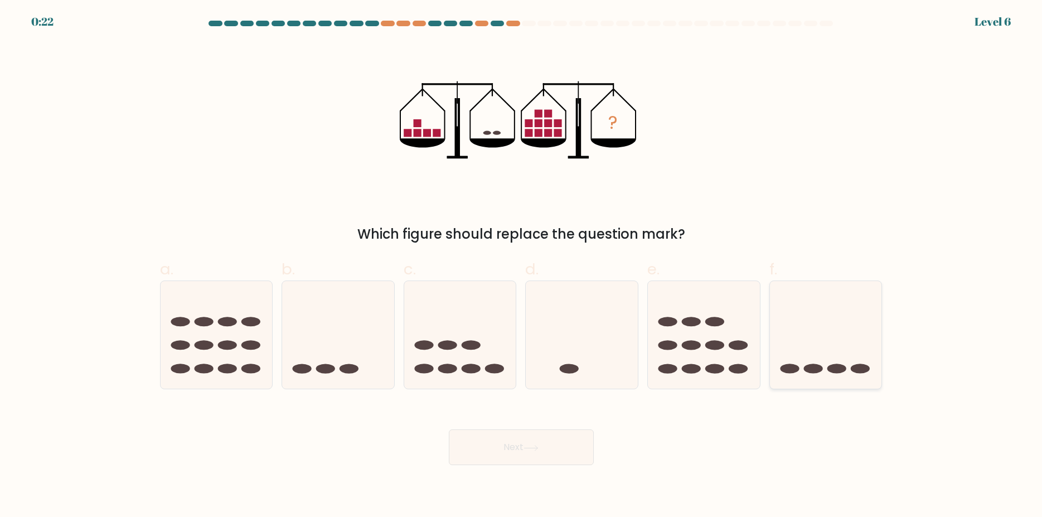
click at [819, 354] on icon at bounding box center [826, 335] width 112 height 93
click at [522, 266] on input "f." at bounding box center [521, 262] width 1 height 7
radio input "true"
click at [509, 446] on button "Next" at bounding box center [521, 447] width 145 height 36
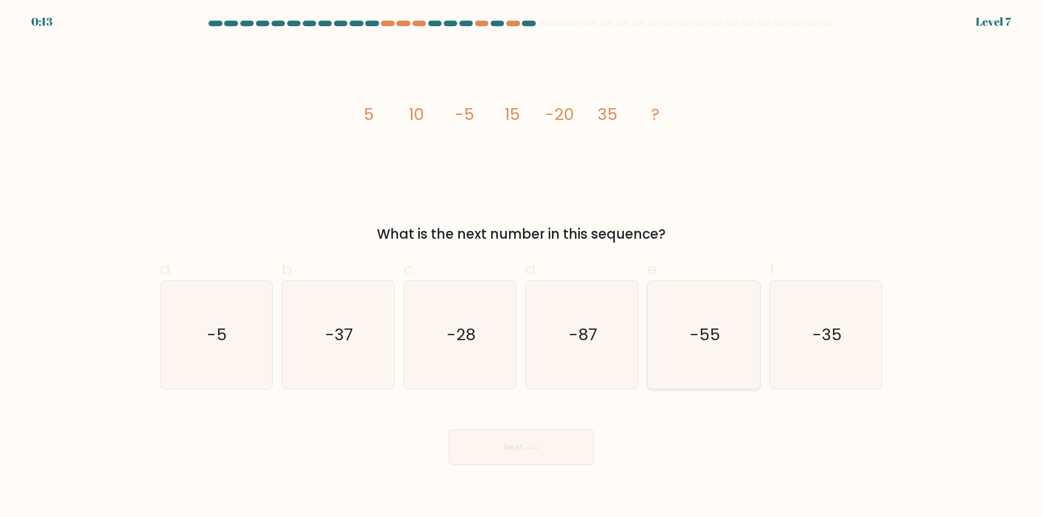
click at [712, 333] on text "-55" at bounding box center [705, 335] width 31 height 22
click at [522, 266] on input "e. -55" at bounding box center [521, 262] width 1 height 7
radio input "true"
click at [500, 448] on button "Next" at bounding box center [521, 447] width 145 height 36
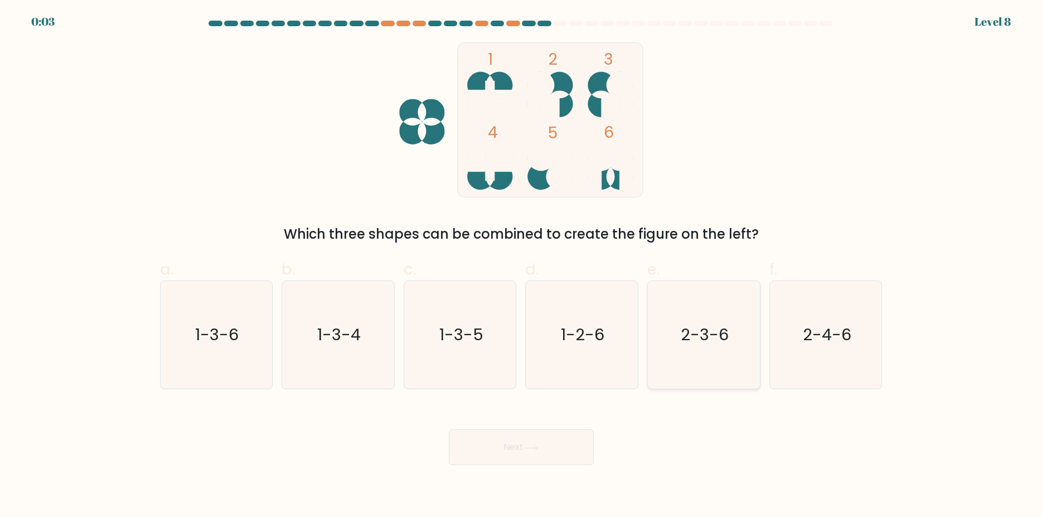
click at [703, 327] on text "2-3-6" at bounding box center [705, 335] width 48 height 22
click at [522, 266] on input "e. 2-3-6" at bounding box center [521, 262] width 1 height 7
radio input "true"
click at [532, 448] on icon at bounding box center [531, 448] width 15 height 6
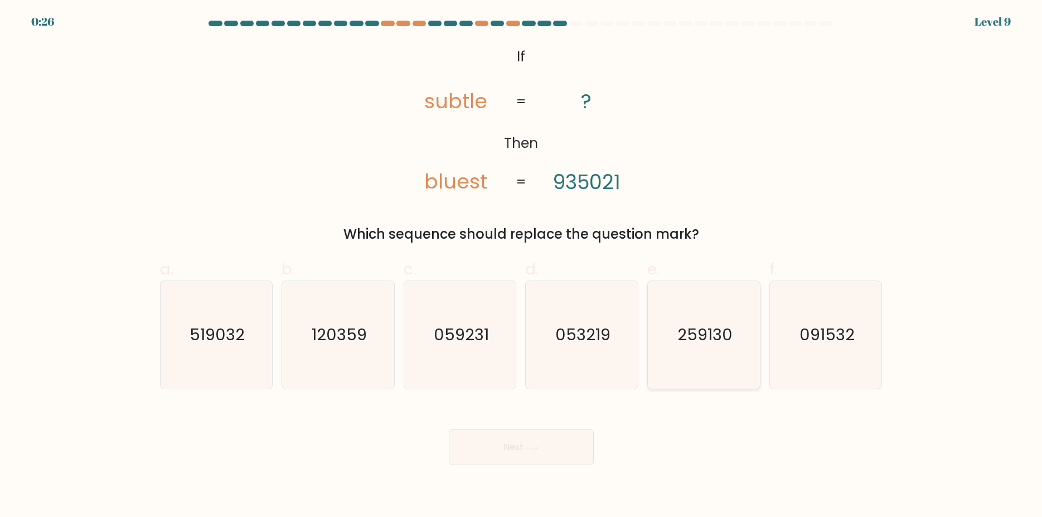
click at [688, 334] on text "259130" at bounding box center [704, 335] width 55 height 22
click at [522, 266] on input "e. 259130" at bounding box center [521, 262] width 1 height 7
radio input "true"
click at [503, 446] on button "Next" at bounding box center [521, 447] width 145 height 36
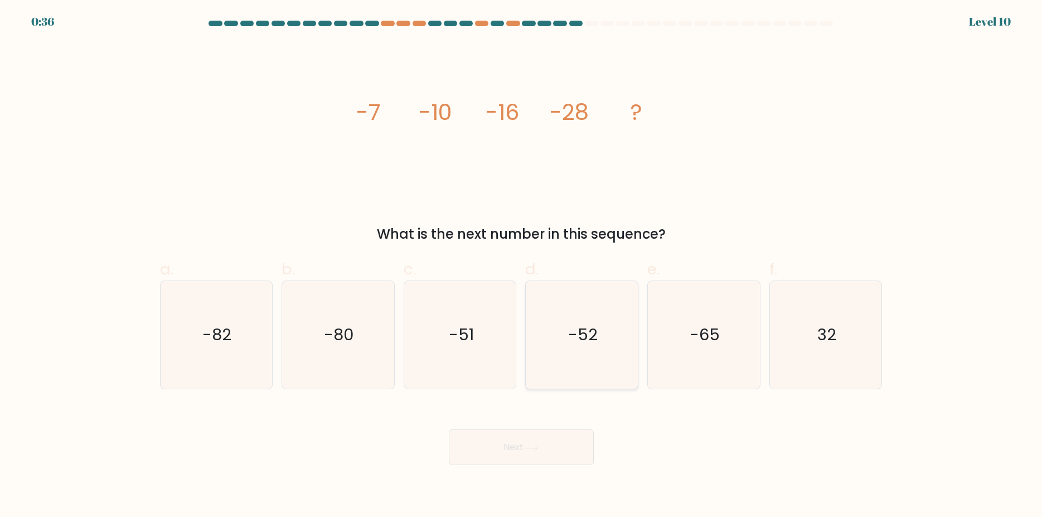
click at [587, 346] on icon "-52" at bounding box center [582, 335] width 108 height 108
click at [522, 266] on input "d. -52" at bounding box center [521, 262] width 1 height 7
radio input "true"
click at [528, 451] on icon at bounding box center [531, 448] width 15 height 6
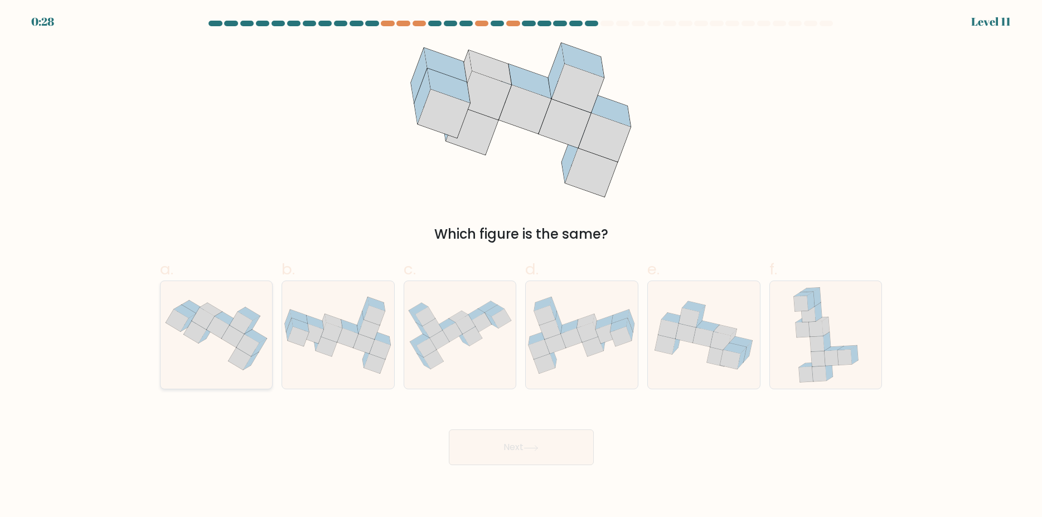
click at [222, 315] on icon at bounding box center [226, 318] width 22 height 13
click at [521, 266] on input "a." at bounding box center [521, 262] width 1 height 7
radio input "true"
click at [521, 447] on button "Next" at bounding box center [521, 447] width 145 height 36
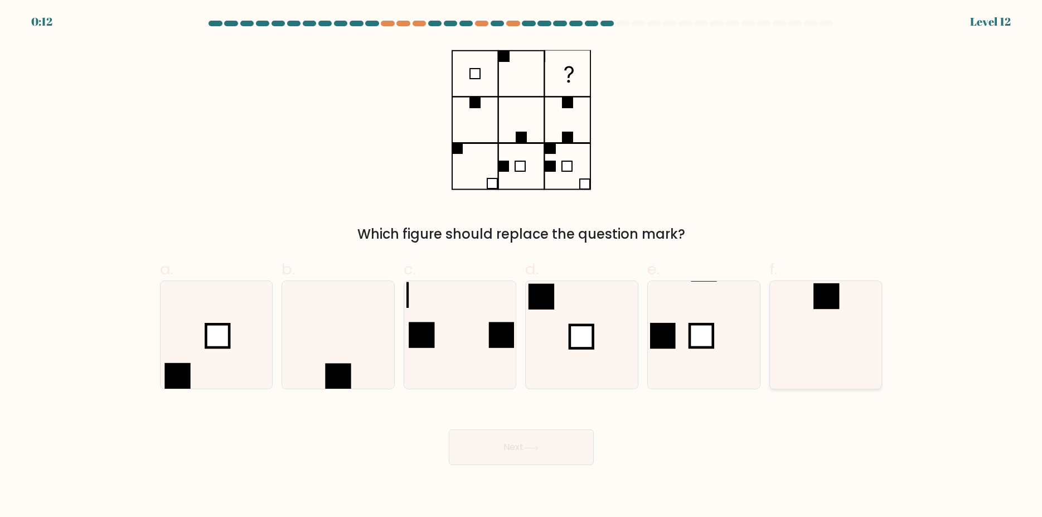
click at [831, 304] on rect at bounding box center [827, 296] width 26 height 26
click at [522, 266] on input "f." at bounding box center [521, 262] width 1 height 7
radio input "true"
click at [520, 451] on button "Next" at bounding box center [521, 447] width 145 height 36
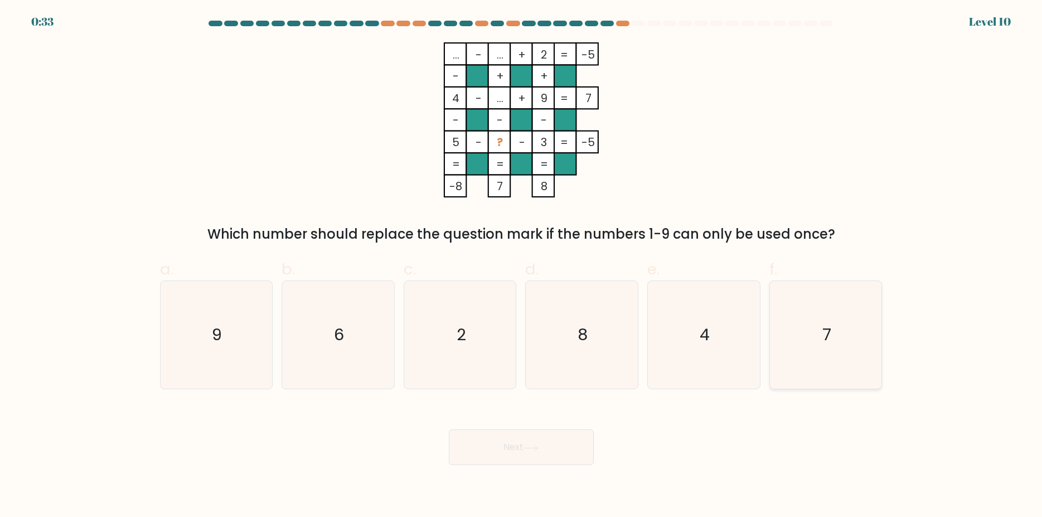
click at [831, 351] on icon "7" at bounding box center [826, 335] width 108 height 108
click at [522, 266] on input "f. 7" at bounding box center [521, 262] width 1 height 7
radio input "true"
click at [522, 454] on button "Next" at bounding box center [521, 447] width 145 height 36
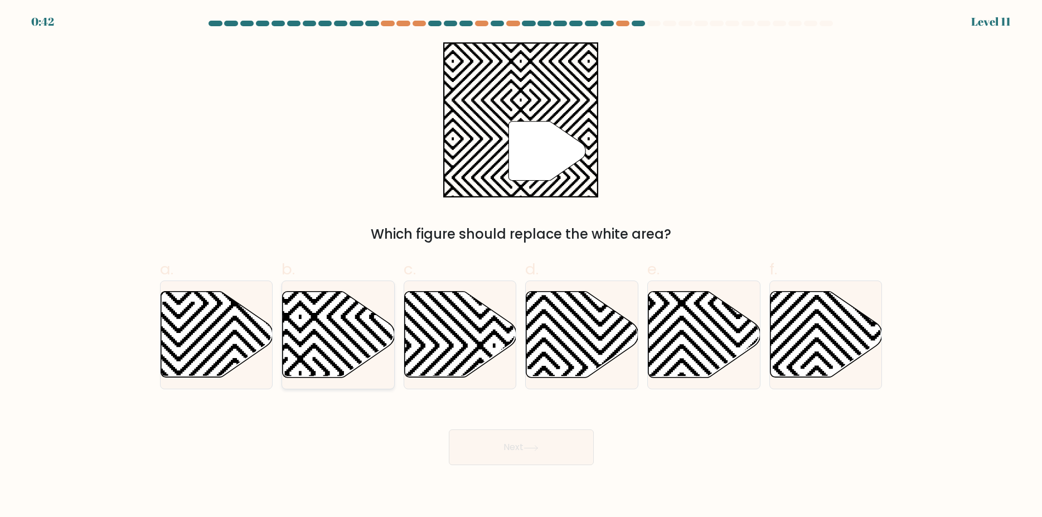
click at [348, 338] on icon at bounding box center [300, 373] width 226 height 226
click at [521, 266] on input "b." at bounding box center [521, 262] width 1 height 7
radio input "true"
click at [506, 447] on button "Next" at bounding box center [521, 447] width 145 height 36
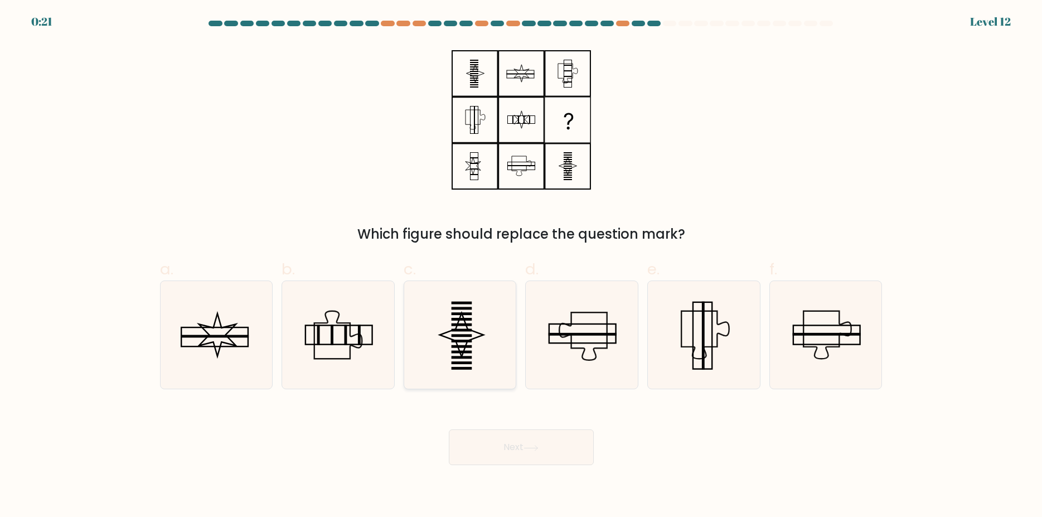
click at [447, 335] on icon at bounding box center [460, 335] width 108 height 108
click at [521, 266] on input "c." at bounding box center [521, 262] width 1 height 7
radio input "true"
click at [521, 448] on button "Next" at bounding box center [521, 447] width 145 height 36
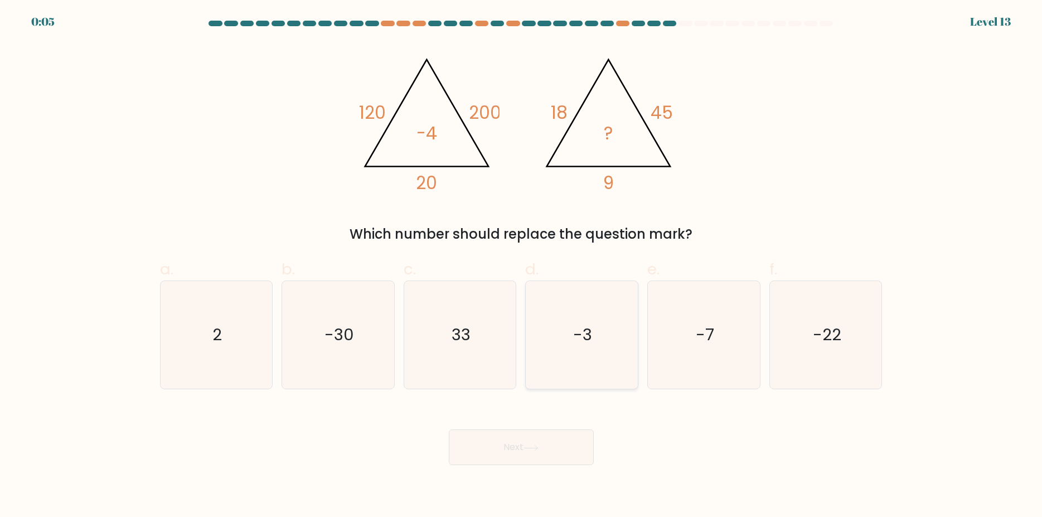
click at [585, 324] on text "-3" at bounding box center [583, 335] width 19 height 22
click at [522, 266] on input "d. -3" at bounding box center [521, 262] width 1 height 7
radio input "true"
click at [520, 451] on button "Next" at bounding box center [521, 447] width 145 height 36
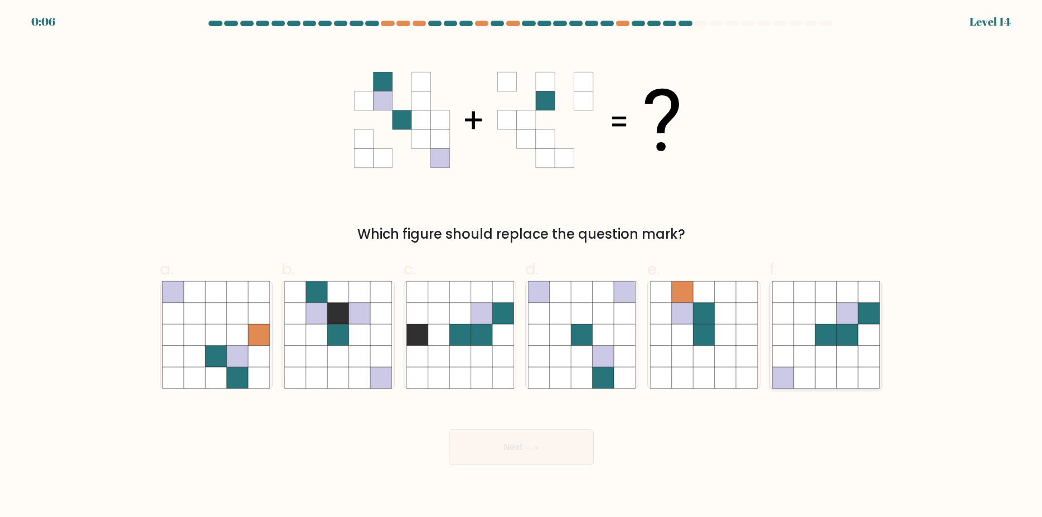
click at [844, 333] on icon at bounding box center [846, 335] width 21 height 21
click at [522, 266] on input "f." at bounding box center [521, 262] width 1 height 7
radio input "true"
click at [509, 448] on button "Next" at bounding box center [521, 447] width 145 height 36
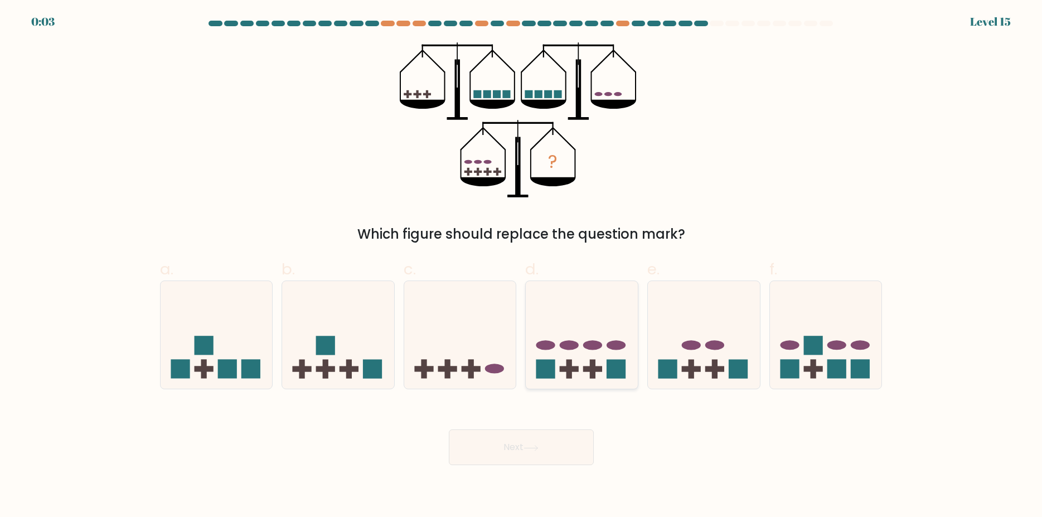
click at [570, 359] on icon at bounding box center [582, 335] width 112 height 93
click at [522, 266] on input "d." at bounding box center [521, 262] width 1 height 7
radio input "true"
click at [523, 449] on button "Next" at bounding box center [521, 447] width 145 height 36
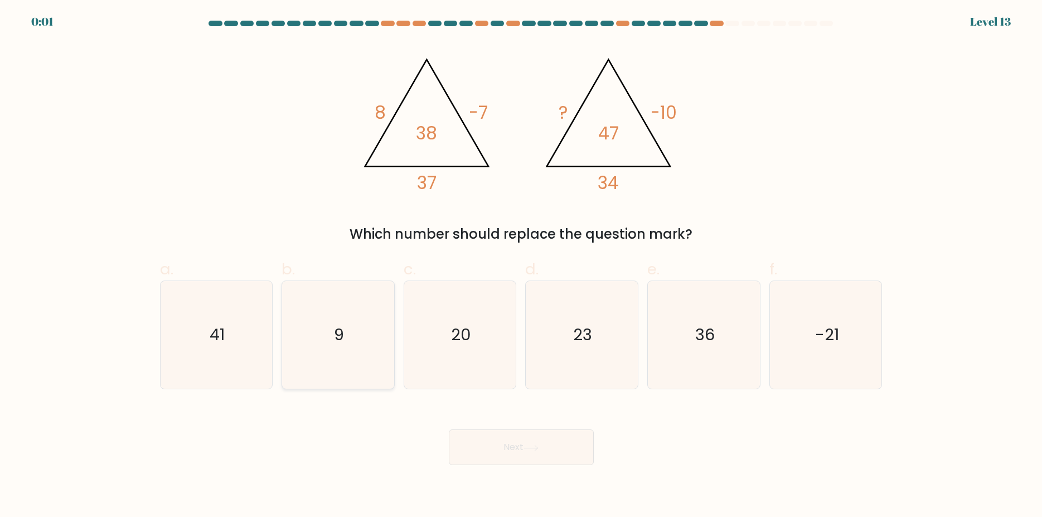
click at [340, 336] on text "9" at bounding box center [339, 335] width 10 height 22
click at [521, 266] on input "b. 9" at bounding box center [521, 262] width 1 height 7
radio input "true"
click at [500, 457] on button "Next" at bounding box center [521, 447] width 145 height 36
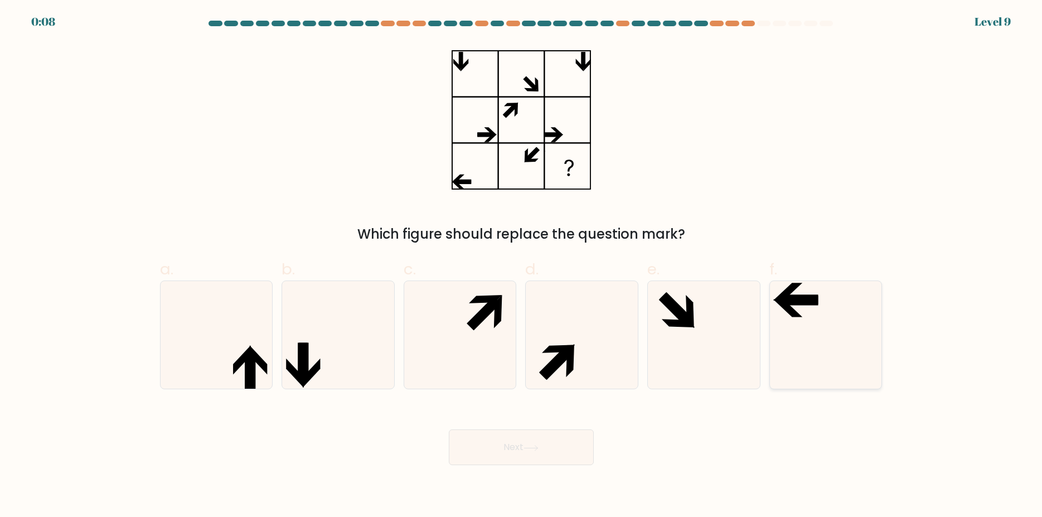
click at [805, 309] on icon at bounding box center [826, 335] width 108 height 108
click at [522, 266] on input "f." at bounding box center [521, 262] width 1 height 7
radio input "true"
click at [533, 447] on icon at bounding box center [531, 448] width 15 height 6
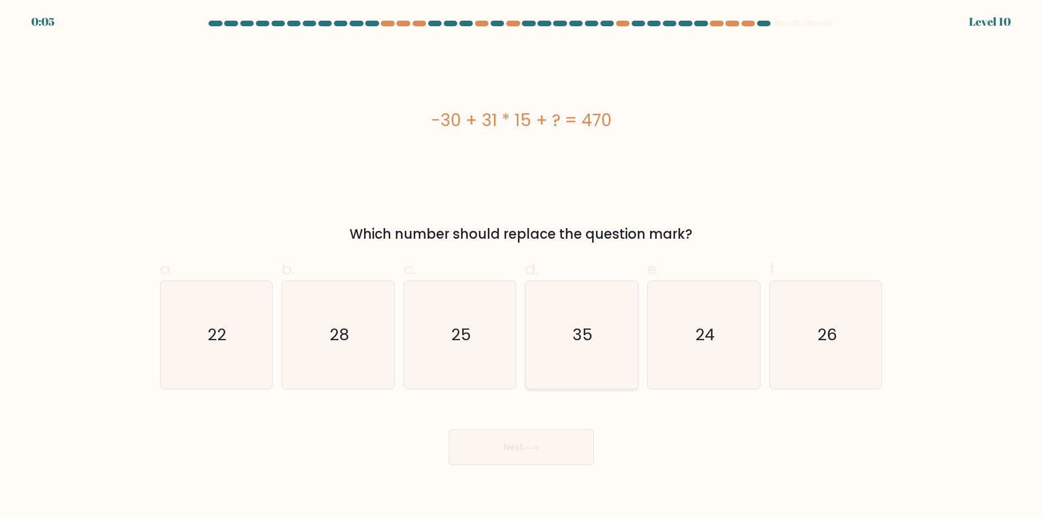
click at [583, 326] on text "35" at bounding box center [583, 335] width 20 height 22
click at [522, 266] on input "d. 35" at bounding box center [521, 262] width 1 height 7
radio input "true"
click at [536, 450] on icon at bounding box center [531, 448] width 15 height 6
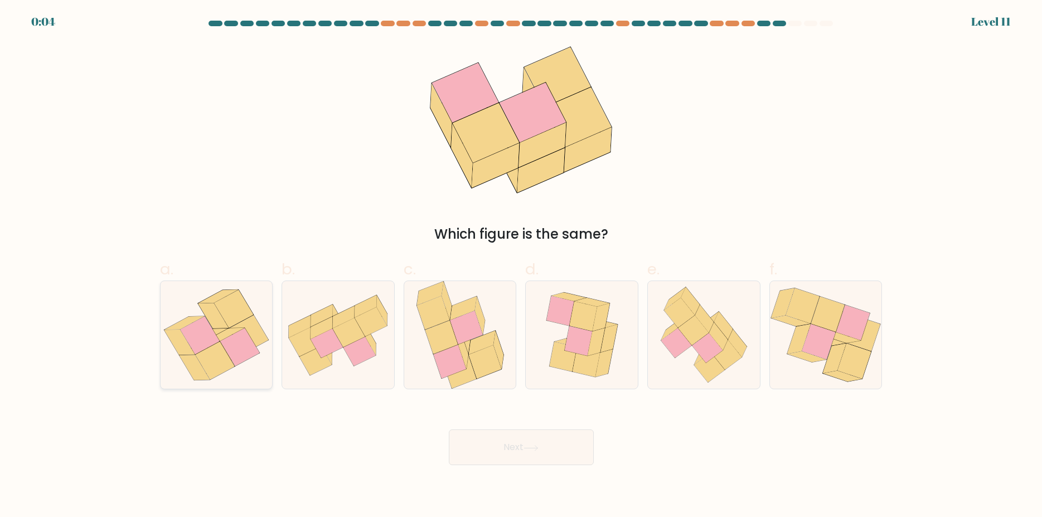
click at [223, 346] on icon at bounding box center [240, 347] width 40 height 38
click at [521, 266] on input "a." at bounding box center [521, 262] width 1 height 7
radio input "true"
click at [541, 438] on button "Next" at bounding box center [521, 447] width 145 height 36
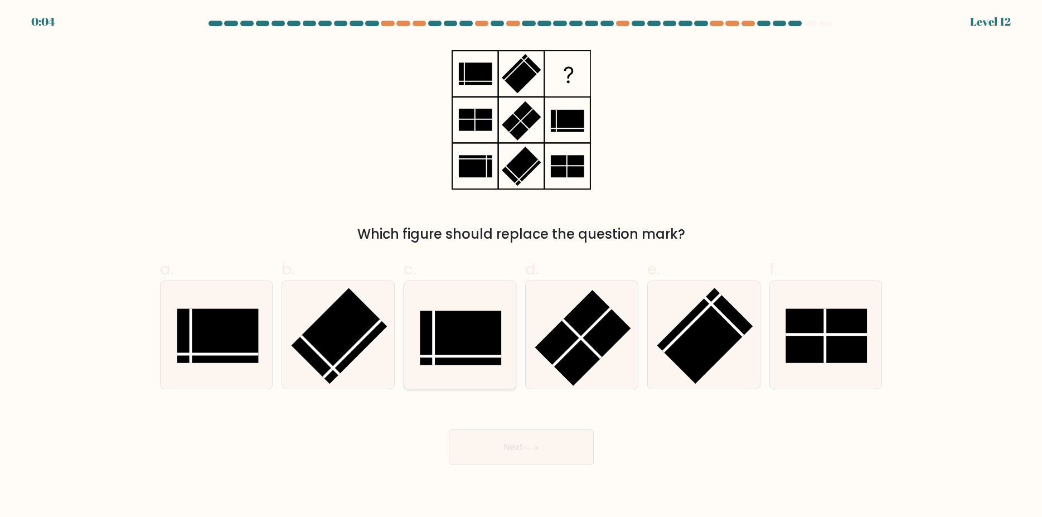
click at [458, 338] on rect at bounding box center [460, 338] width 81 height 54
click at [521, 266] on input "c." at bounding box center [521, 262] width 1 height 7
radio input "true"
click at [503, 448] on button "Next" at bounding box center [521, 447] width 145 height 36
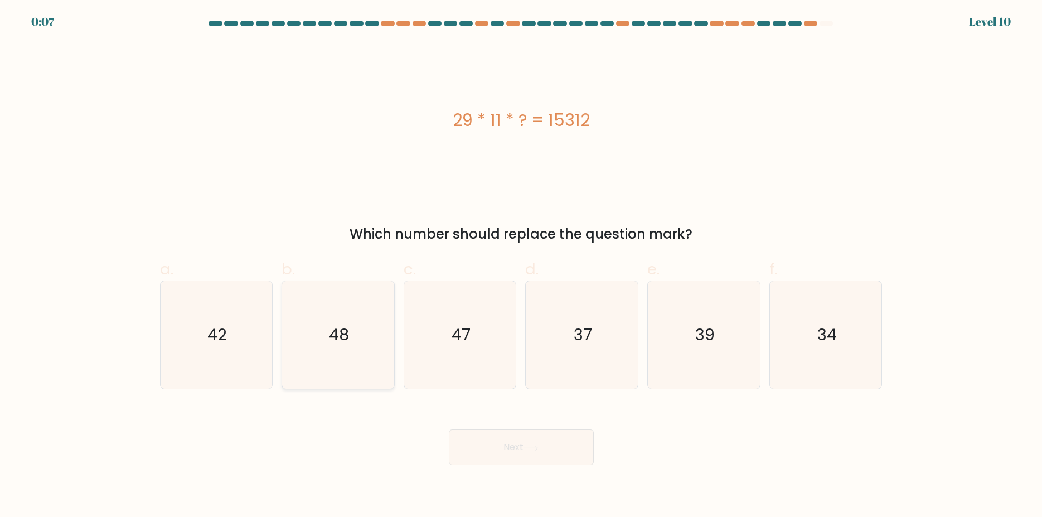
click at [352, 343] on icon "48" at bounding box center [338, 335] width 108 height 108
click at [521, 266] on input "b. 48" at bounding box center [521, 262] width 1 height 7
radio input "true"
click at [524, 442] on button "Next" at bounding box center [521, 447] width 145 height 36
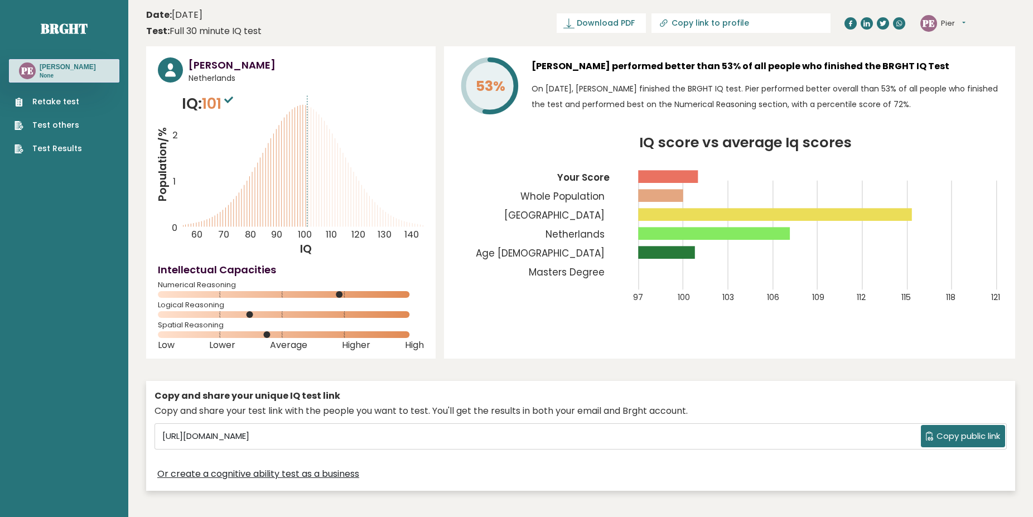
click at [59, 126] on link "Test others" at bounding box center [47, 125] width 67 height 12
click at [45, 147] on link "Test Results" at bounding box center [47, 149] width 67 height 12
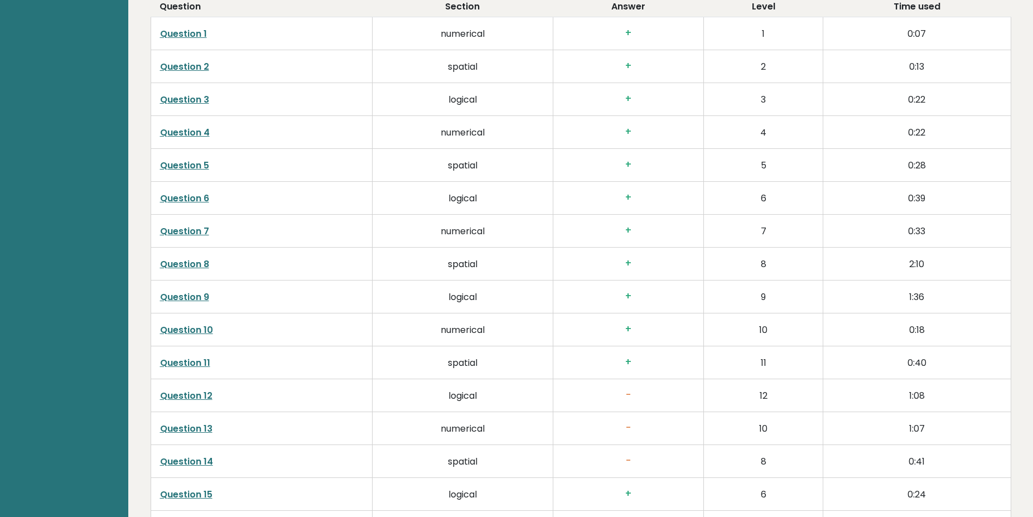
scroll to position [1928, 0]
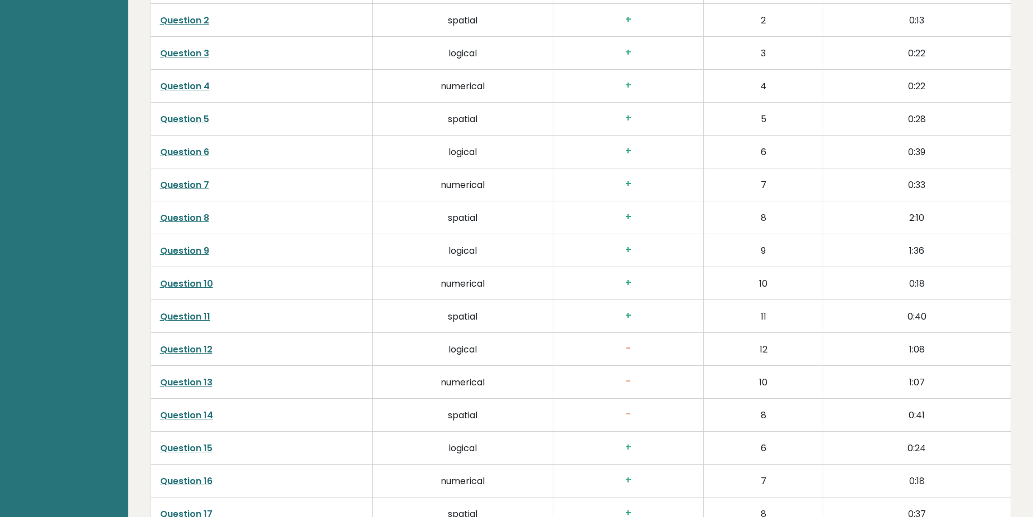
click at [181, 343] on link "Question 12" at bounding box center [186, 349] width 52 height 13
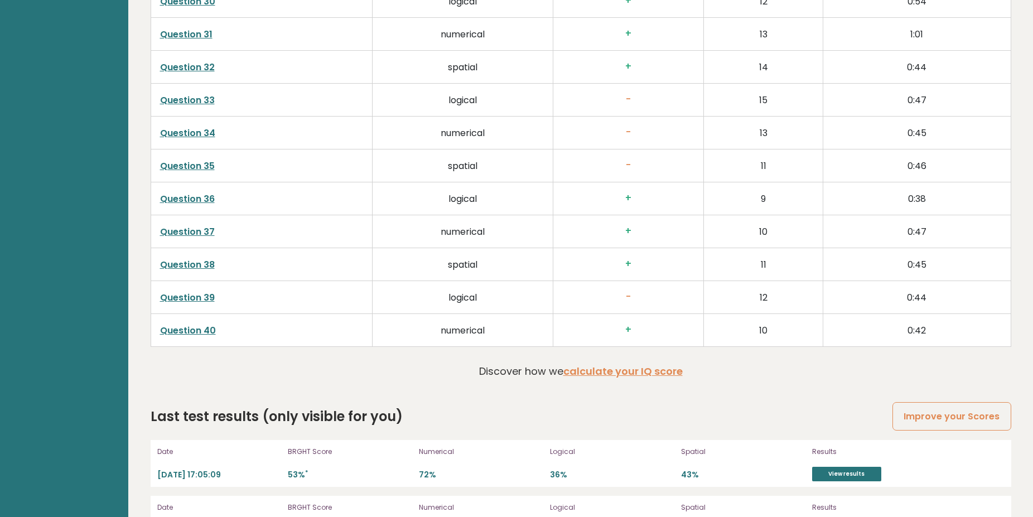
scroll to position [2895, 0]
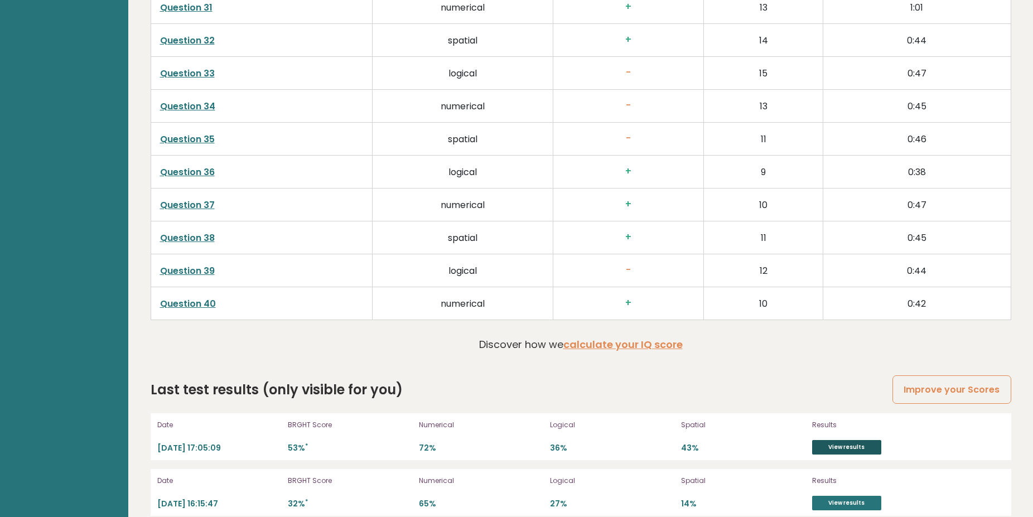
click at [847, 440] on link "View results" at bounding box center [846, 447] width 69 height 14
click at [844, 496] on link "View results" at bounding box center [846, 503] width 69 height 14
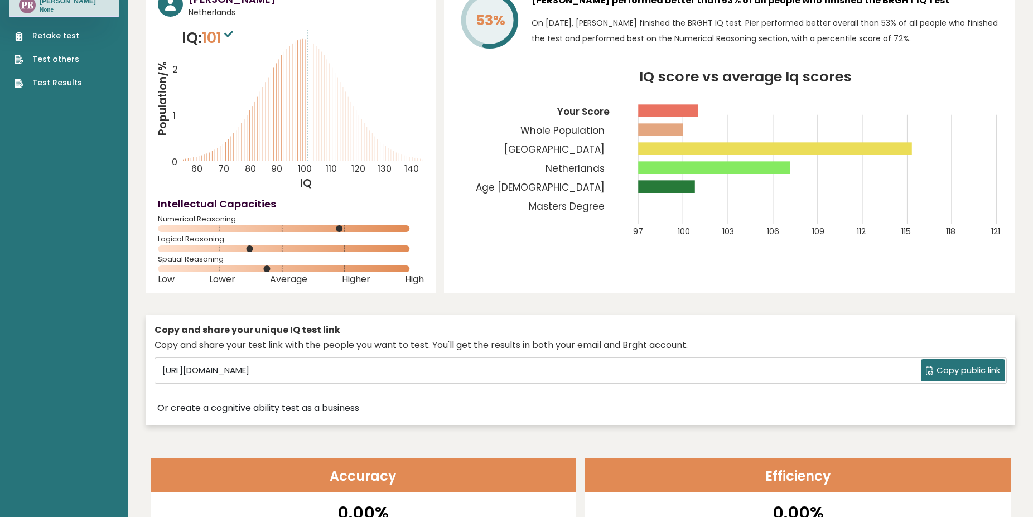
scroll to position [0, 0]
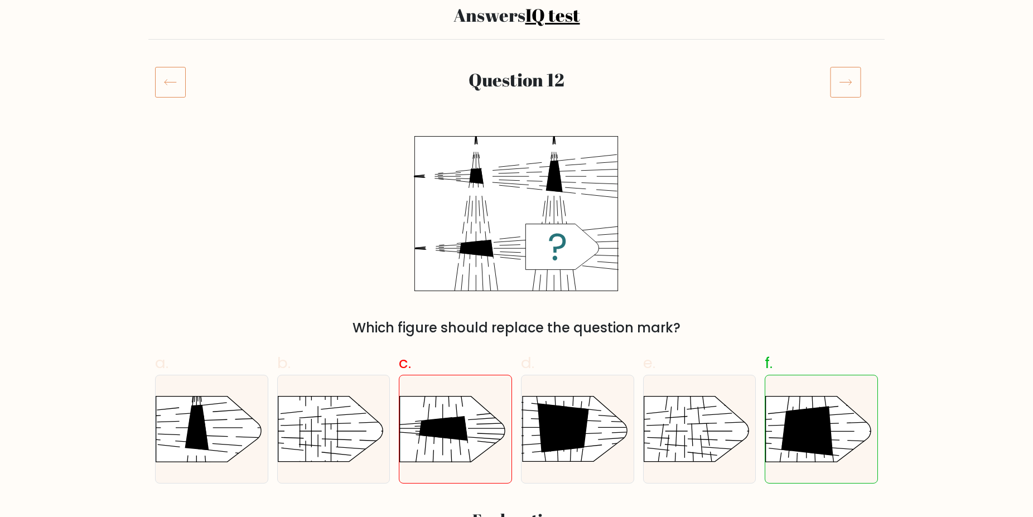
scroll to position [57, 0]
